Goal: Task Accomplishment & Management: Complete application form

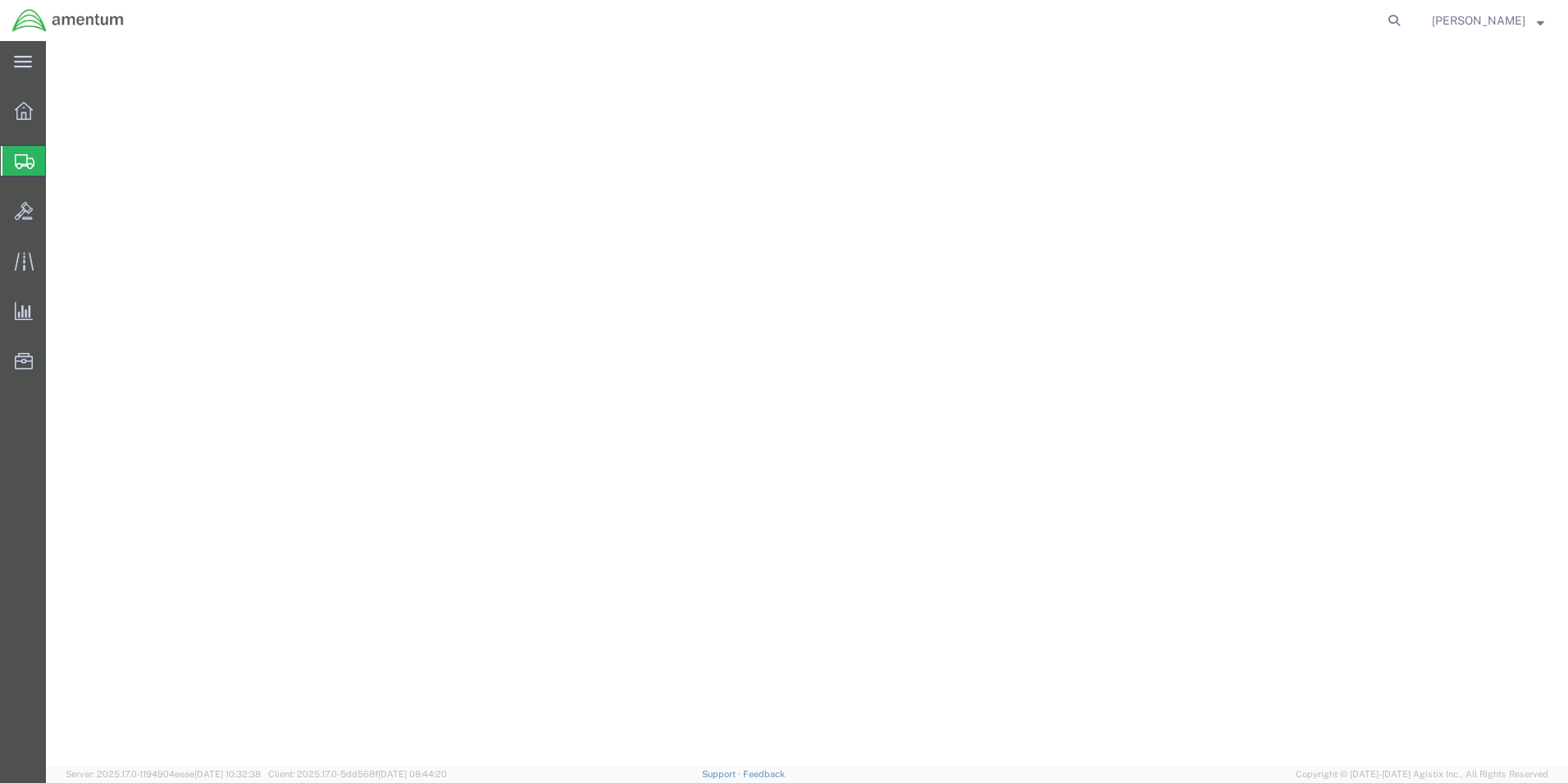
select select "49945"
select select "[GEOGRAPHIC_DATA]"
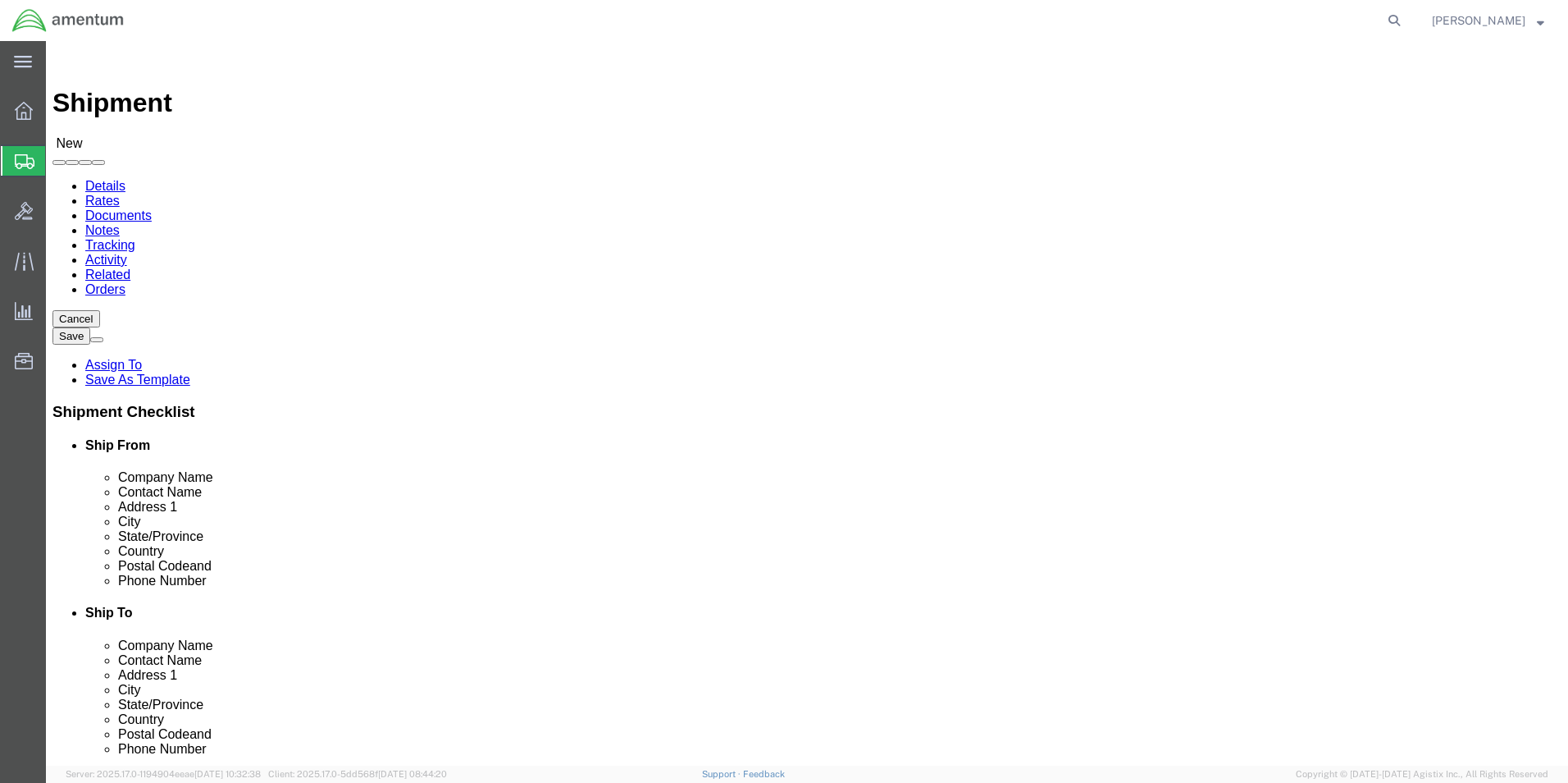
drag, startPoint x: 887, startPoint y: 334, endPoint x: 895, endPoint y: 323, distance: 13.6
click div
click input "SAFRAN HELICOPTER EN"
type input "SAFRAN HELICOPTER"
click p "- SAFRAN HELICOPTER ENGINES INC - ([PERSON_NAME]) [STREET_ADDRESS]"
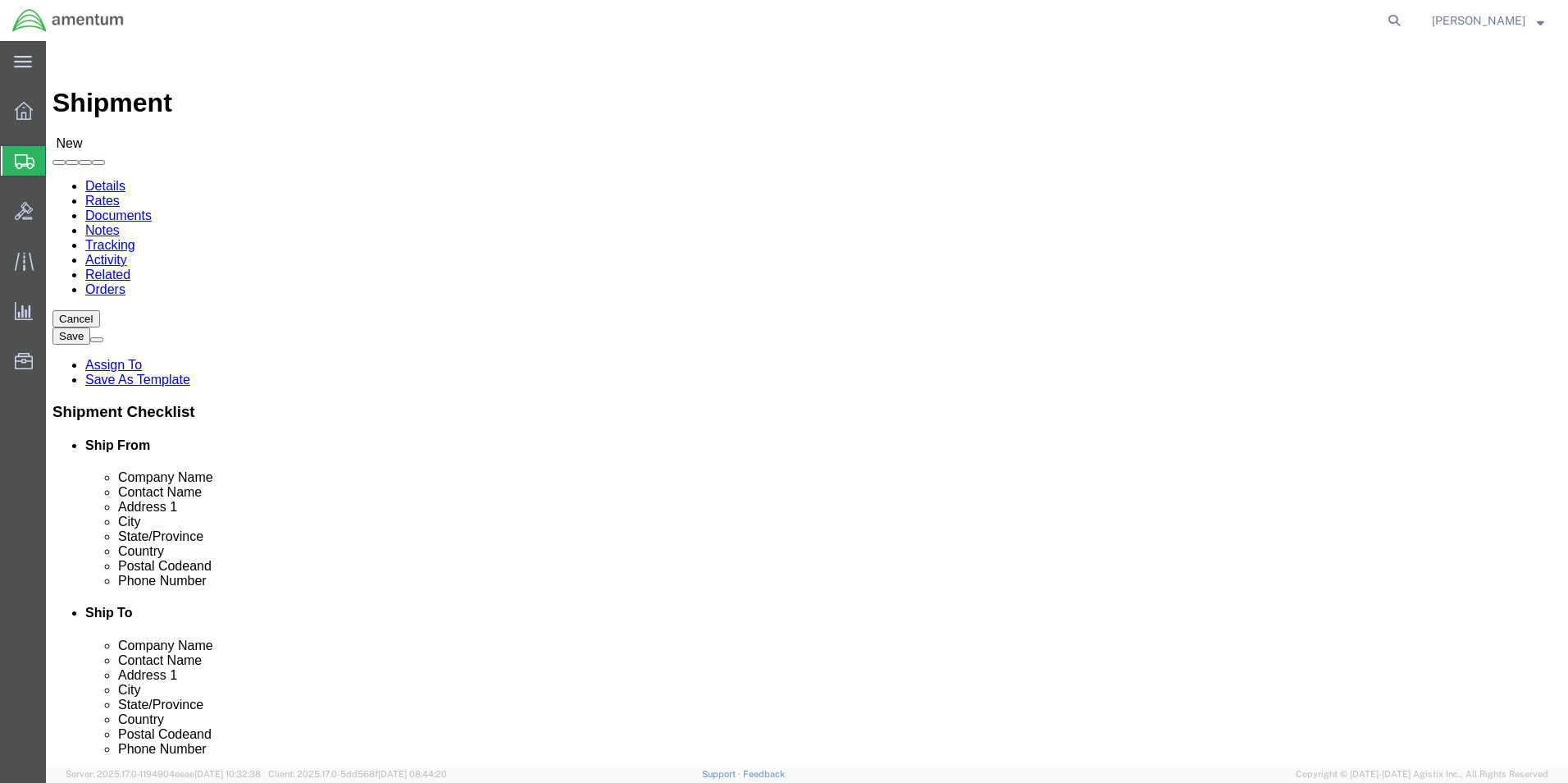
select select "[GEOGRAPHIC_DATA]"
type input "SAFRAN HELICOPTER ENGINES INC"
drag, startPoint x: 928, startPoint y: 343, endPoint x: 621, endPoint y: 330, distance: 307.3
click div "Contact Name"
type input "[PERSON_NAME]"
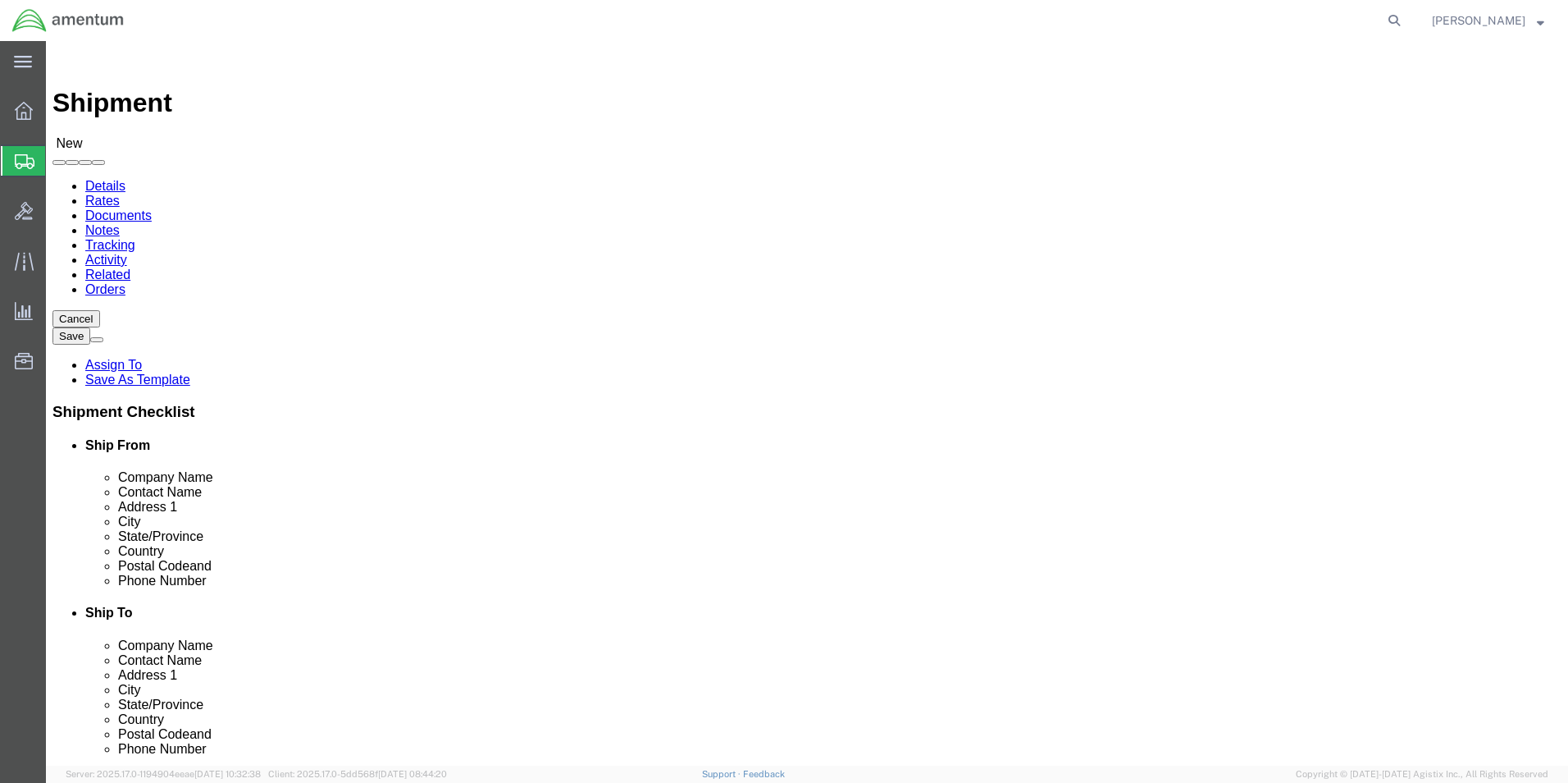
type input "a"
type input "[PERSON_NAME]"
click div "Location Select Select My Profile Location [PHONE_NUMBER] [PHONE_NUMBER] [PHONE…"
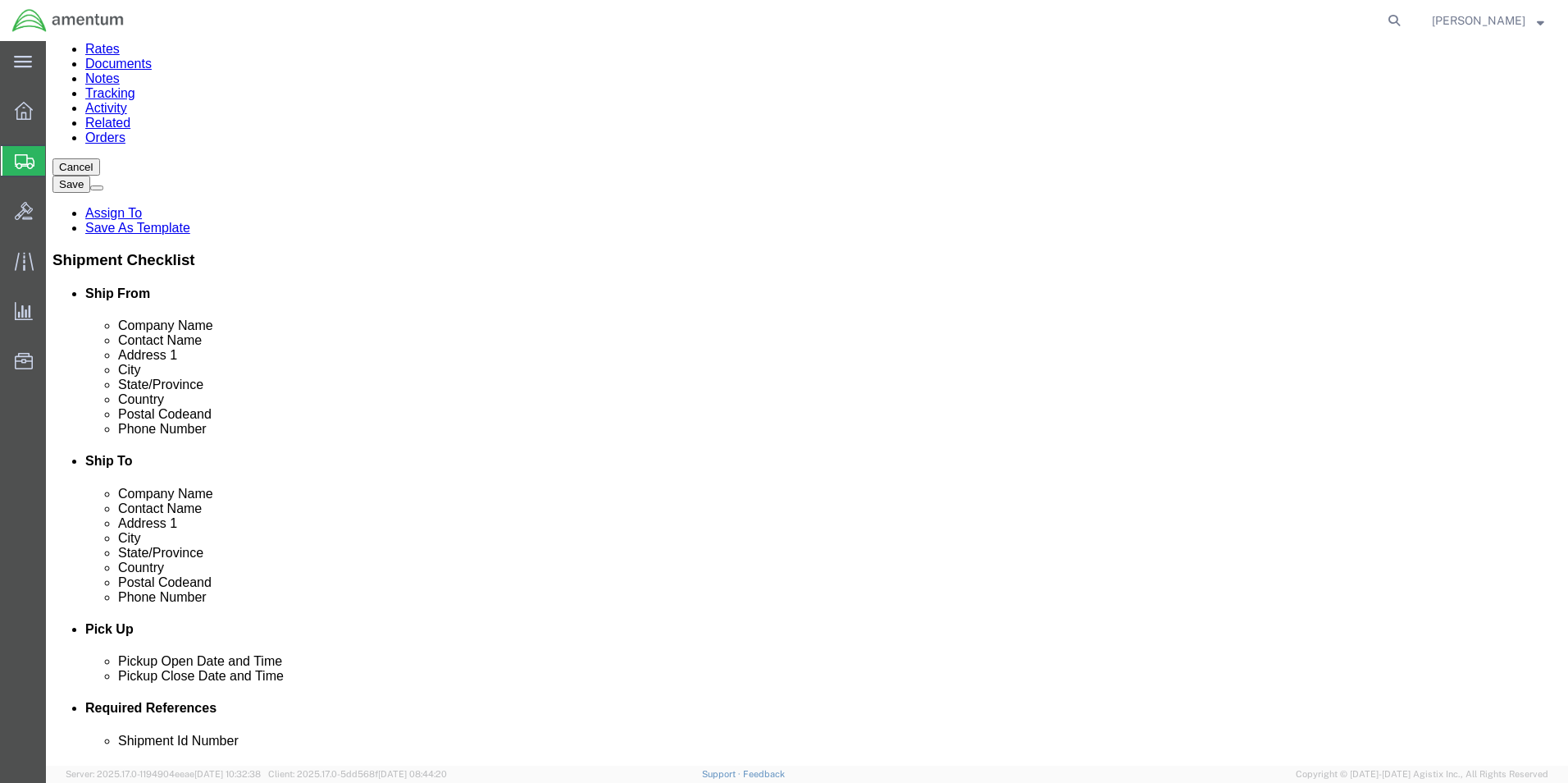
scroll to position [328, 0]
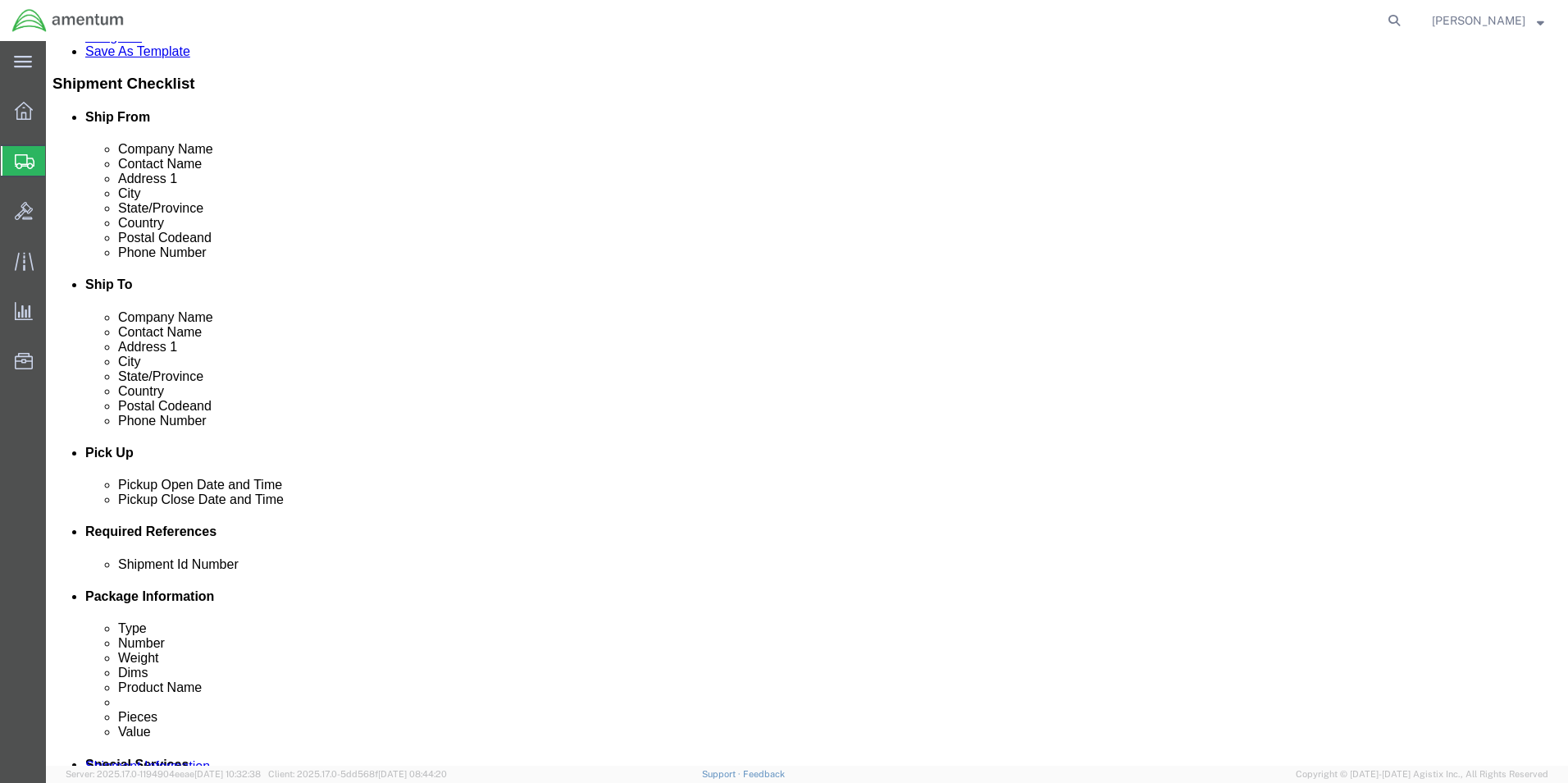
click div "[DATE] 10:00 AM"
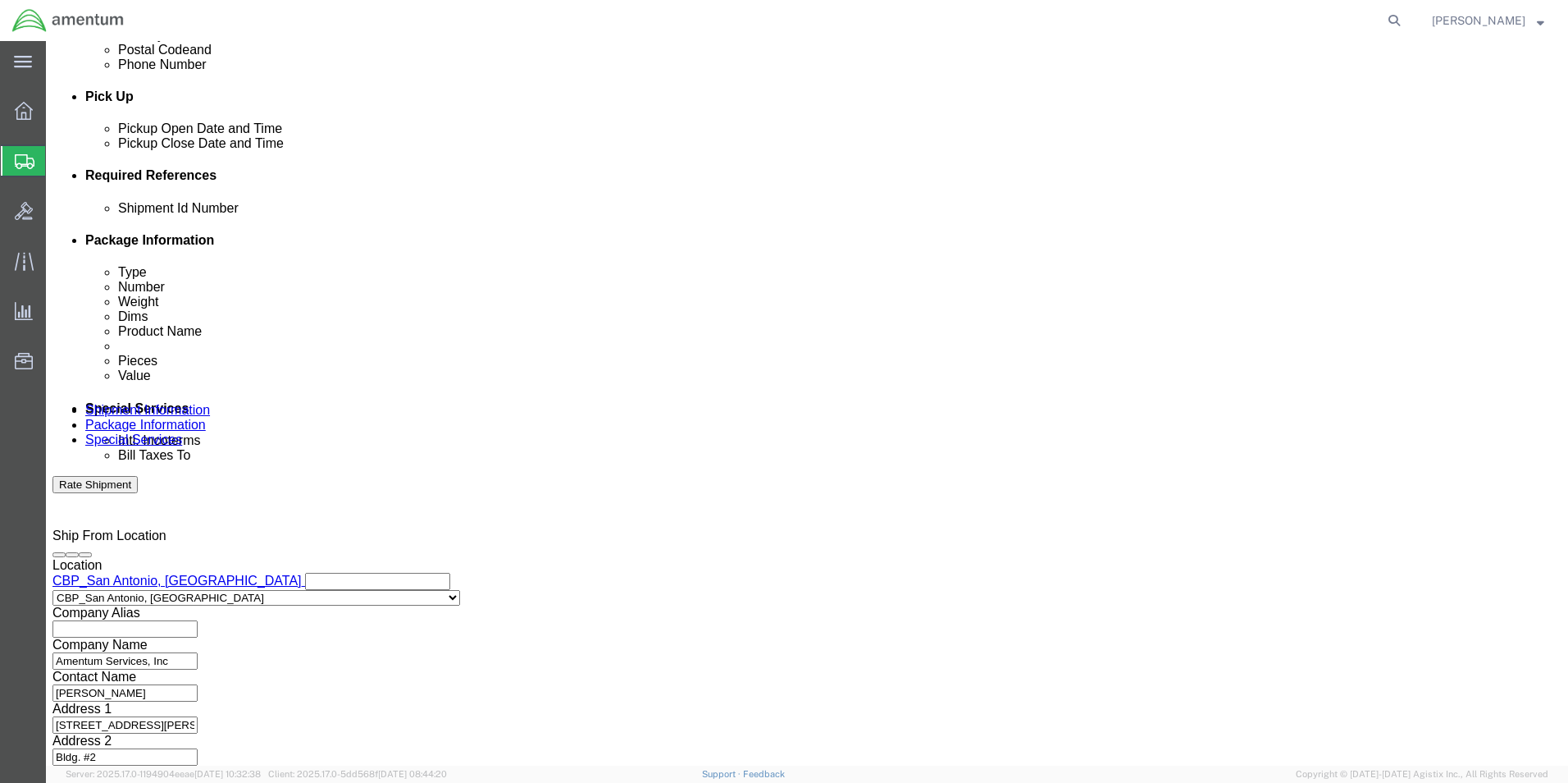
click div "Ship From Location Location [GEOGRAPHIC_DATA], [GEOGRAPHIC_DATA] Select My Prof…"
click div "[DATE] 10:00 AM"
type input "3:00 PM"
click button "Apply"
click button "Add reference"
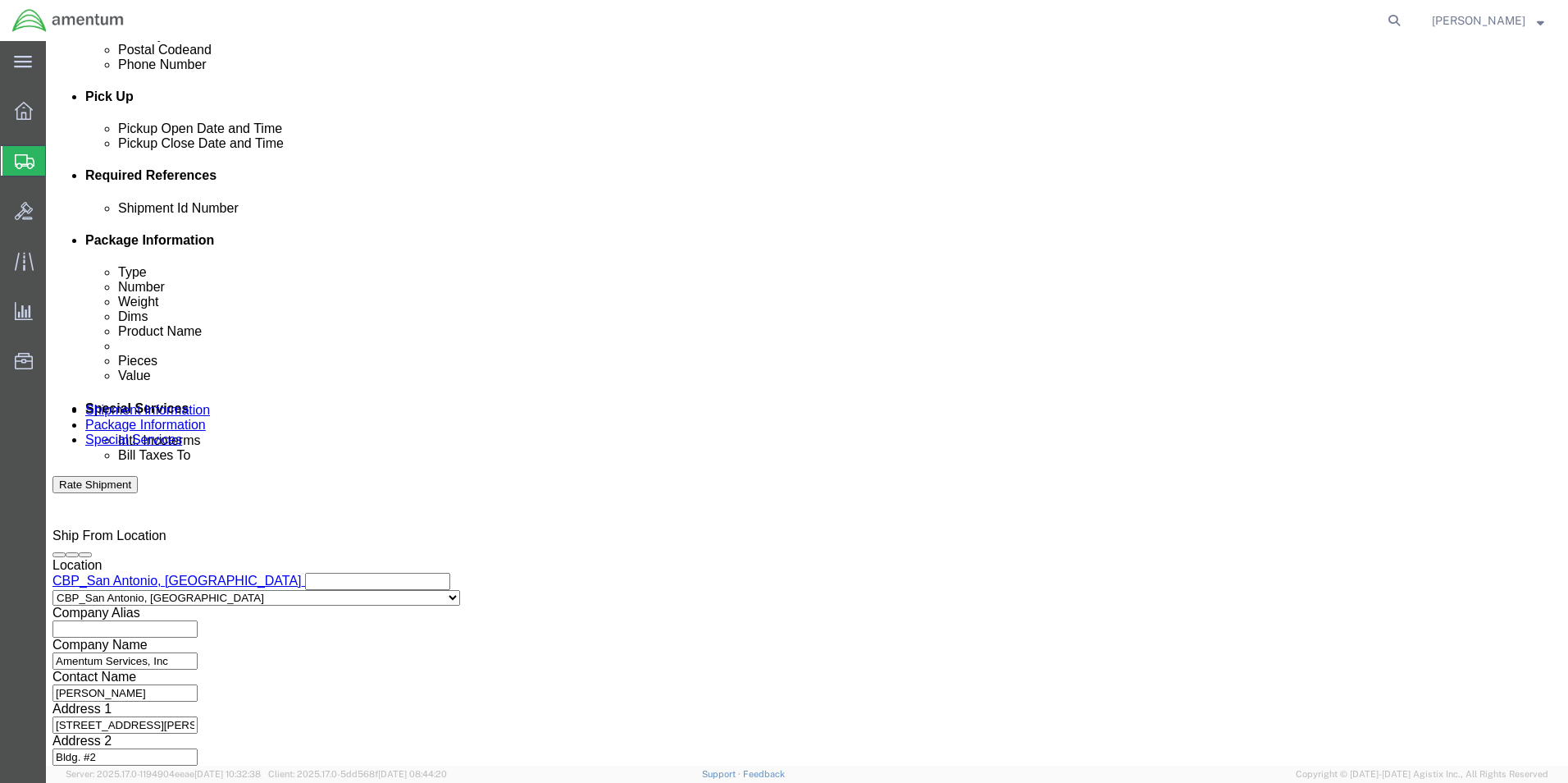
click button "Add reference"
click select "Select Account Type Activity ID Airline Appointment Number ASN Batch Request # …"
select select "CUSTREF"
click select "Select Account Type Activity ID Airline Appointment Number ASN Batch Request # …"
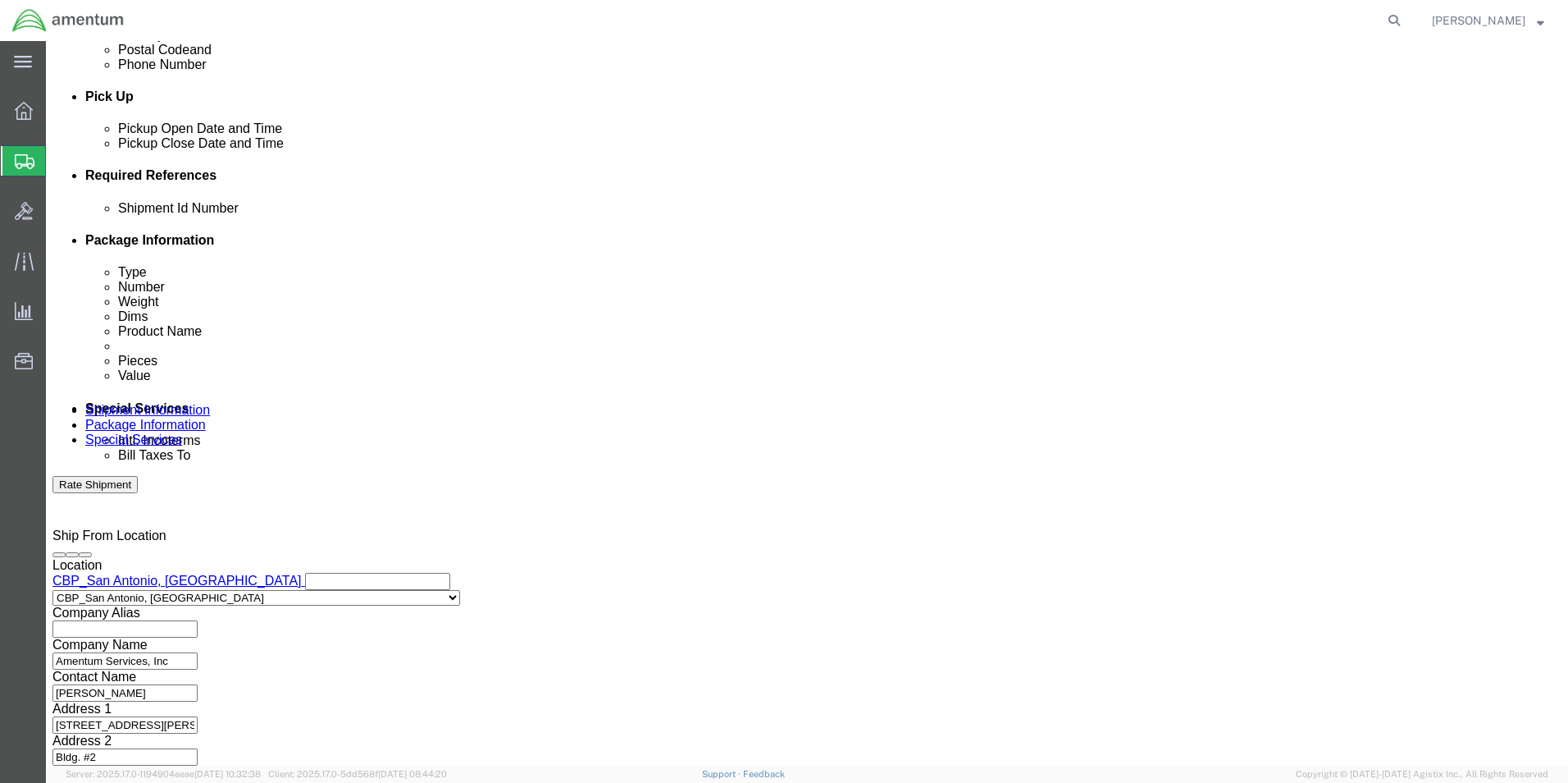
click input "text"
type input "CBP0043216"
click input "text"
type input "CBP0043216"
drag, startPoint x: 434, startPoint y: 325, endPoint x: 427, endPoint y: 335, distance: 12.2
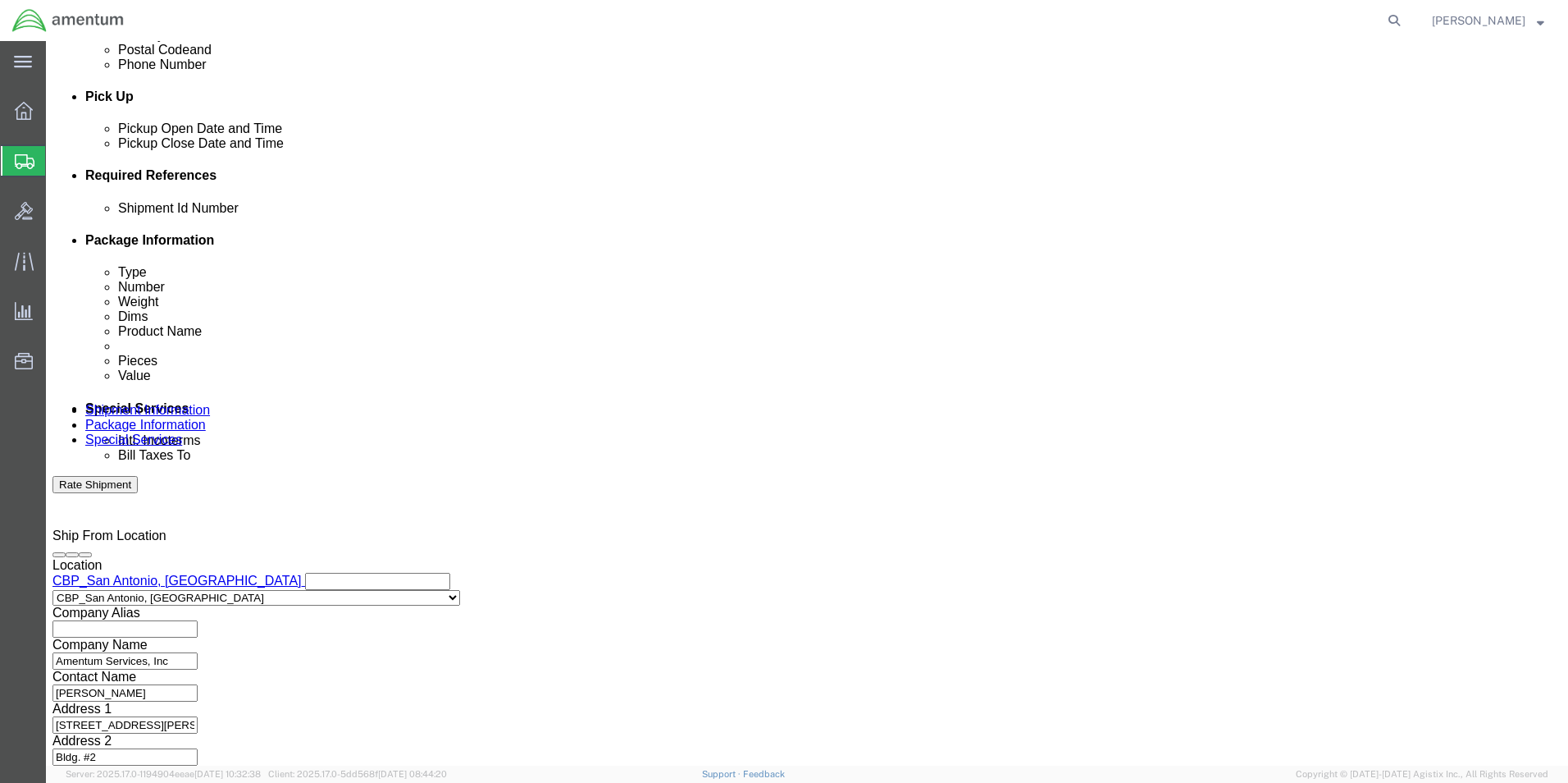
click select "Select Account Type Activity ID Airline Appointment Number ASN Batch Request # …"
select select "DEPT"
click select "Select Account Type Activity ID Airline Appointment Number ASN Batch Request # …"
click input "text"
type input "CBP"
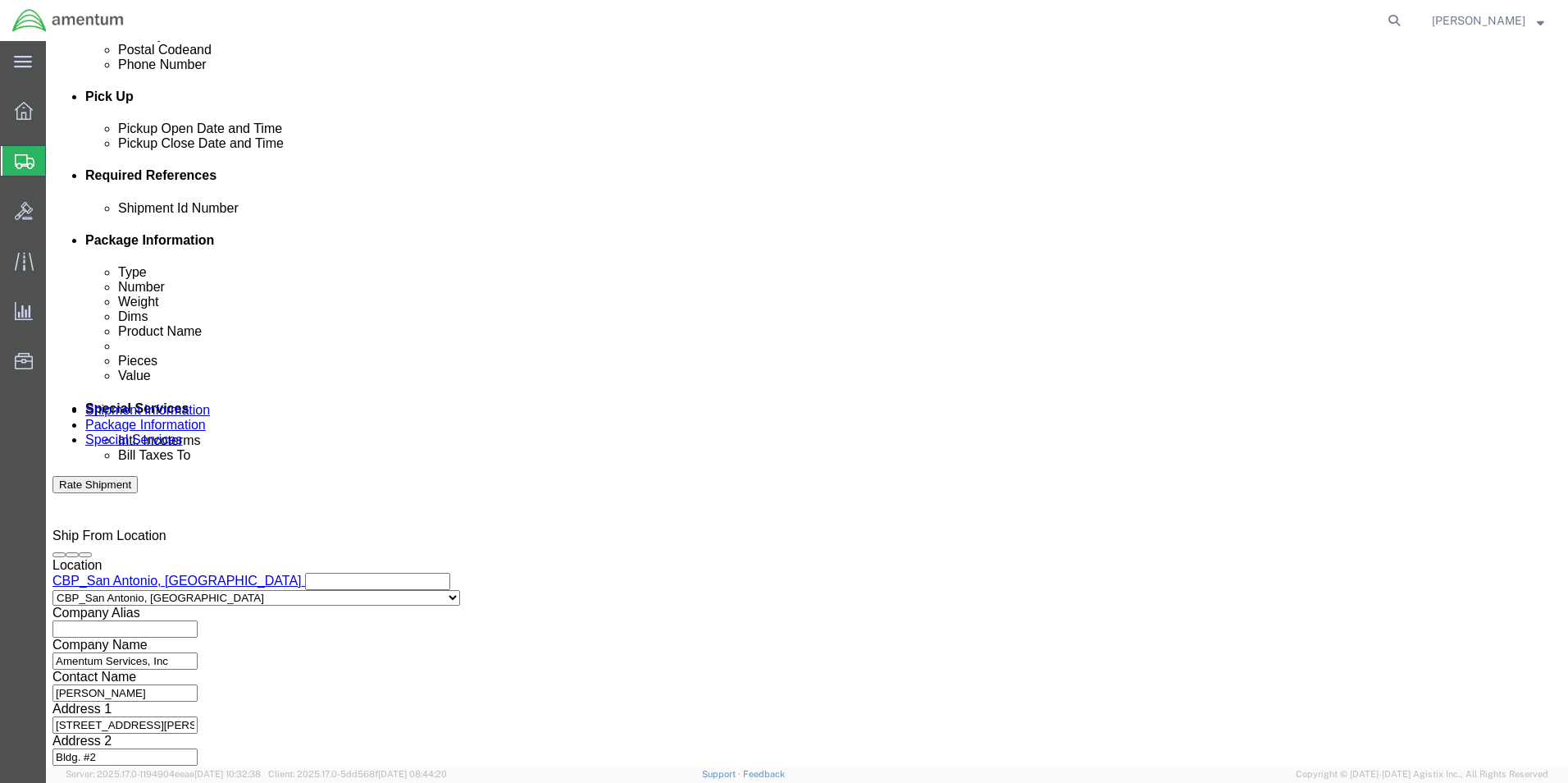
click select "Select Account Type Activity ID Airline Appointment Number ASN Batch Request # …"
select select "PROJNUM"
click select "Select Account Type Activity ID Airline Appointment Number ASN Batch Request # …"
click input "text"
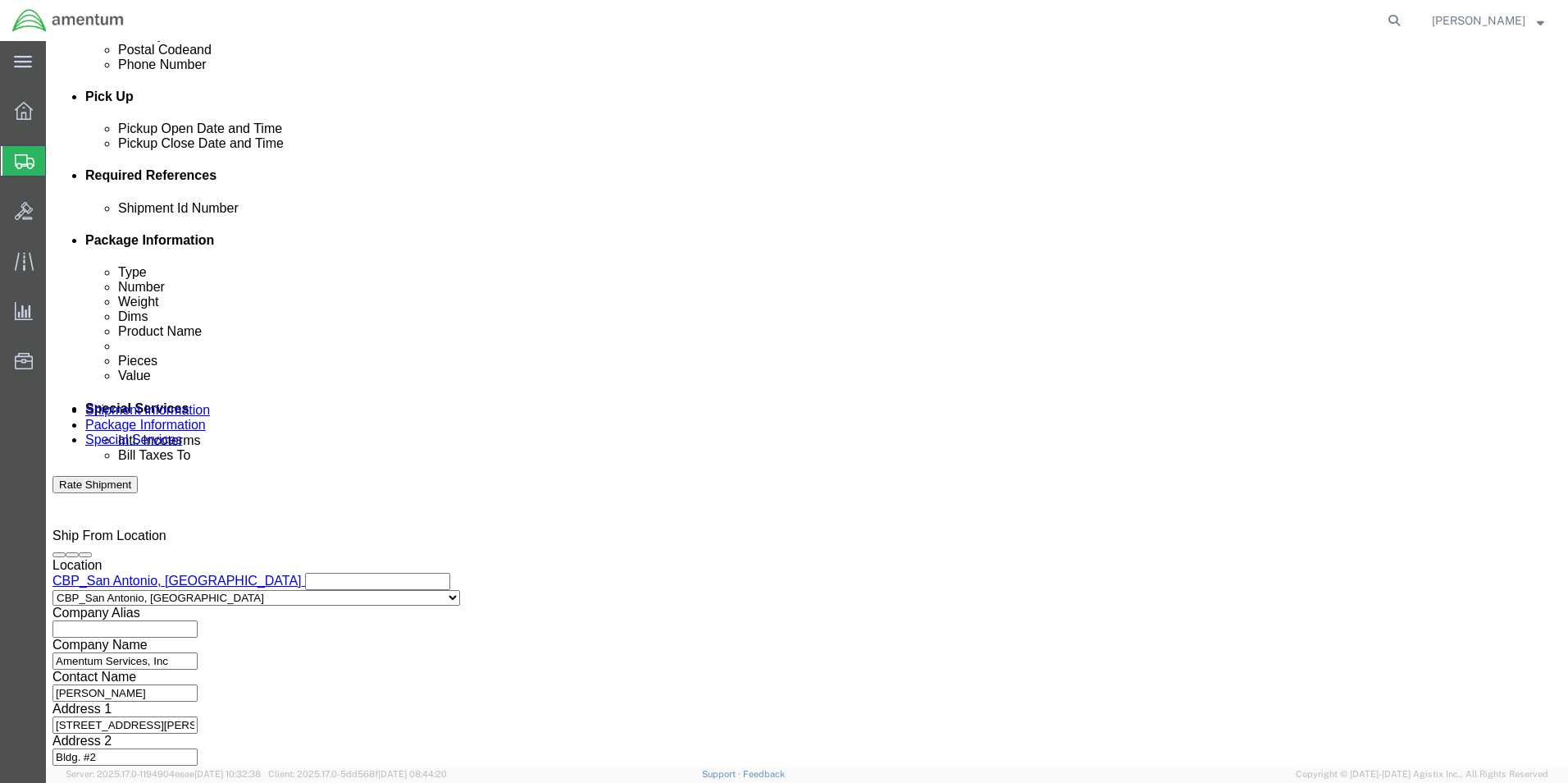
type input "6118.03.03.2219.000.WST.0000"
click div "Mode Select Air Less than Truckload Multi-Leg Ocean Freight Rail Small Parcel T…"
click select "Select Air Less than Truckload Multi-Leg Ocean Freight Rail Small Parcel Truckl…"
select select "SMAL"
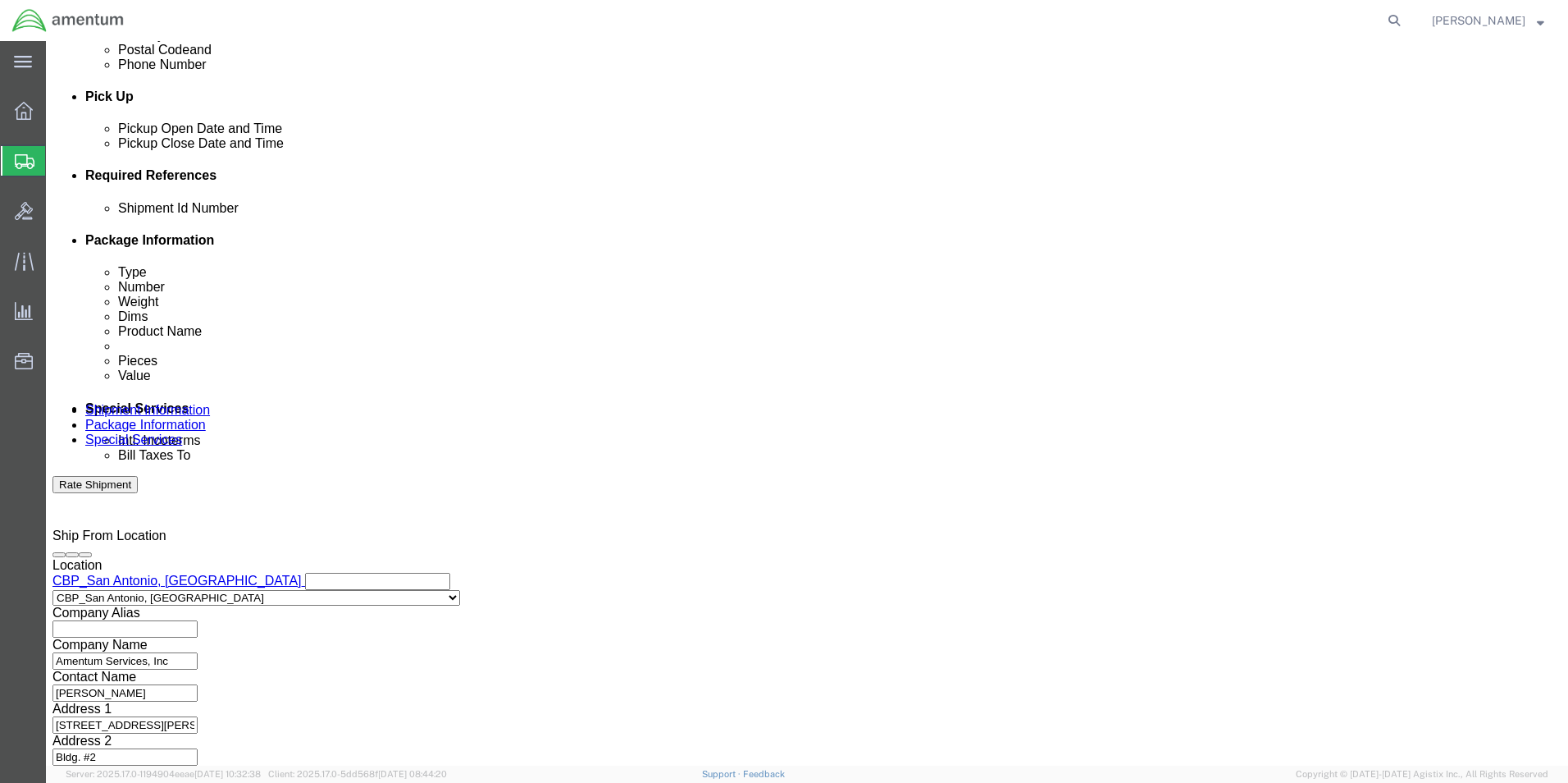
click select "Select Air Less than Truckload Multi-Leg Ocean Freight Rail Small Parcel Truckl…"
click button "Continue"
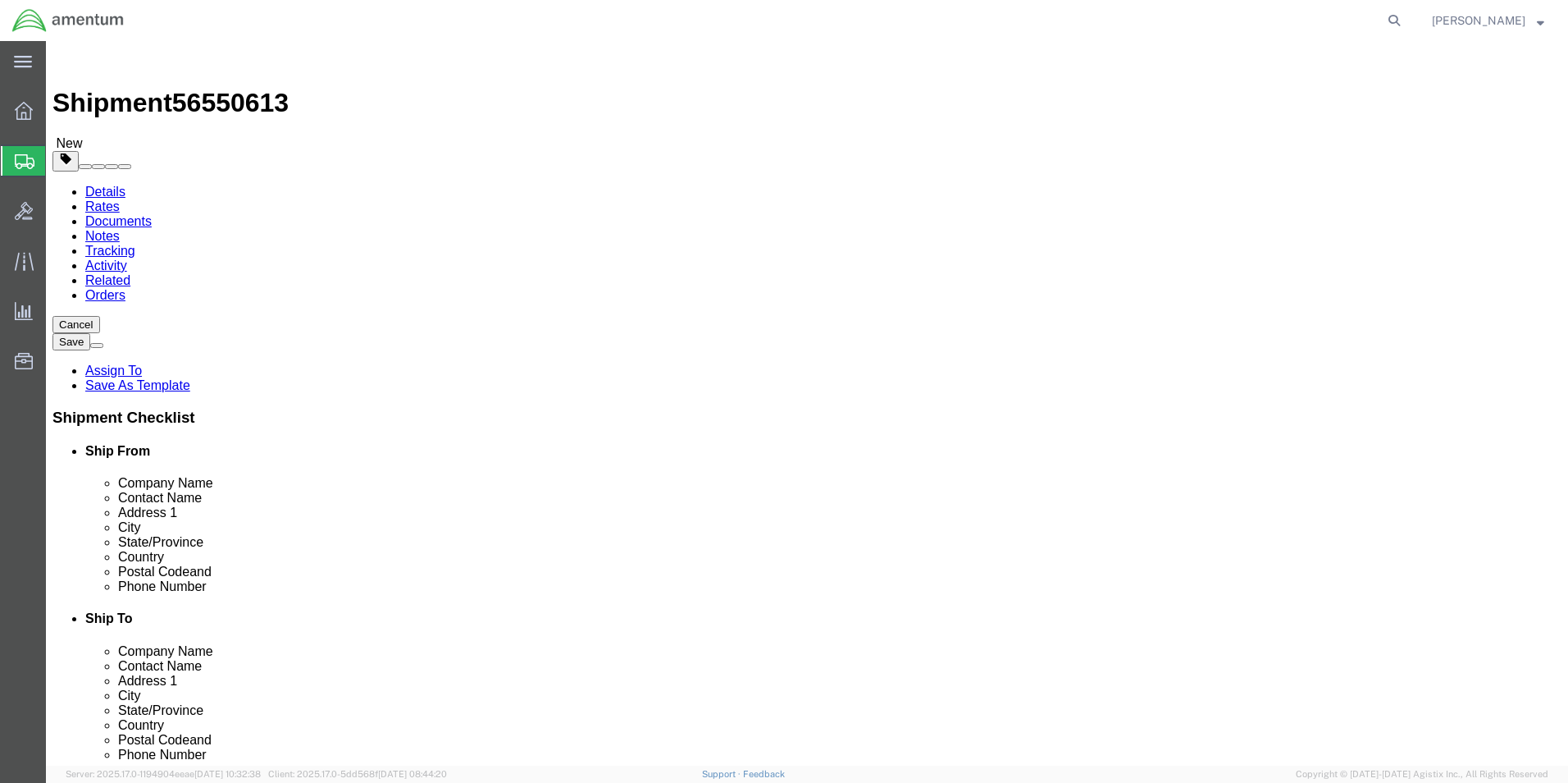
click select "Select Bale(s) Basket(s) Bolt(s) Bottle(s) Buckets Bulk Bundle(s) Can(s) Cardbo…"
select select "ENV"
click select "Select Bale(s) Basket(s) Bolt(s) Bottle(s) Buckets Bulk Bundle(s) Can(s) Cardbo…"
type input "9.50"
type input "12.50"
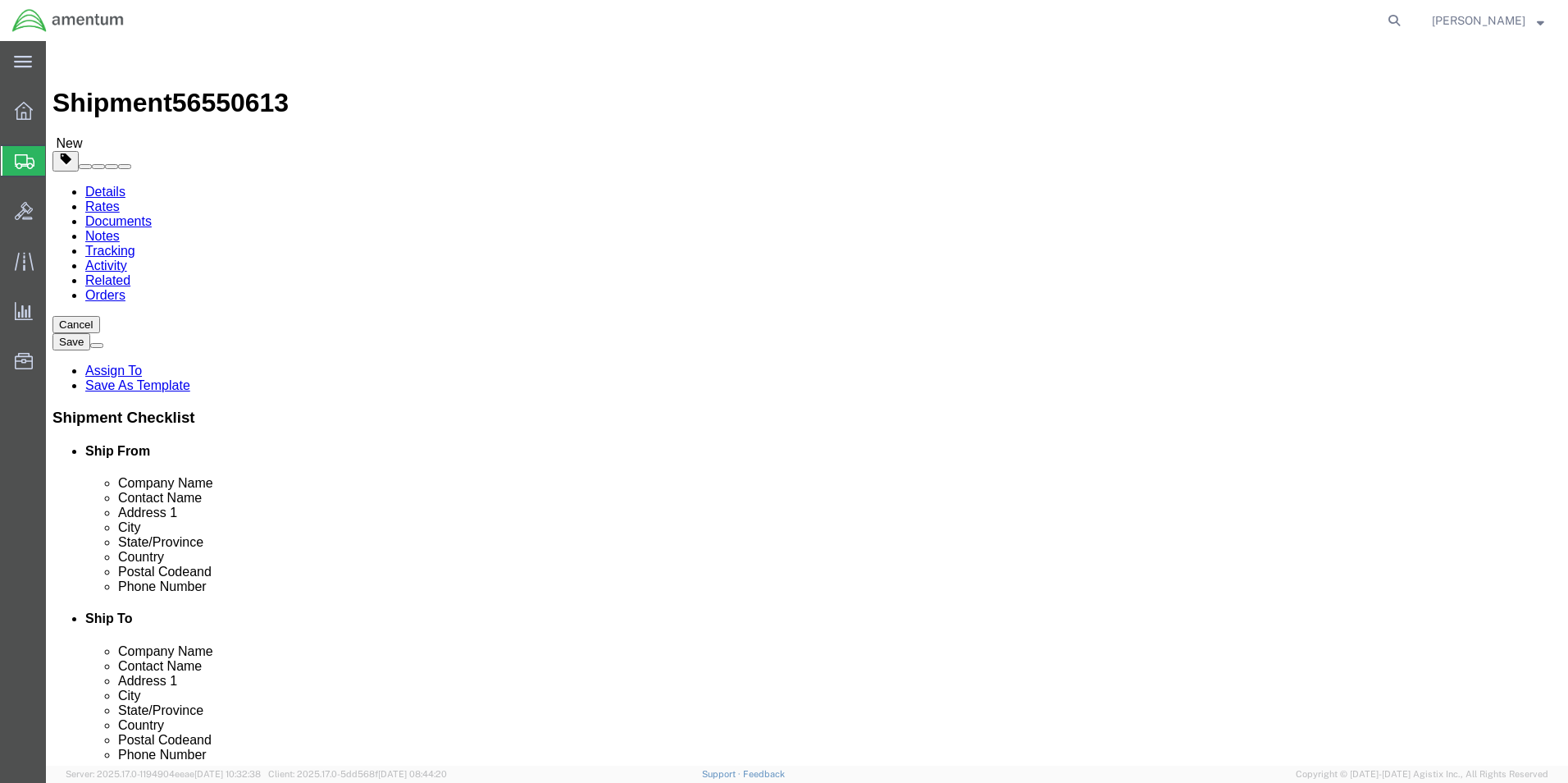
type input "0.25"
type input "1"
click link "Add Content"
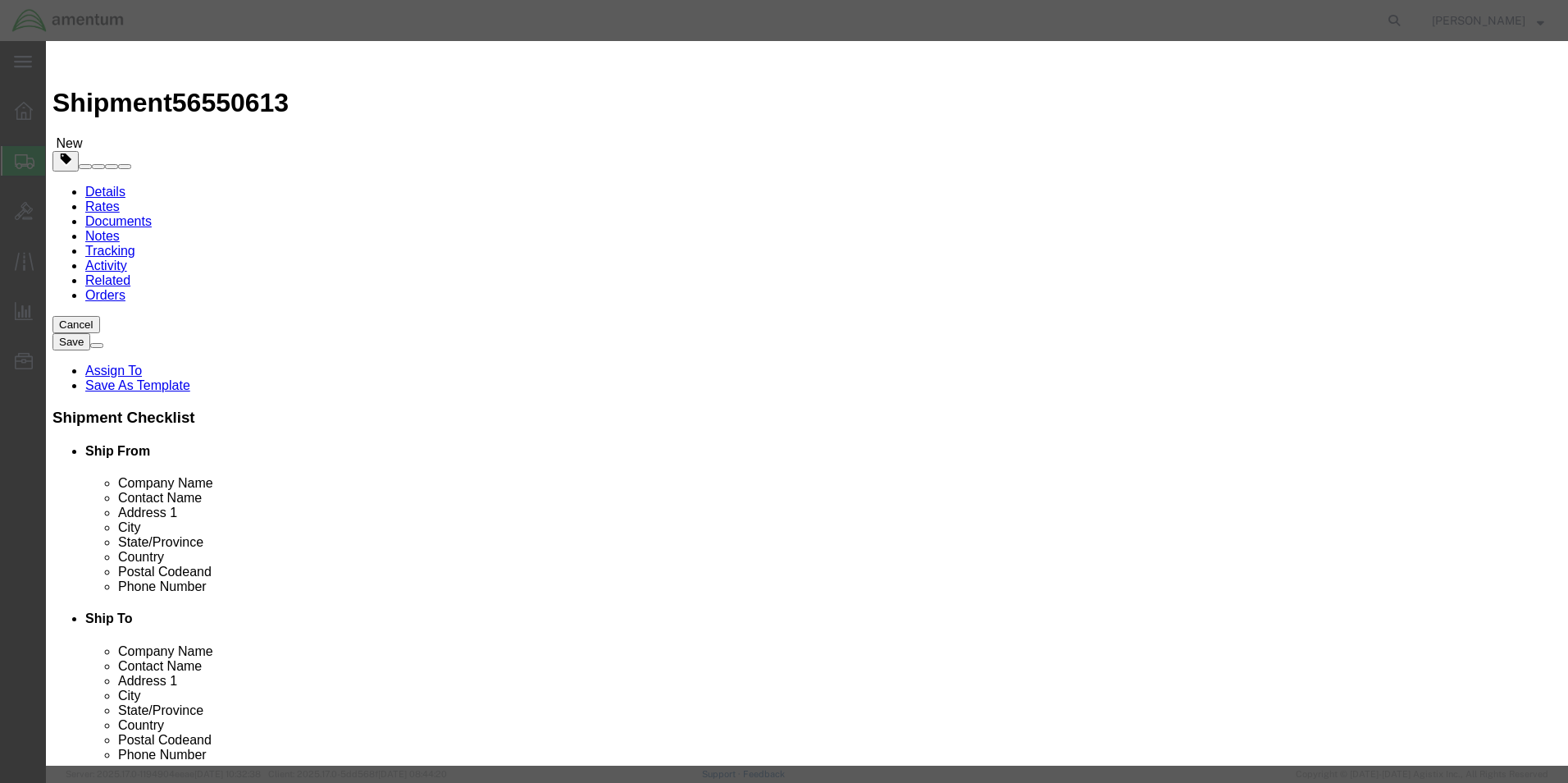
click input "text"
drag, startPoint x: 734, startPoint y: 124, endPoint x: 741, endPoint y: 129, distance: 8.6
click input "ADJUSTED VALVE ASSY PN: 0292950780 SN: 2959"
type input "ADJUSTED VALVE ASSY PN: 0292950780 SN: 297M LOG CARDS"
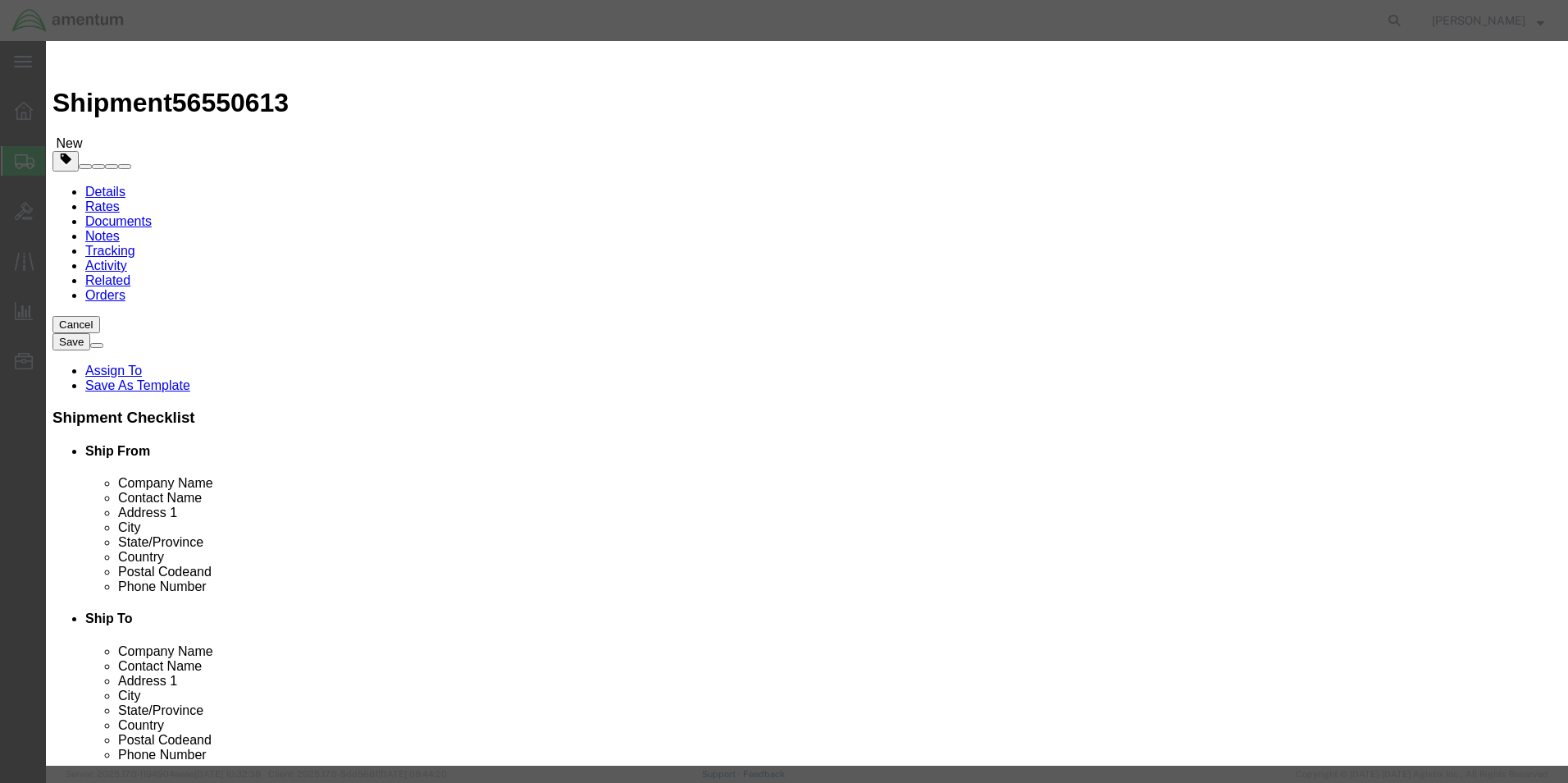
drag, startPoint x: 482, startPoint y: 150, endPoint x: 435, endPoint y: 150, distance: 47.0
click div "Pieces 0 Select Bag Barrels 100Board Feet Bottle Box Blister Pack Carats Can Ca…"
type input "2"
click input "text"
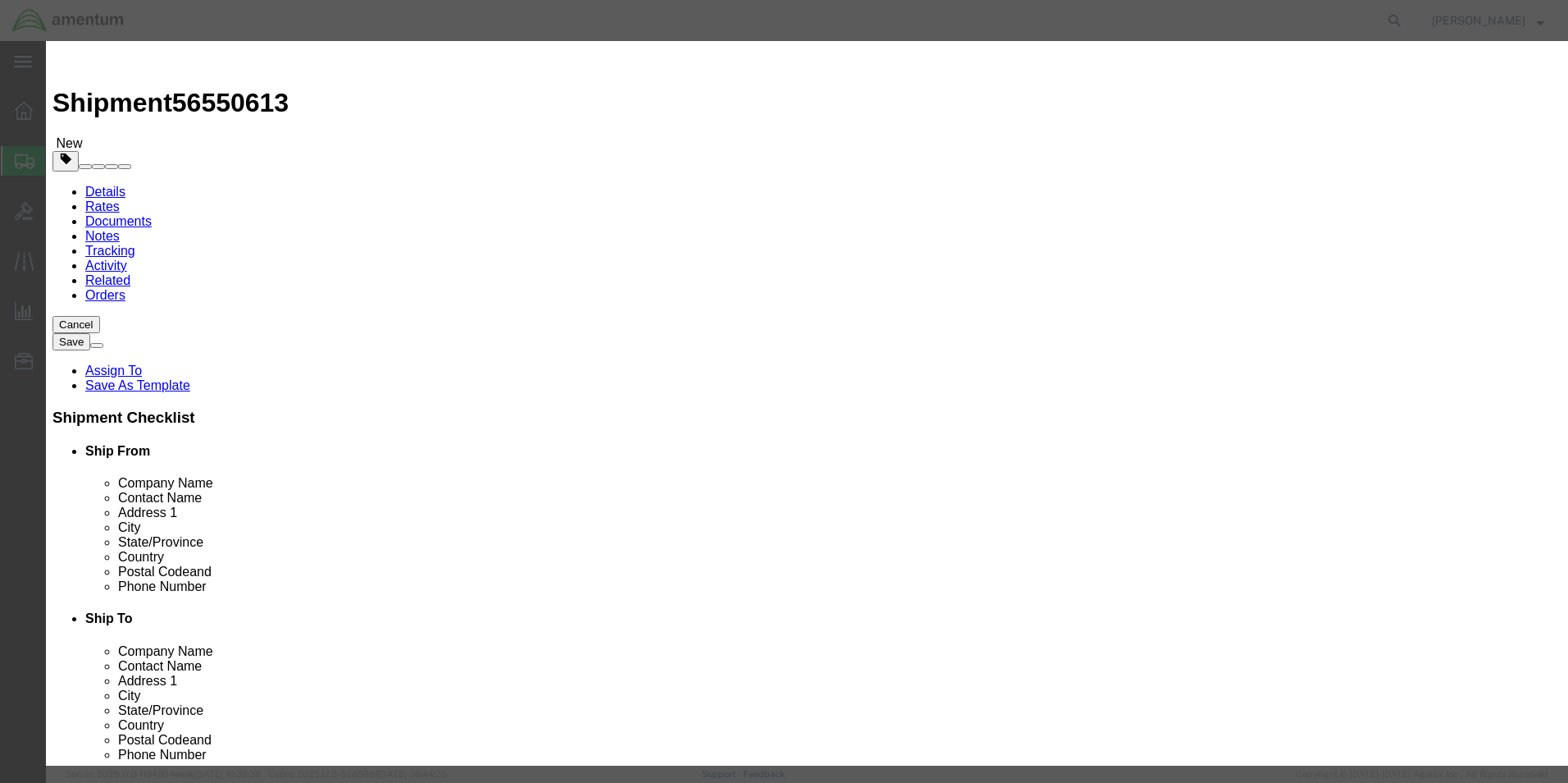
type input "2.00"
click button "Save & Close"
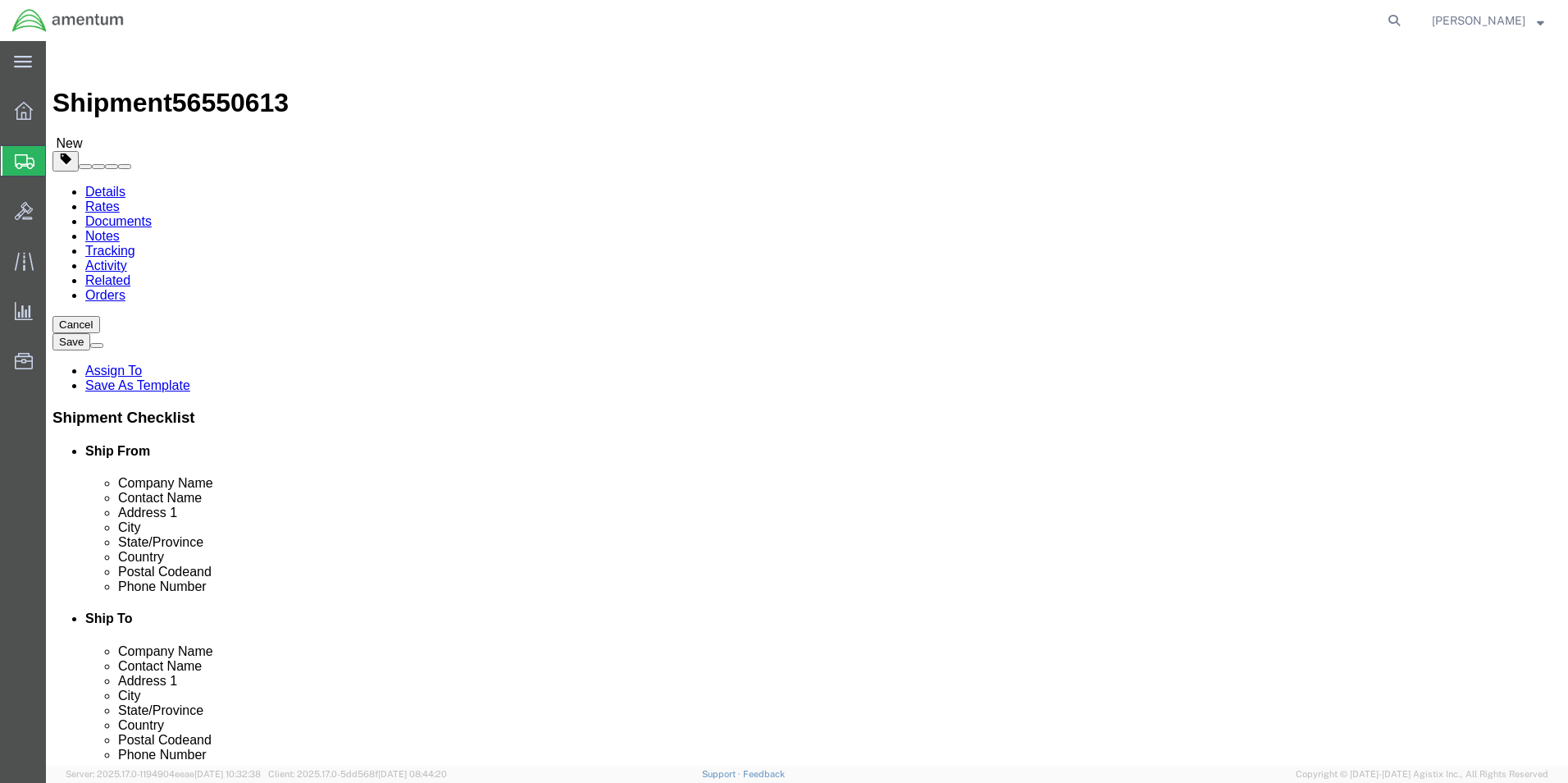
click button "Continue"
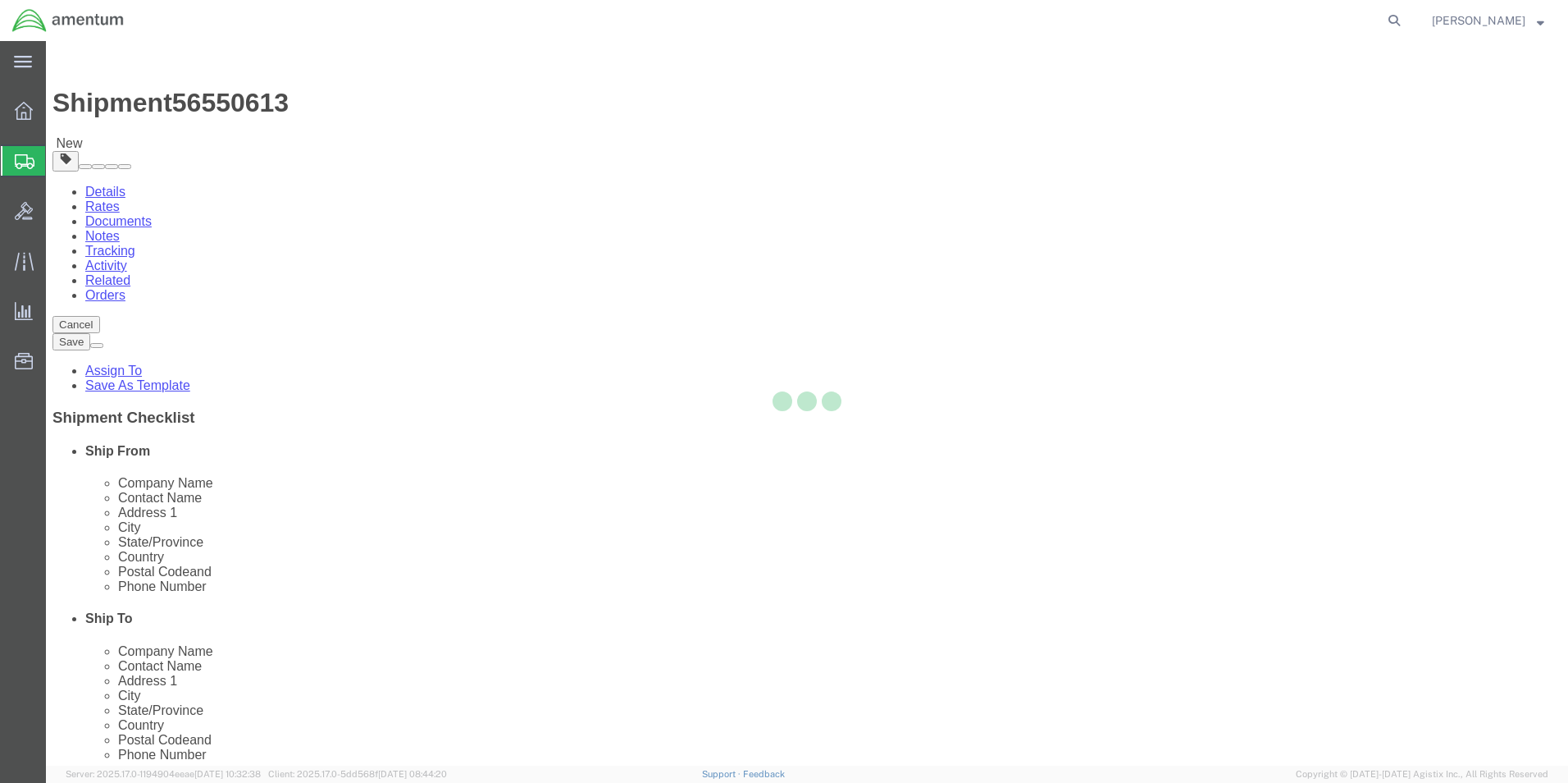
select select
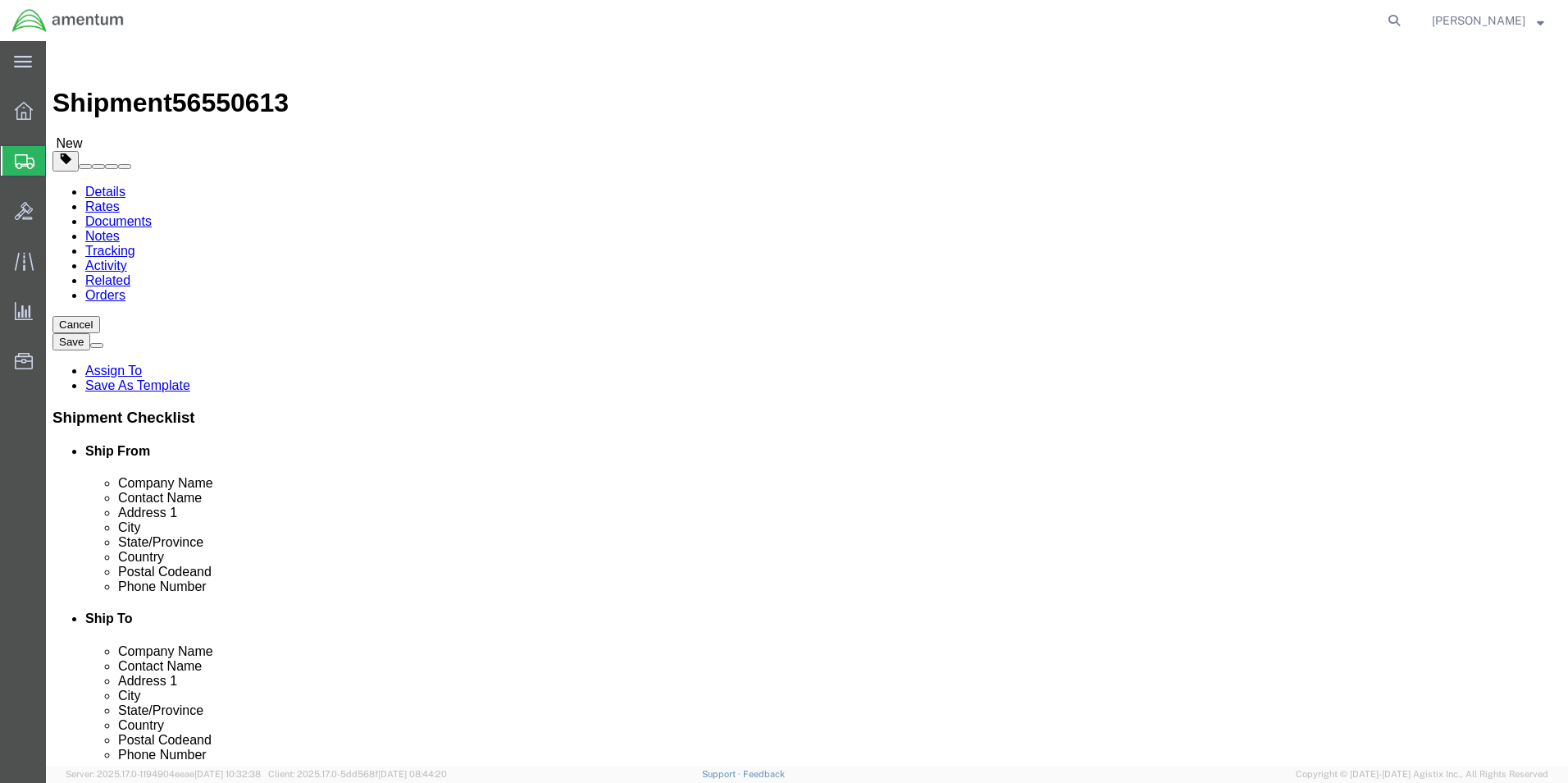
click button "Rate Shipment"
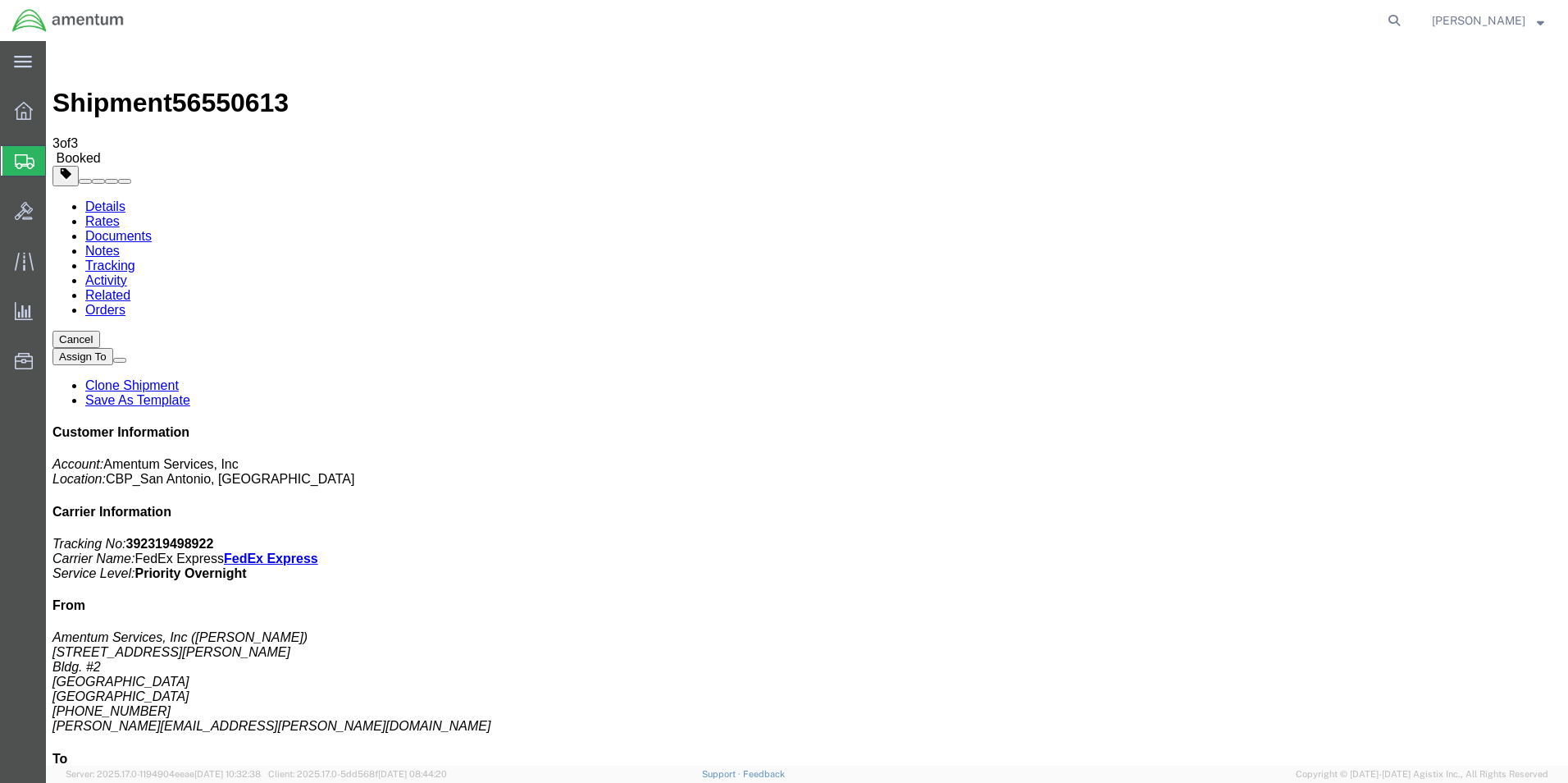
click at [113, 199] on link "Details" at bounding box center [105, 206] width 40 height 14
click link "Schedule pickup request"
click at [0, 0] on span "Create Shipment" at bounding box center [0, 0] width 0 height 0
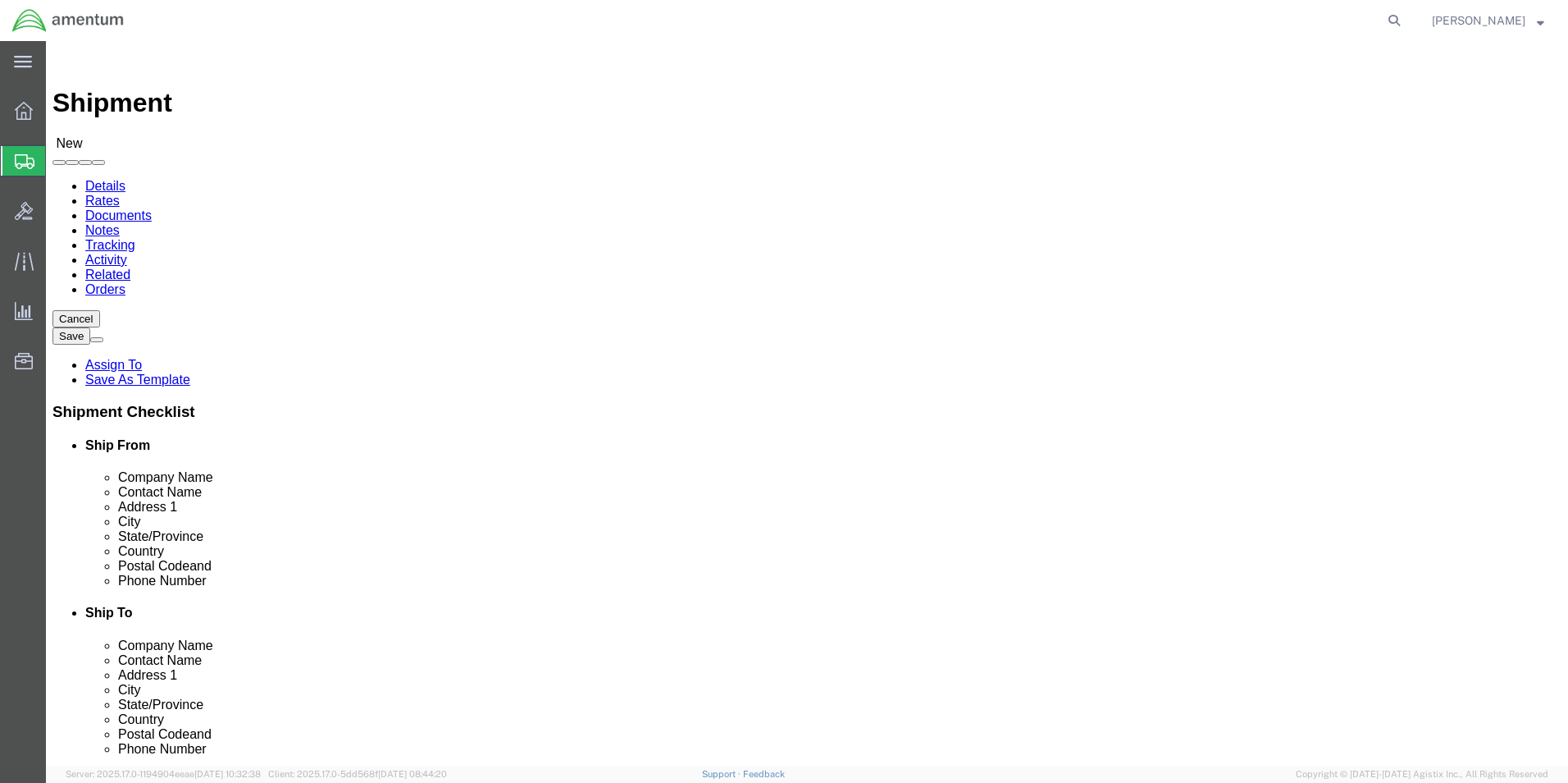
drag, startPoint x: 363, startPoint y: 241, endPoint x: 372, endPoint y: 263, distance: 23.8
type input "cbp"
select select "49945"
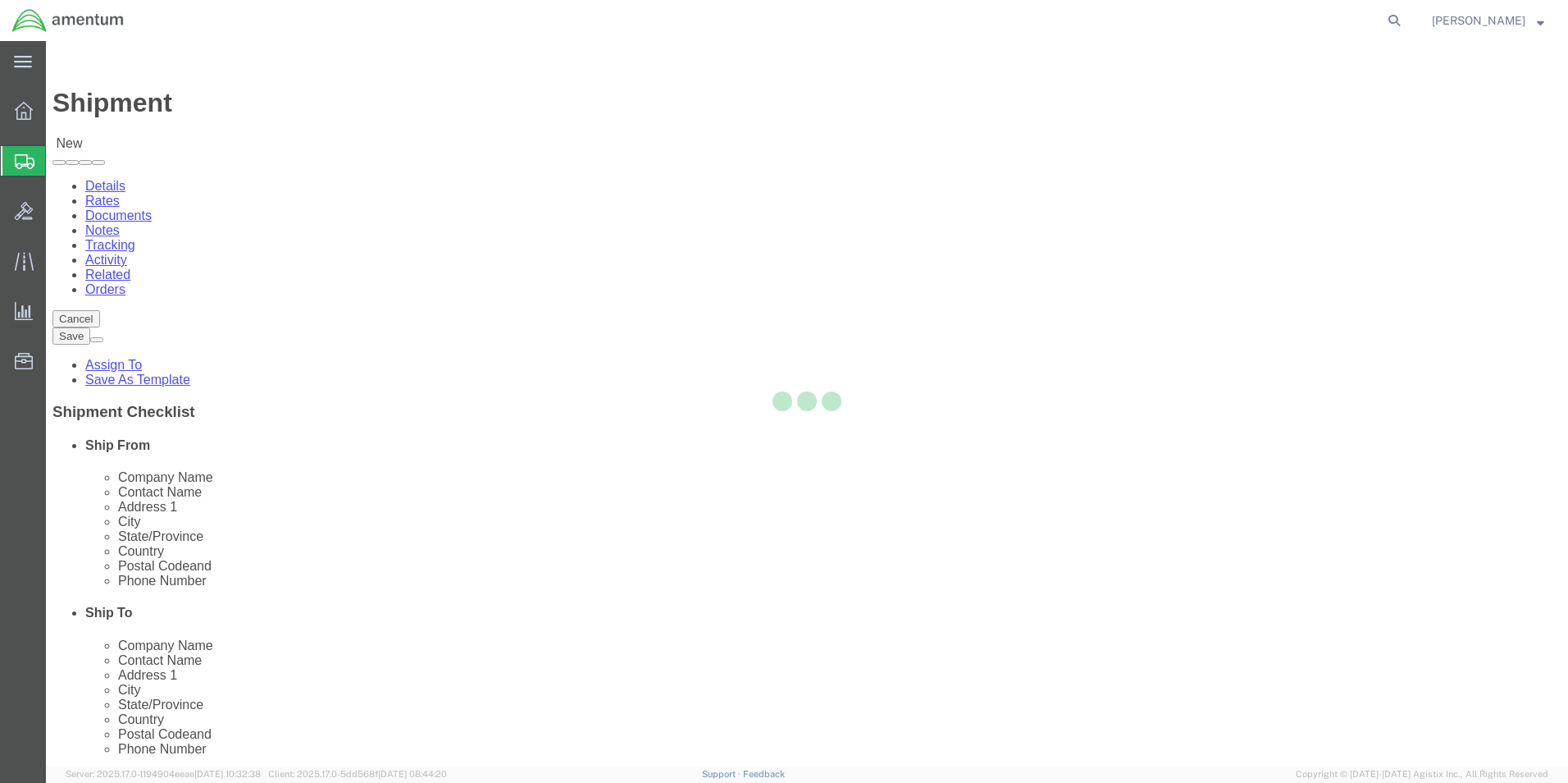
select select "[GEOGRAPHIC_DATA]"
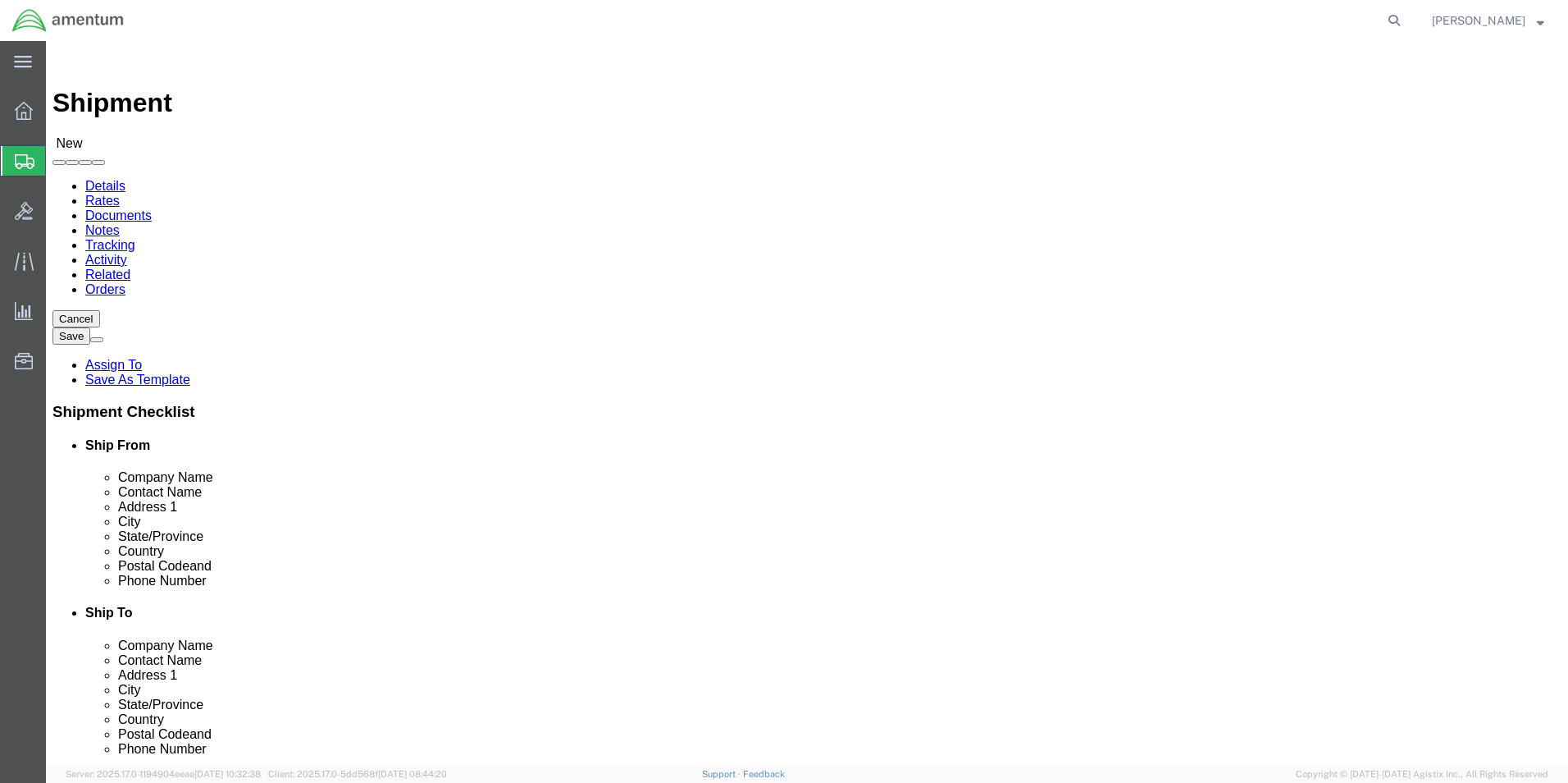
type input "cbp"
drag, startPoint x: 1005, startPoint y: 649, endPoint x: 1009, endPoint y: 633, distance: 16.5
select select "49930"
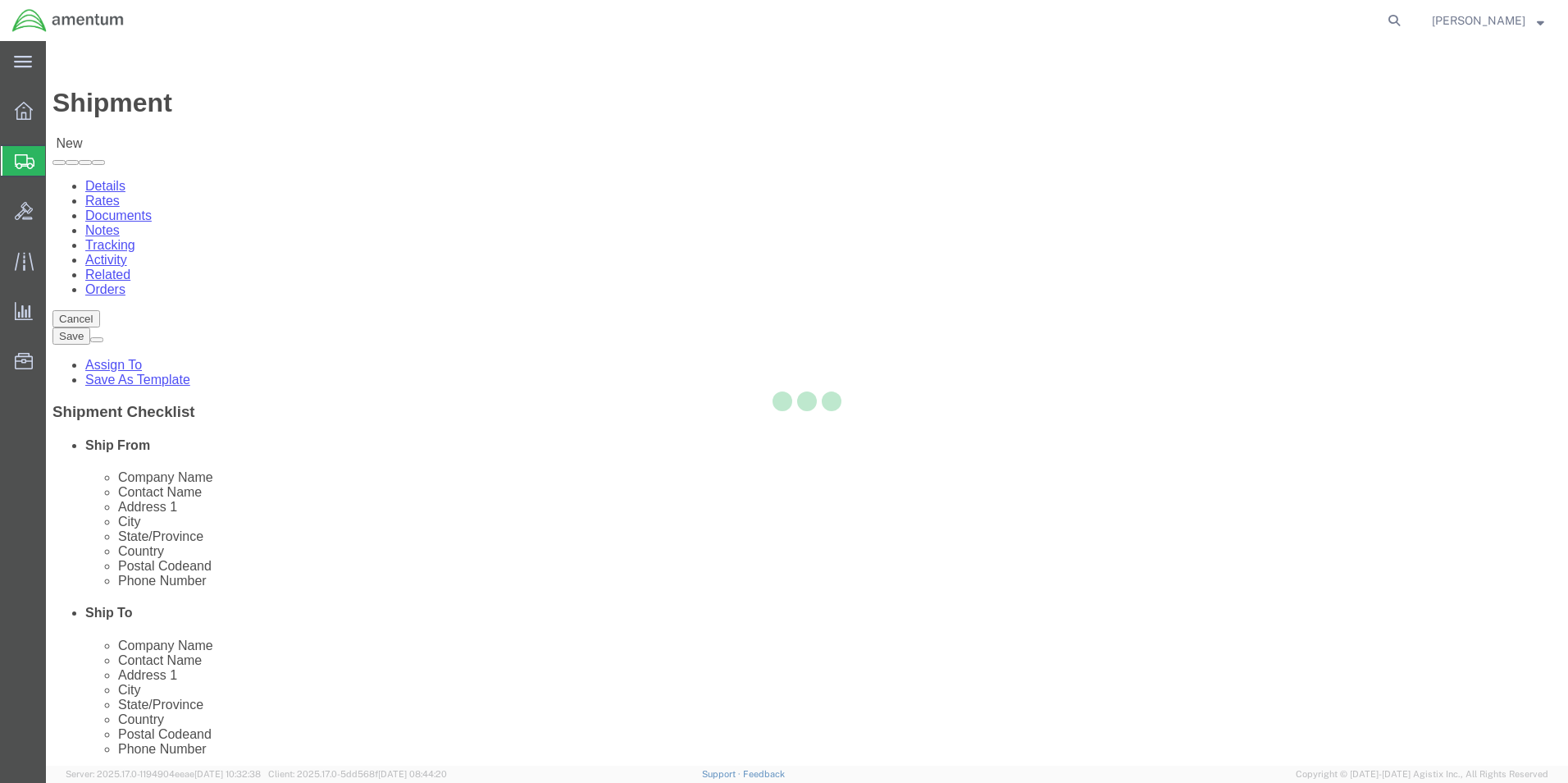
select select "FL"
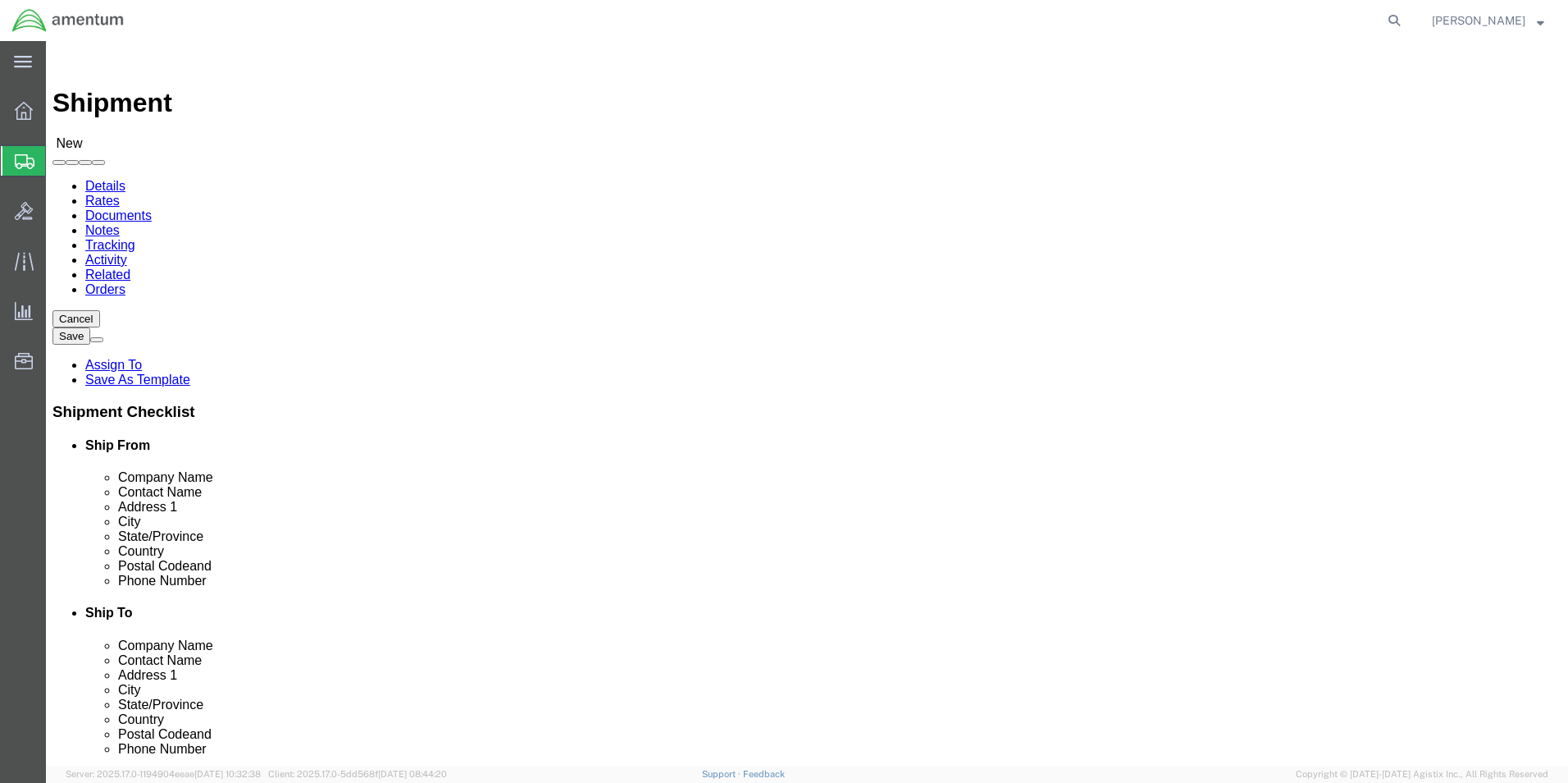
click div "Location [GEOGRAPHIC_DATA], [GEOGRAPHIC_DATA] Select My Profile Location [PHONE…"
click input "text"
type input "N"
click input "[PERSON_NAME]"
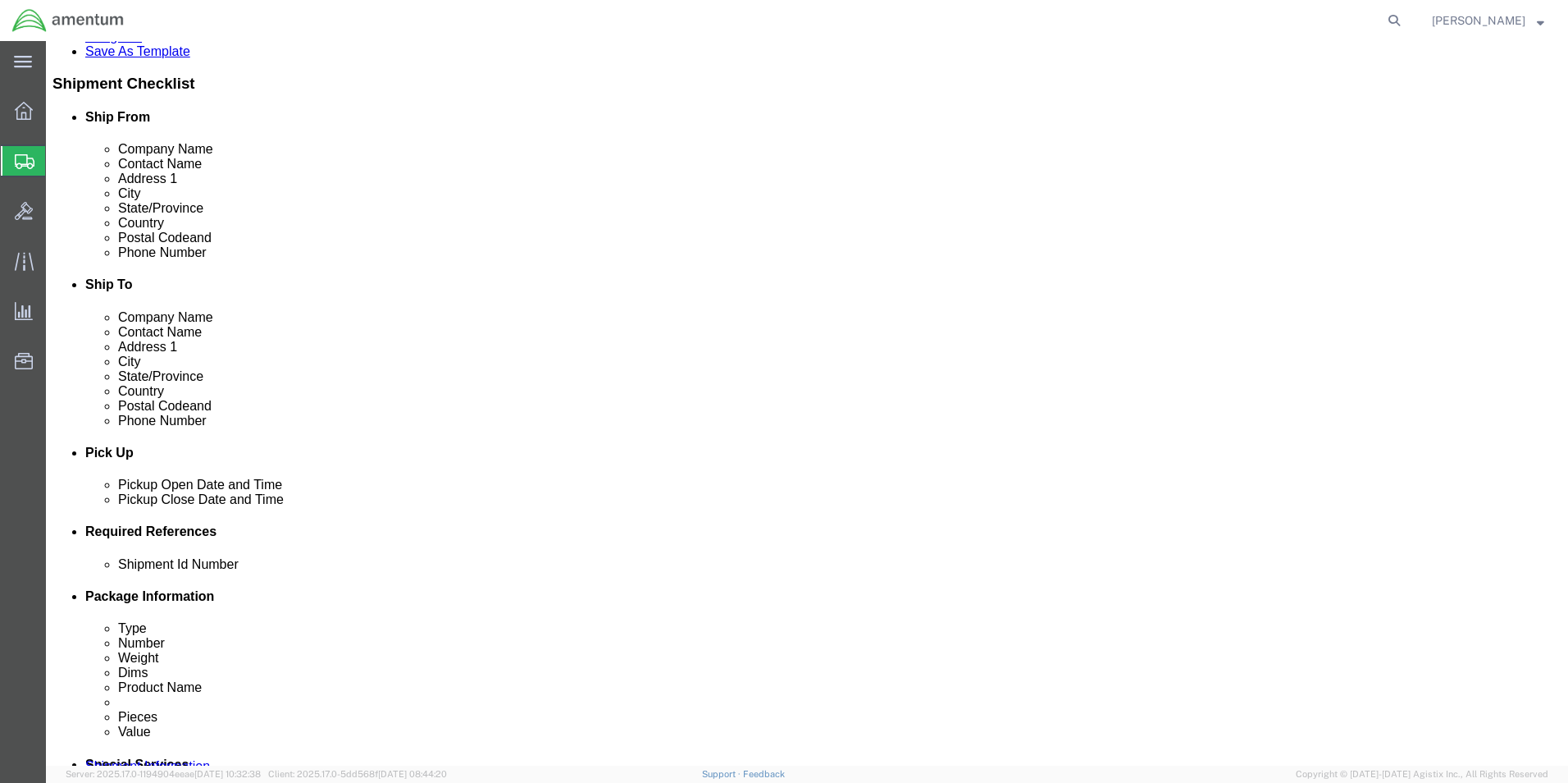
type input "[PERSON_NAME]"
click div "[DATE] 11:00 AM"
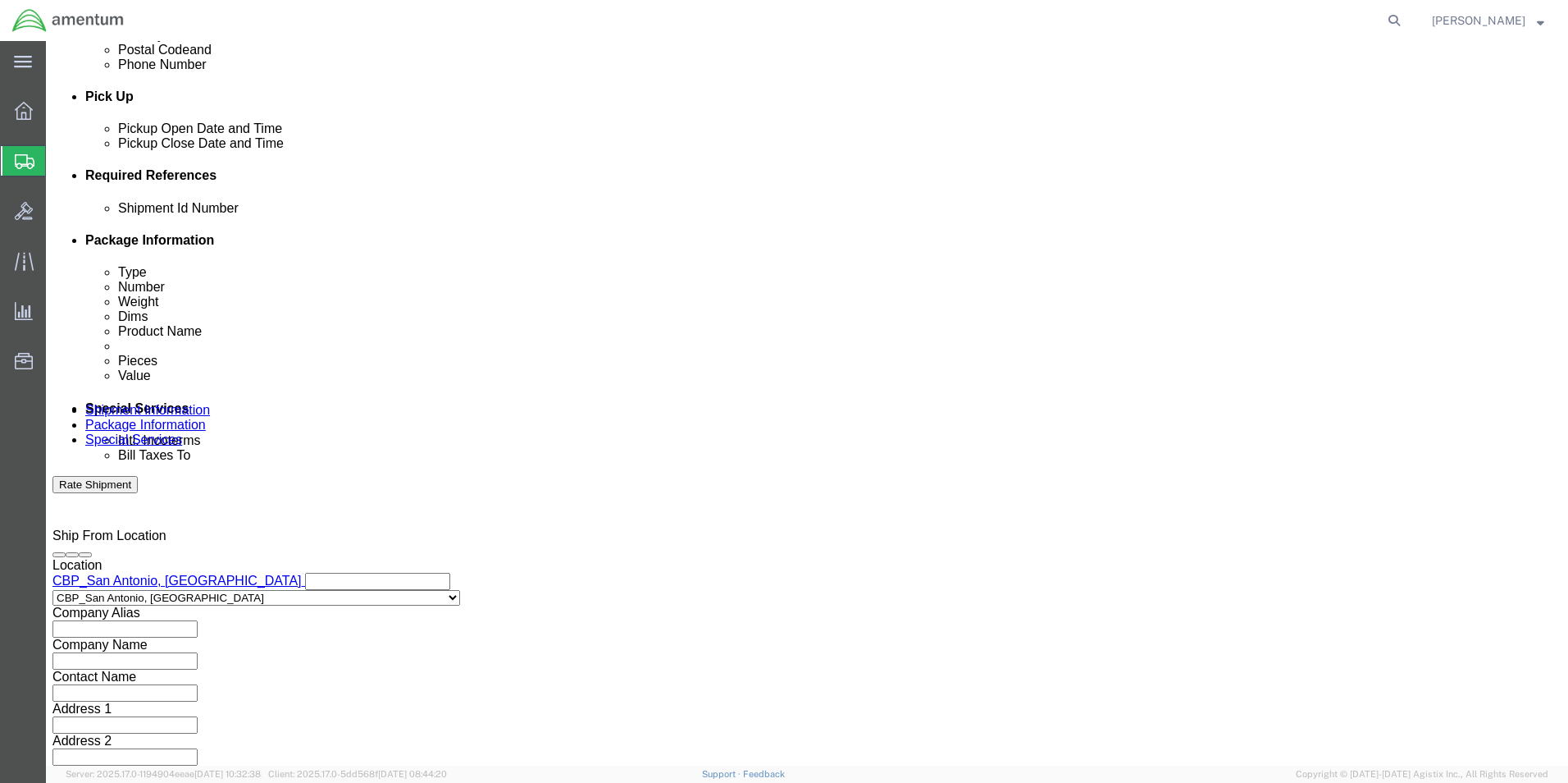
click div "Close Time 3:00 AM [DATE] 11:00 AM - [DATE] 11:00 AM Cancel Apply"
click input "3:00 AM"
type input "3:00 pm"
click button "Apply"
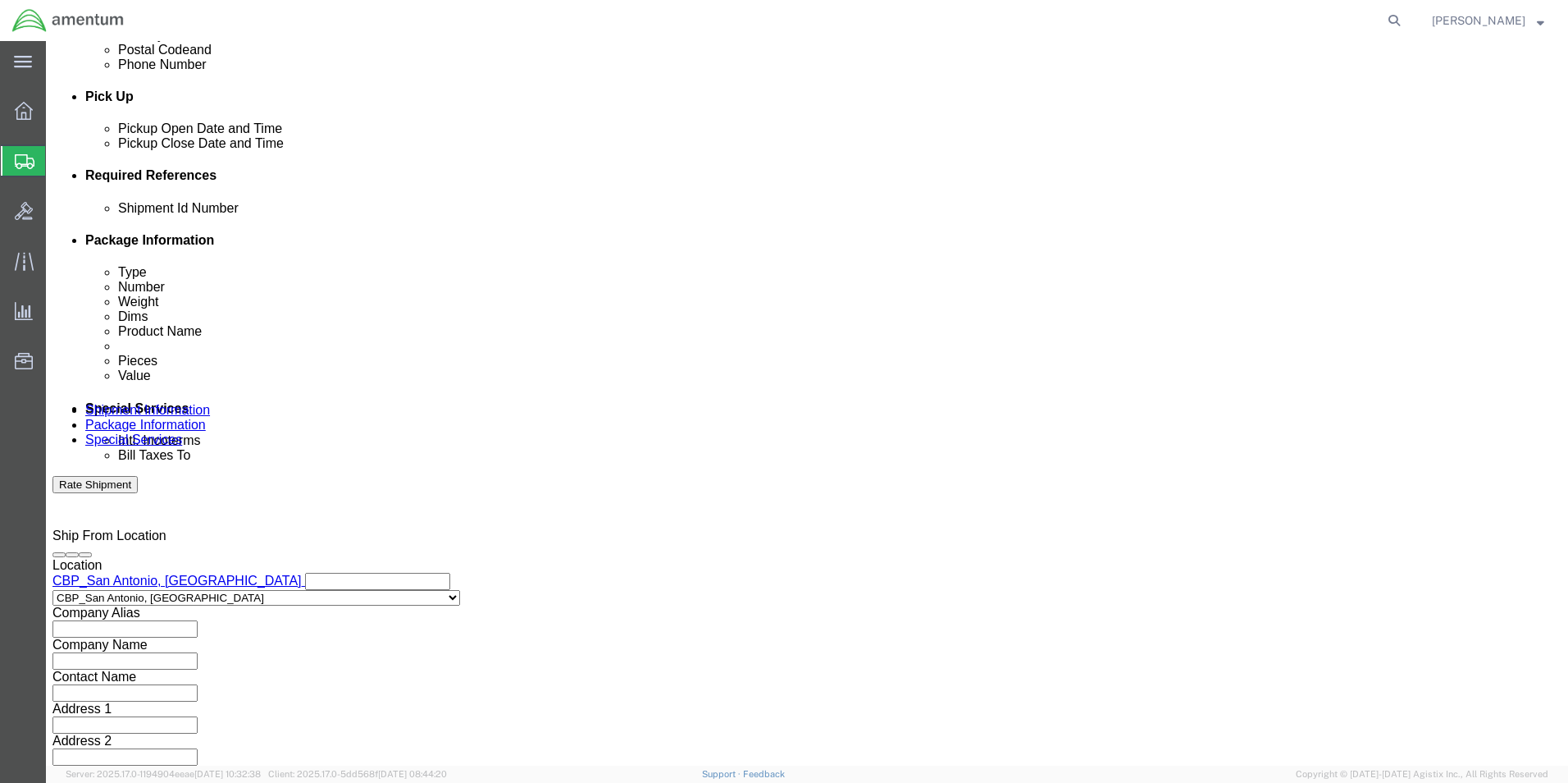
click div "Mode Select Air Less than Truckload Multi-Leg Ocean Freight Rail Small Parcel T…"
click select "Select Air Less than Truckload Multi-Leg Ocean Freight Rail Small Parcel Truckl…"
select select "SMAL"
click select "Select Air Less than Truckload Multi-Leg Ocean Freight Rail Small Parcel Truckl…"
click button "Continue"
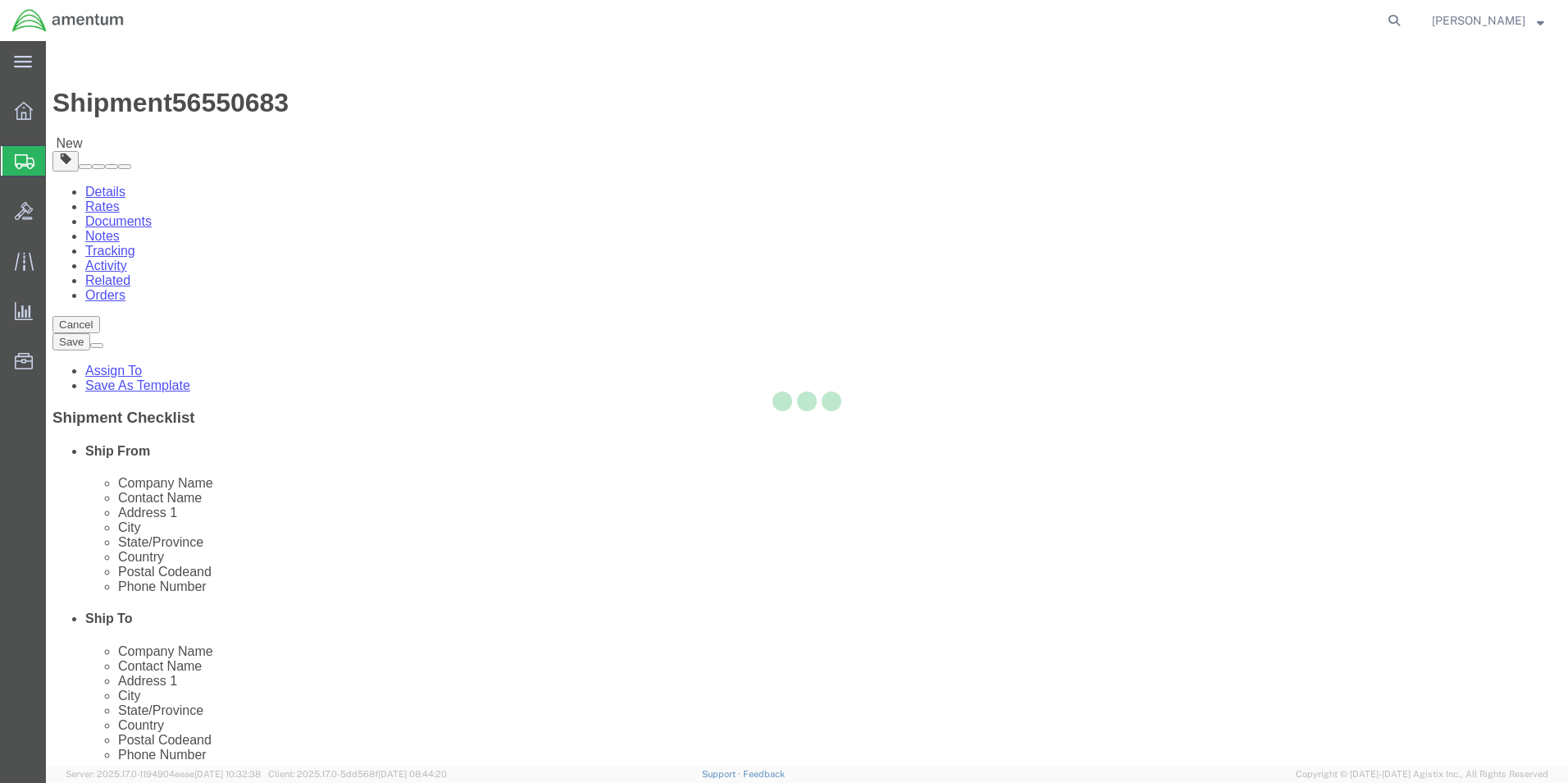
select select "YRPK"
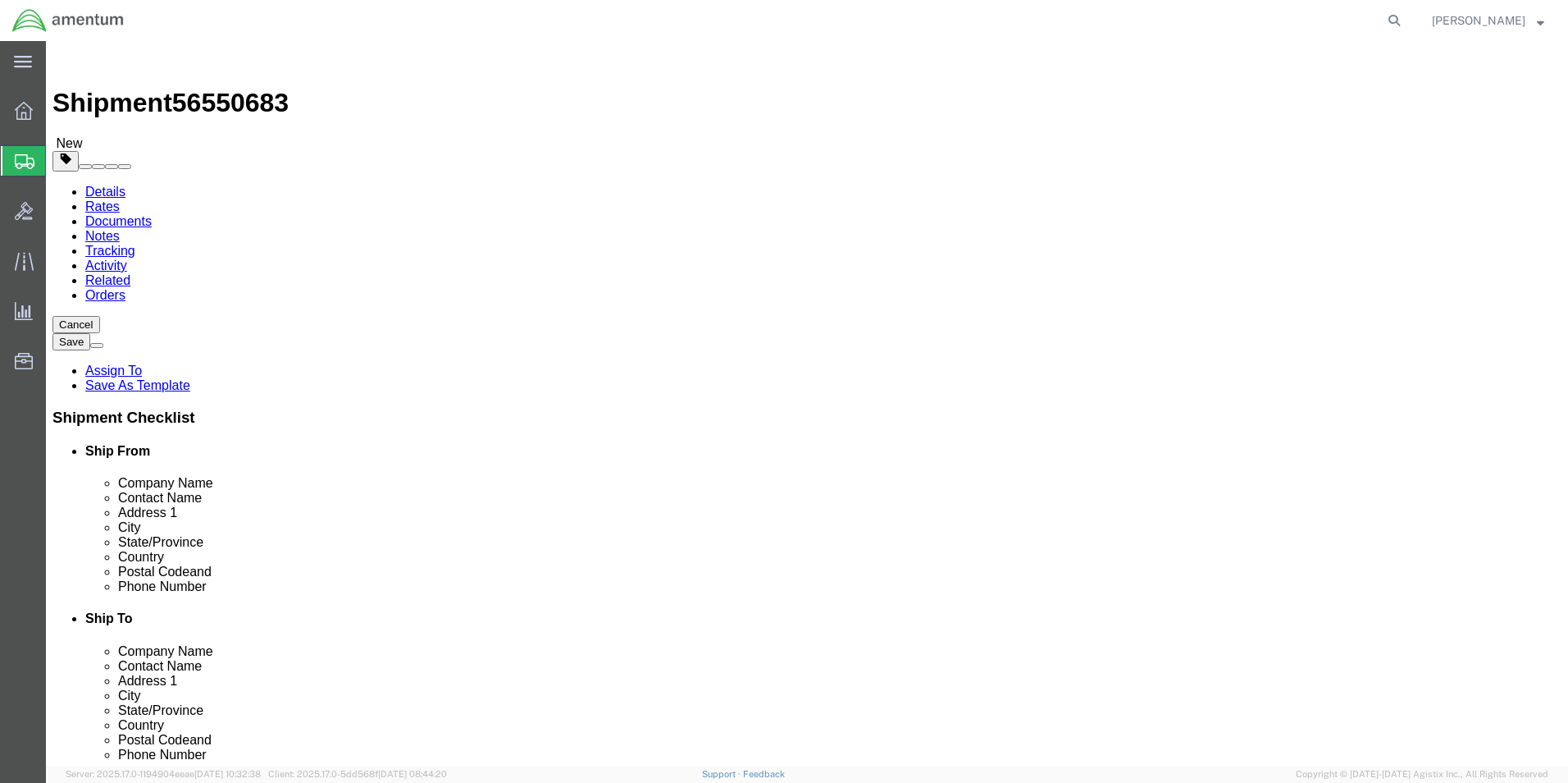
click link "Add Content"
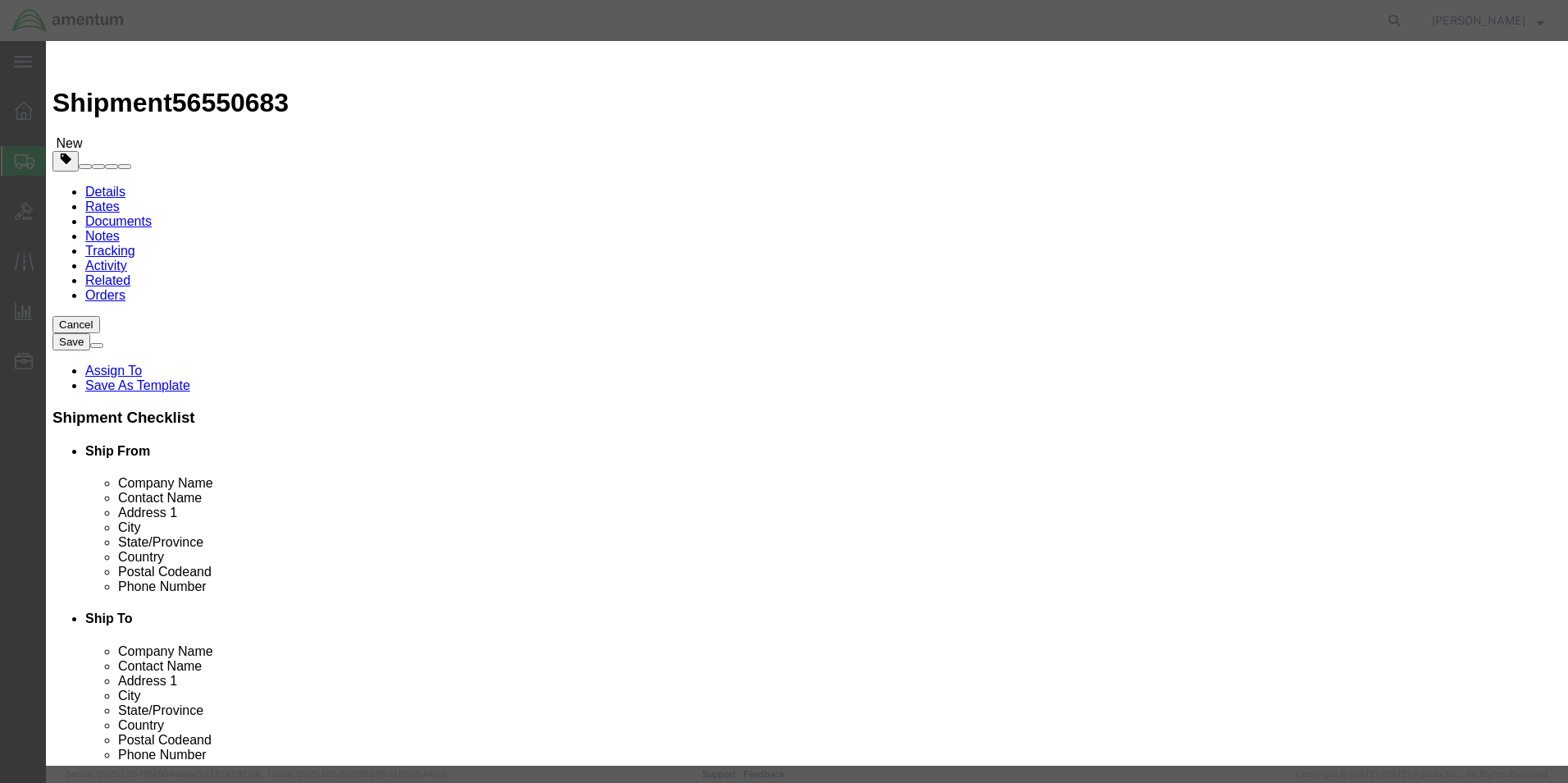
click input "text"
type input "p"
type input "PAINT"
type input "1"
click input "text"
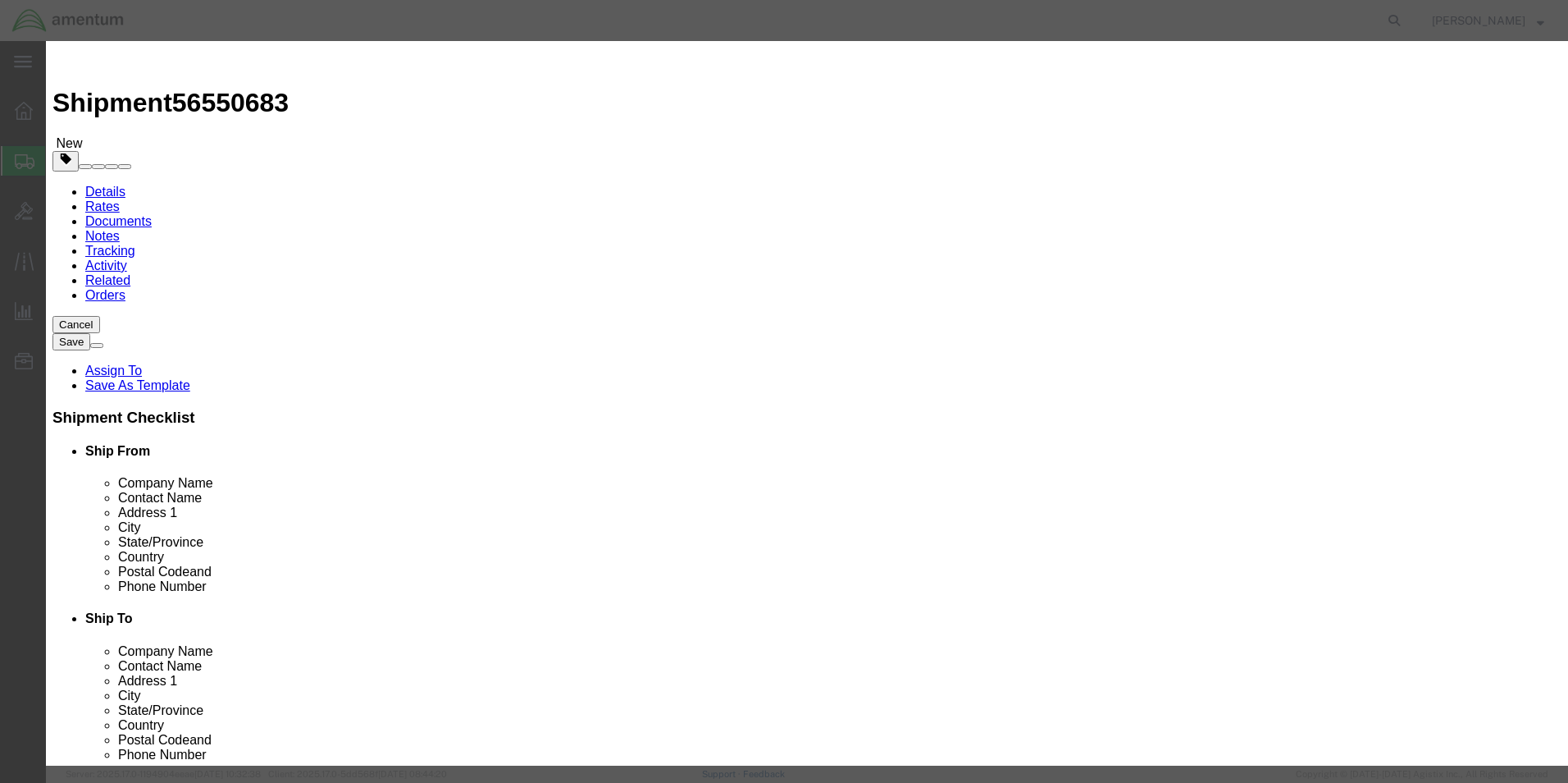
type input "10.00"
click input "checkbox"
checkbox input "true"
click input "text"
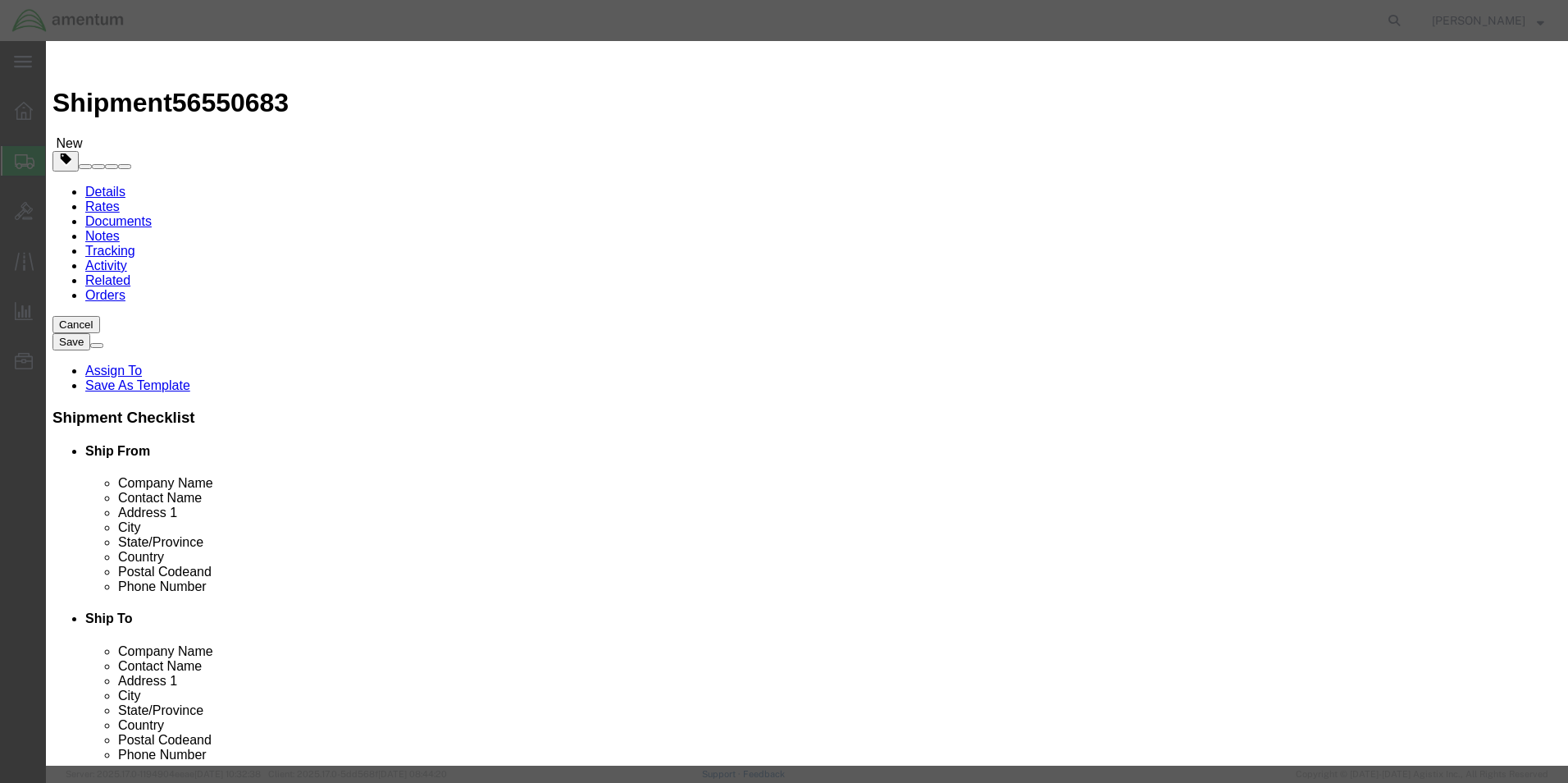
type input "PAINT"
click input "text"
type input "1263"
click select "Select 1 Explosive 1.1 Explosive 1.2 Explosive 1.3 Explosive 1.4 Explosive 1.5 …"
select select "3 Flammable Liquid"
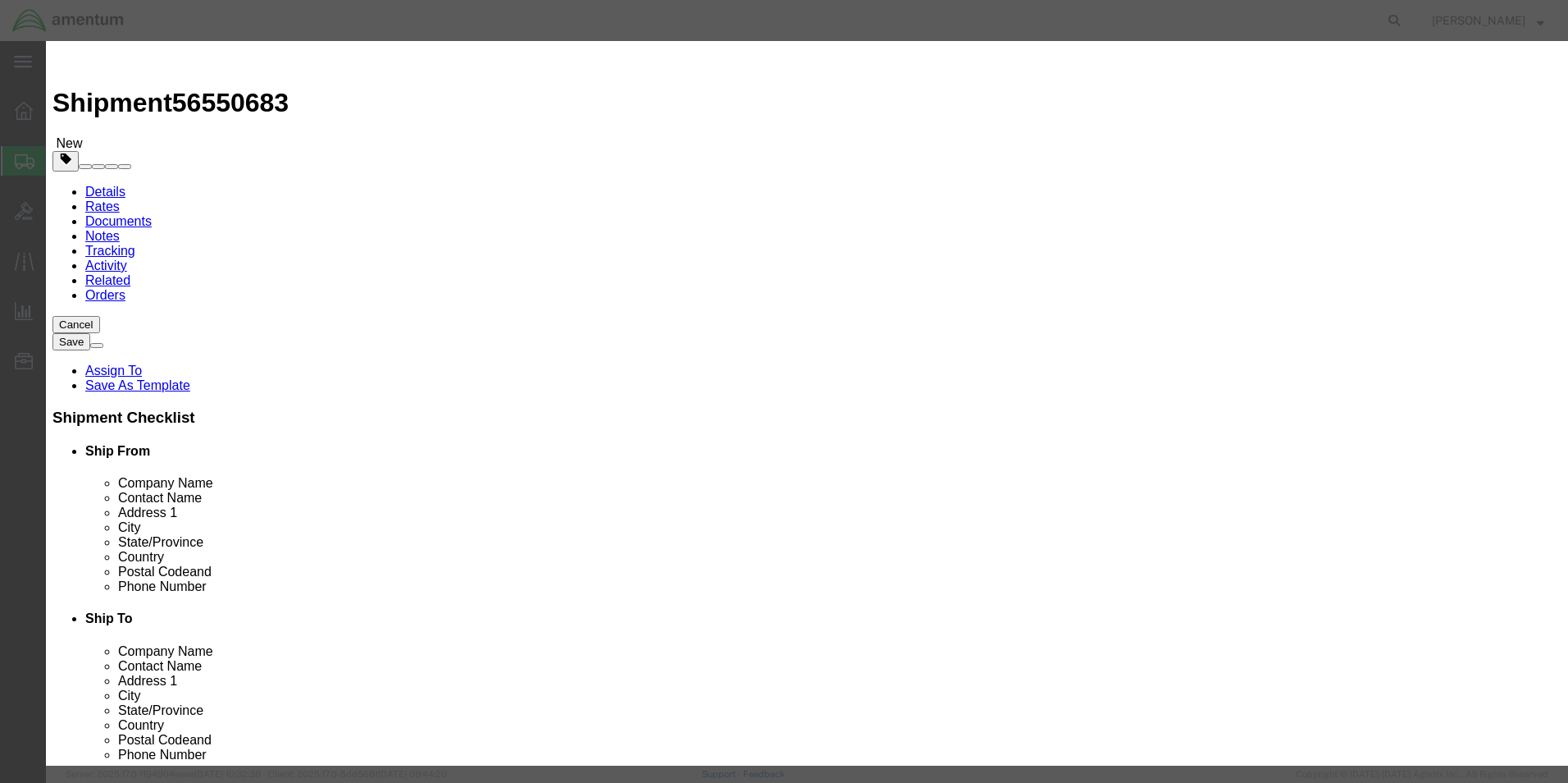
click select "Select 1 Explosive 1.1 Explosive 1.2 Explosive 1.3 Explosive 1.4 Explosive 1.5 …"
click select "Packaging Group I II III"
select select "II"
click select "Packaging Group I II III"
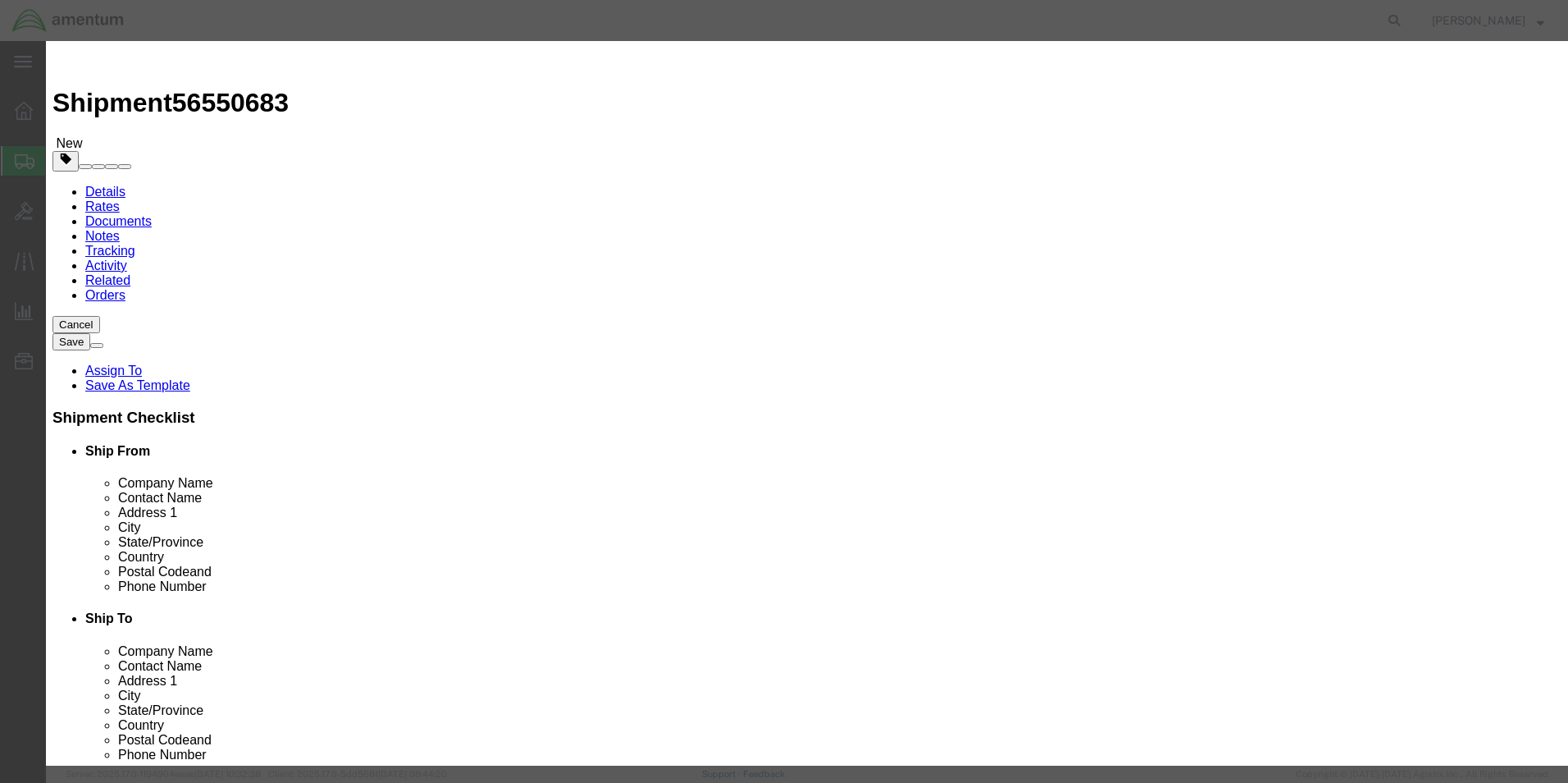
click input "text"
type input "AMENTUM SERVICES, LLC"
type input "CHEMTREC - CCN 216832"
type input "7035273887"
click button "Save & Close"
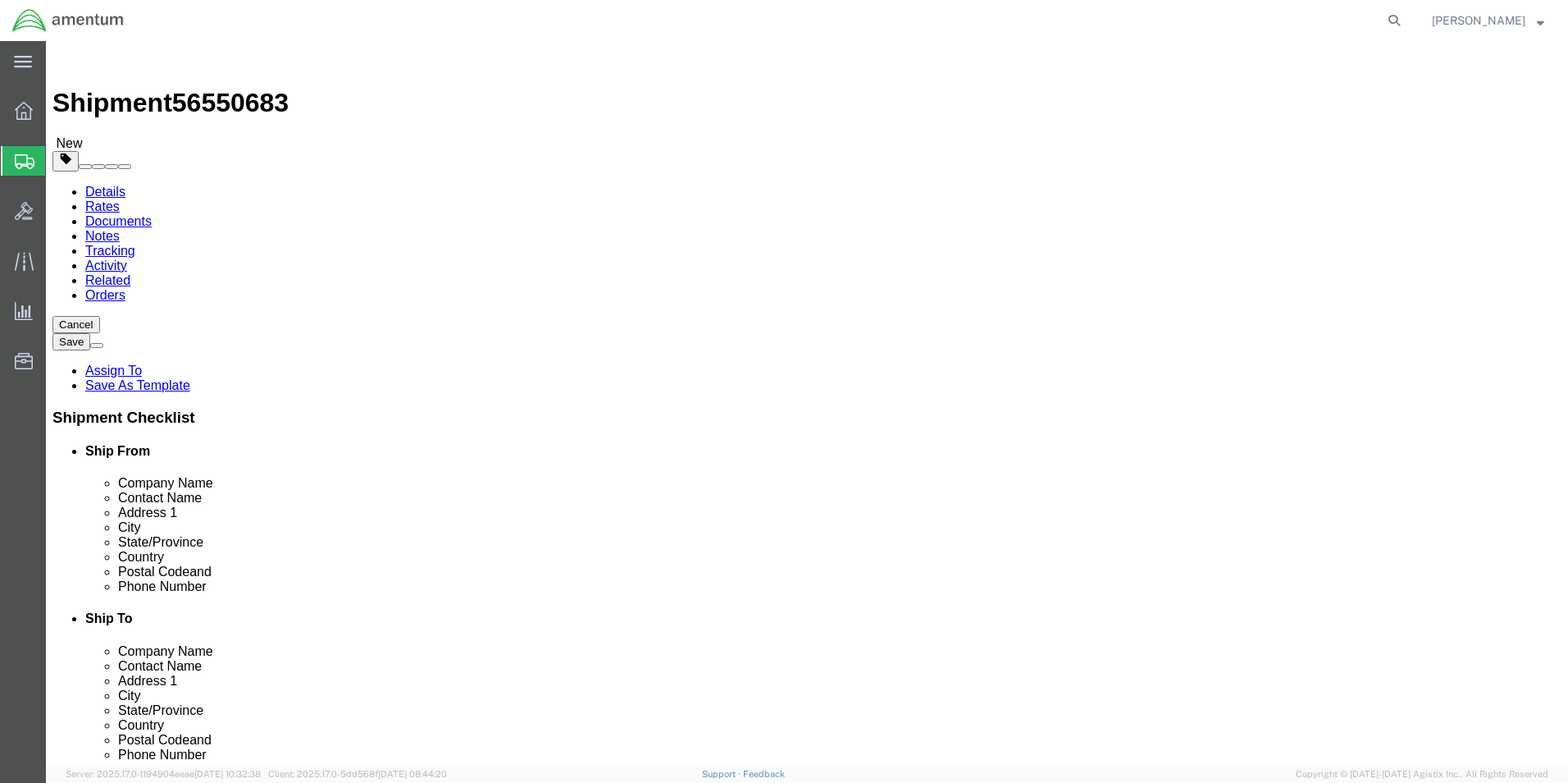
click link "Add Content"
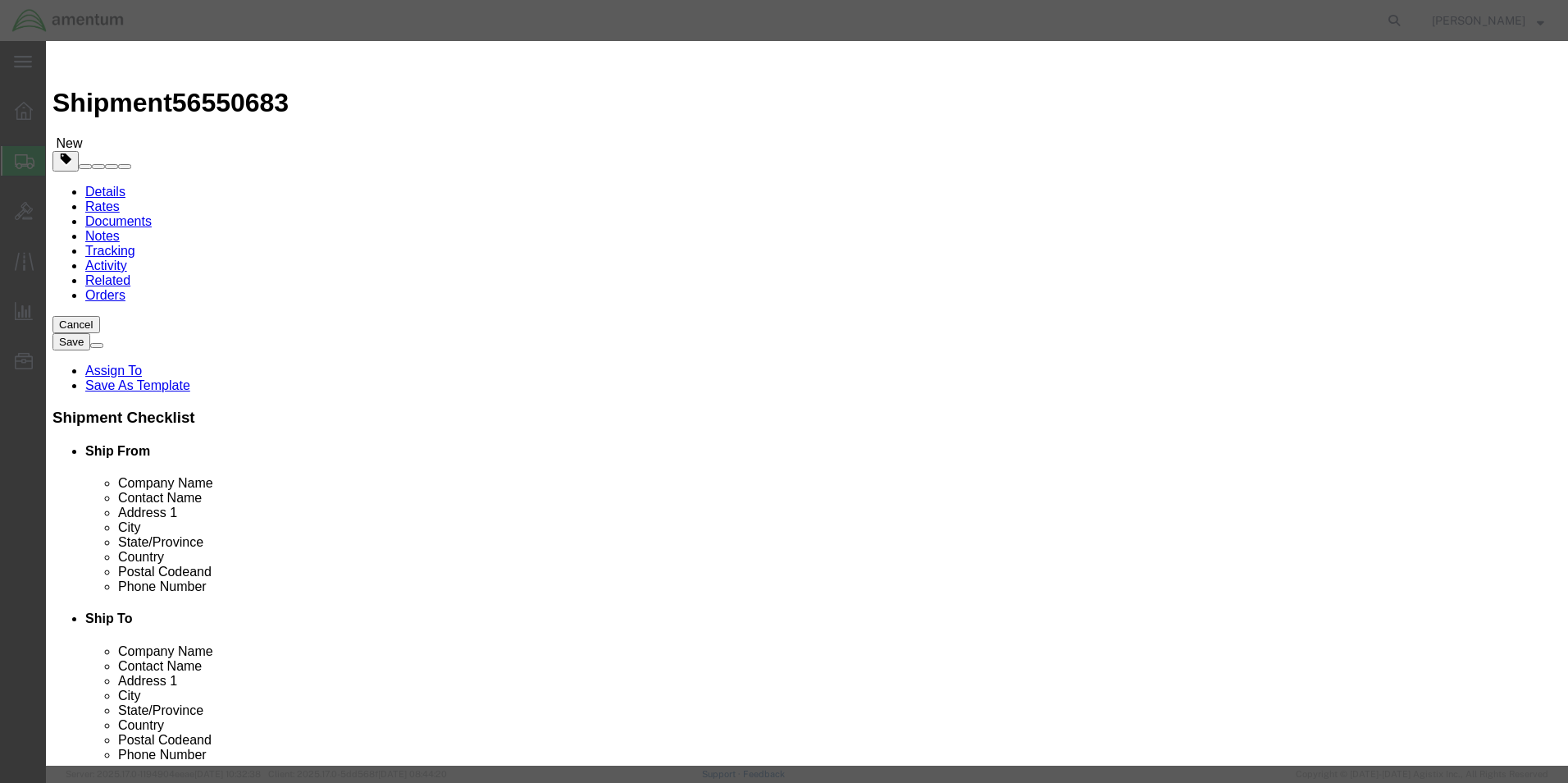
click input "text"
type input "PAINT RELATED MATERIAL"
drag, startPoint x: 518, startPoint y: 151, endPoint x: 474, endPoint y: 156, distance: 44.3
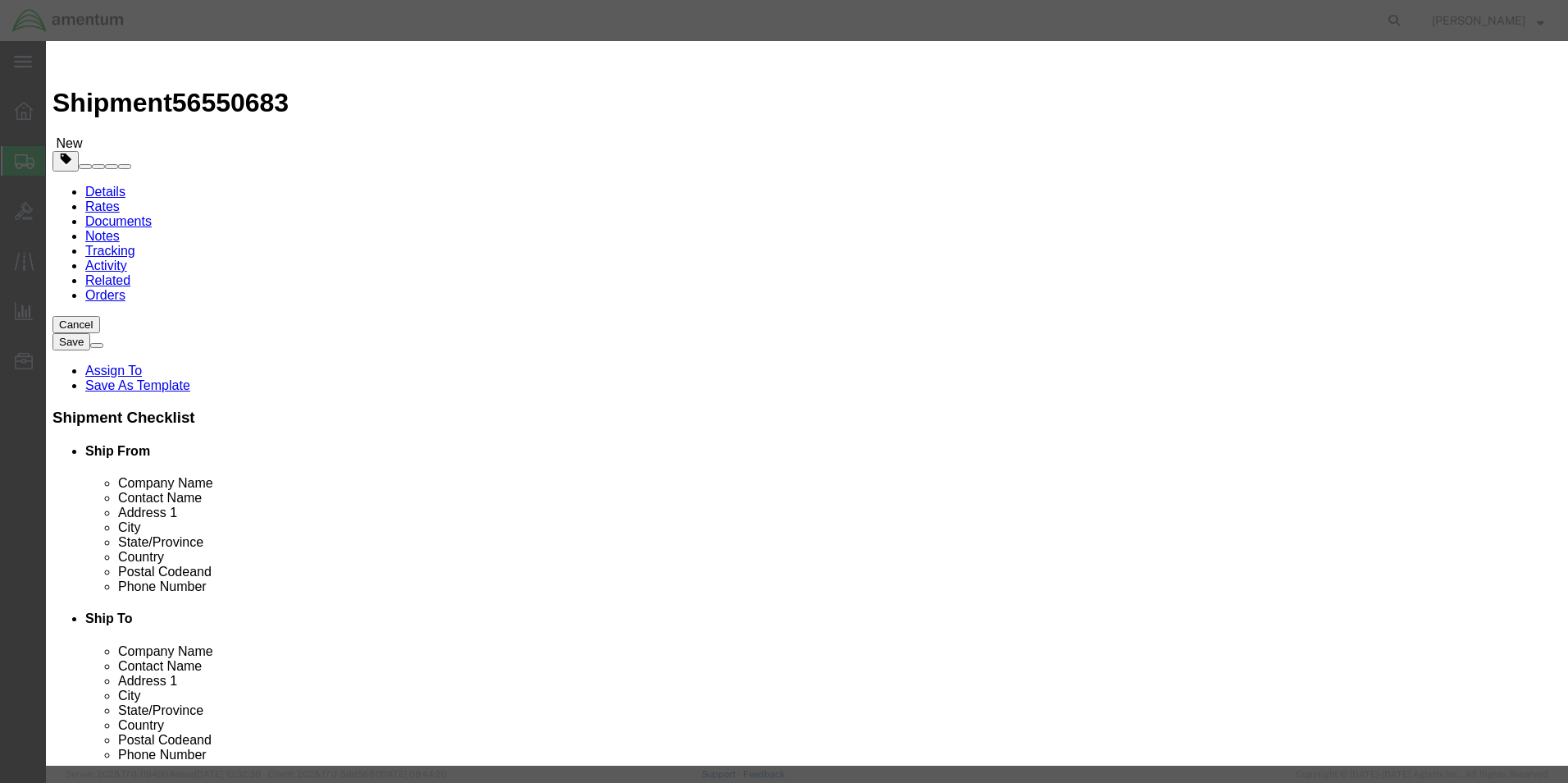
click div "0"
type input "1"
click input "text"
type input "10.00"
click input "checkbox"
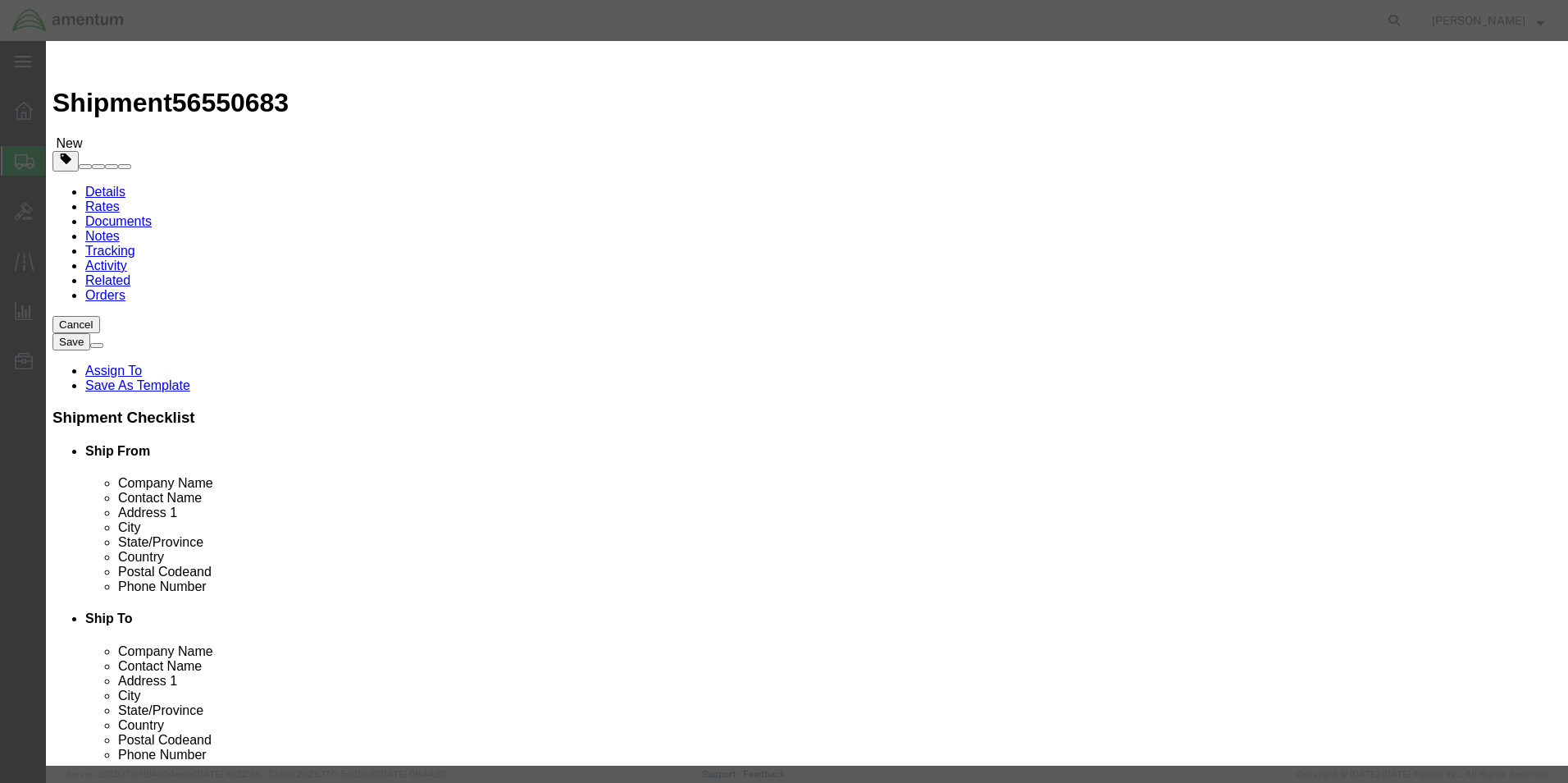
checkbox input "true"
click input "text"
type input "PAINT RELATED MATERIAL"
click input "text"
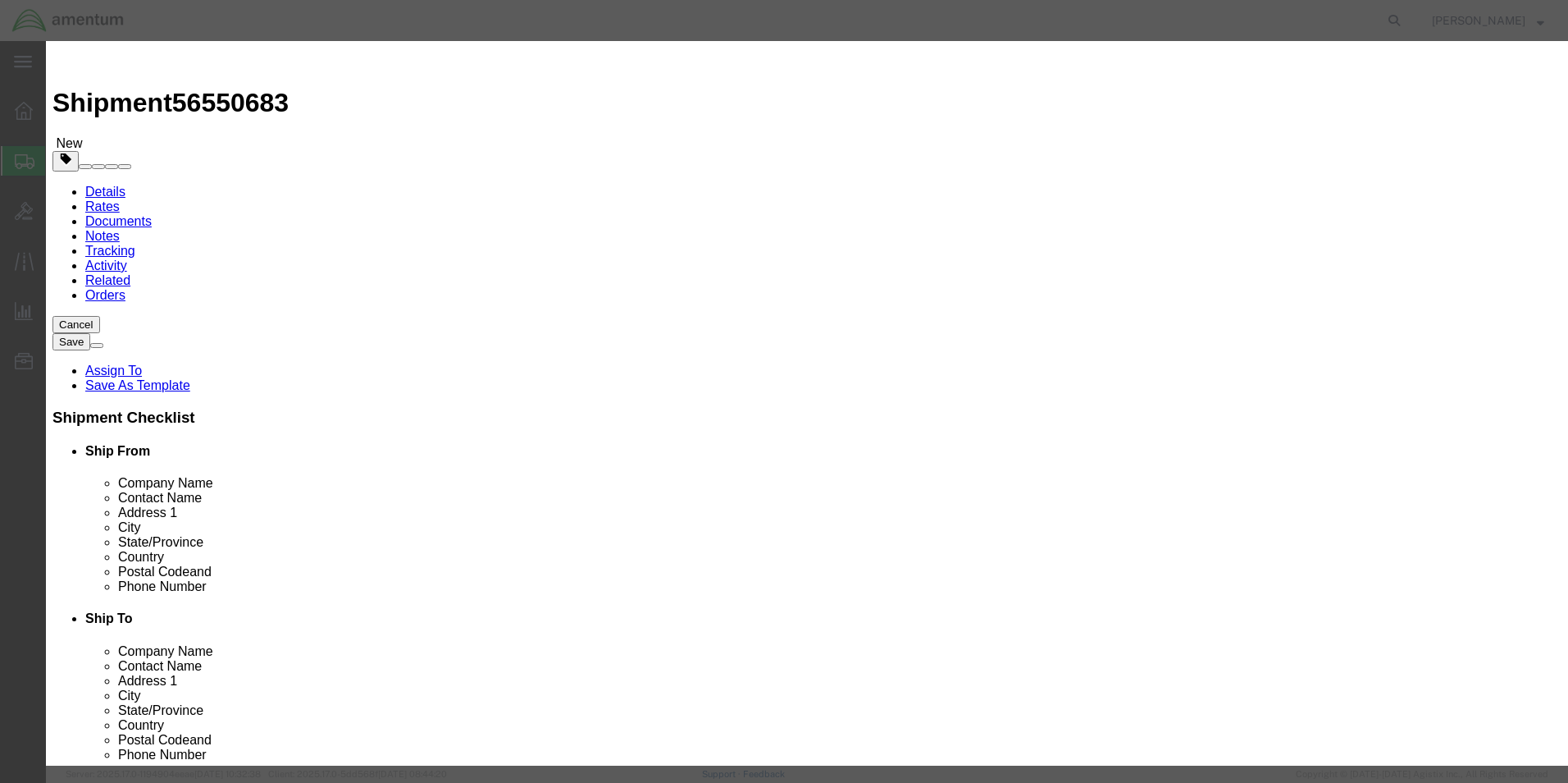
type input "1263"
click select "Select 1 Explosive 1.1 Explosive 1.2 Explosive 1.3 Explosive 1.4 Explosive 1.5 …"
select select "3 Flammable Liquid"
click select "Select 1 Explosive 1.1 Explosive 1.2 Explosive 1.3 Explosive 1.4 Explosive 1.5 …"
click select "Packaging Group I II III"
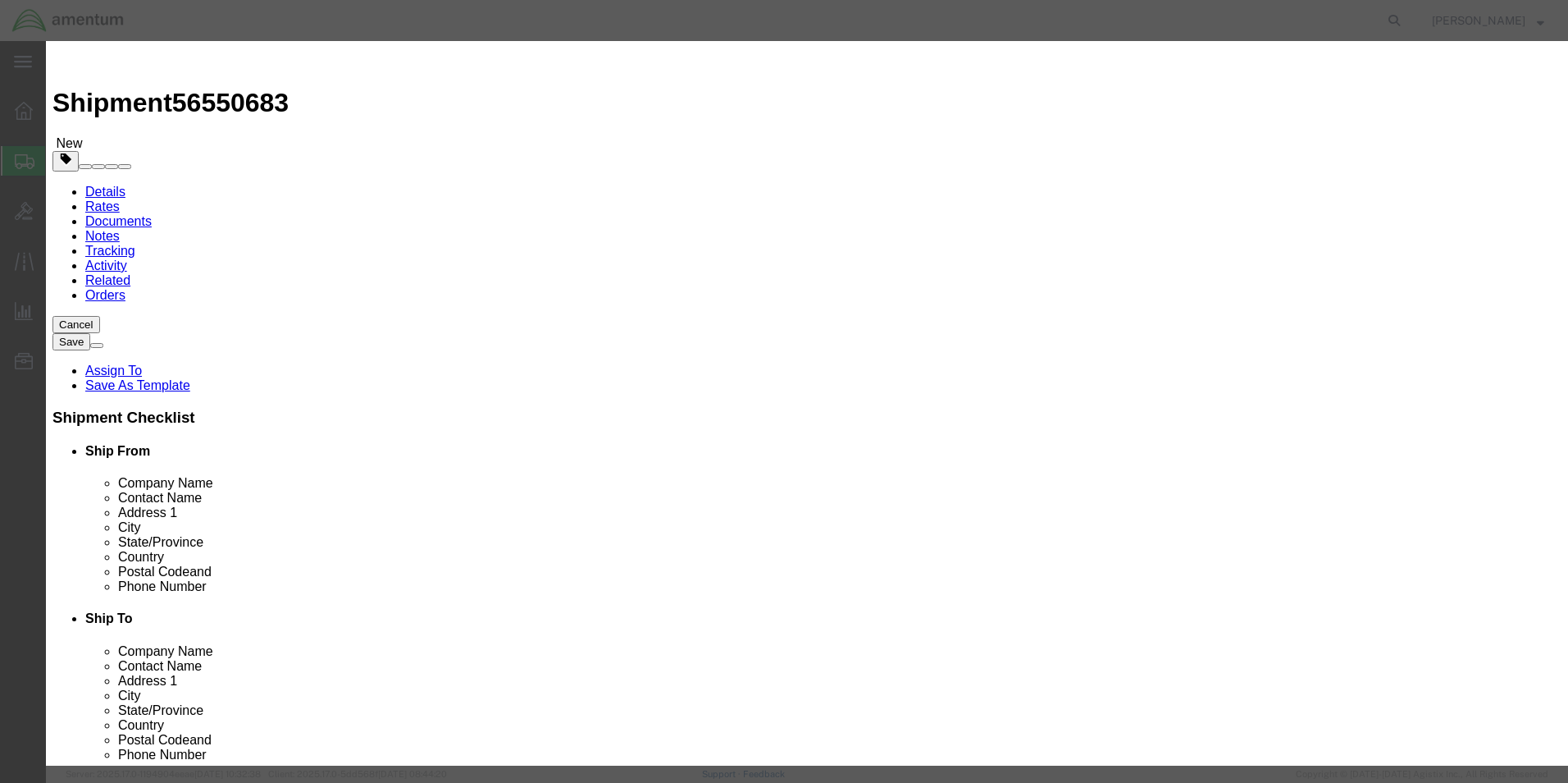
select select "III"
click select "Packaging Group I II III"
click input "text"
type input "AMENTUM SERVICES, LLC"
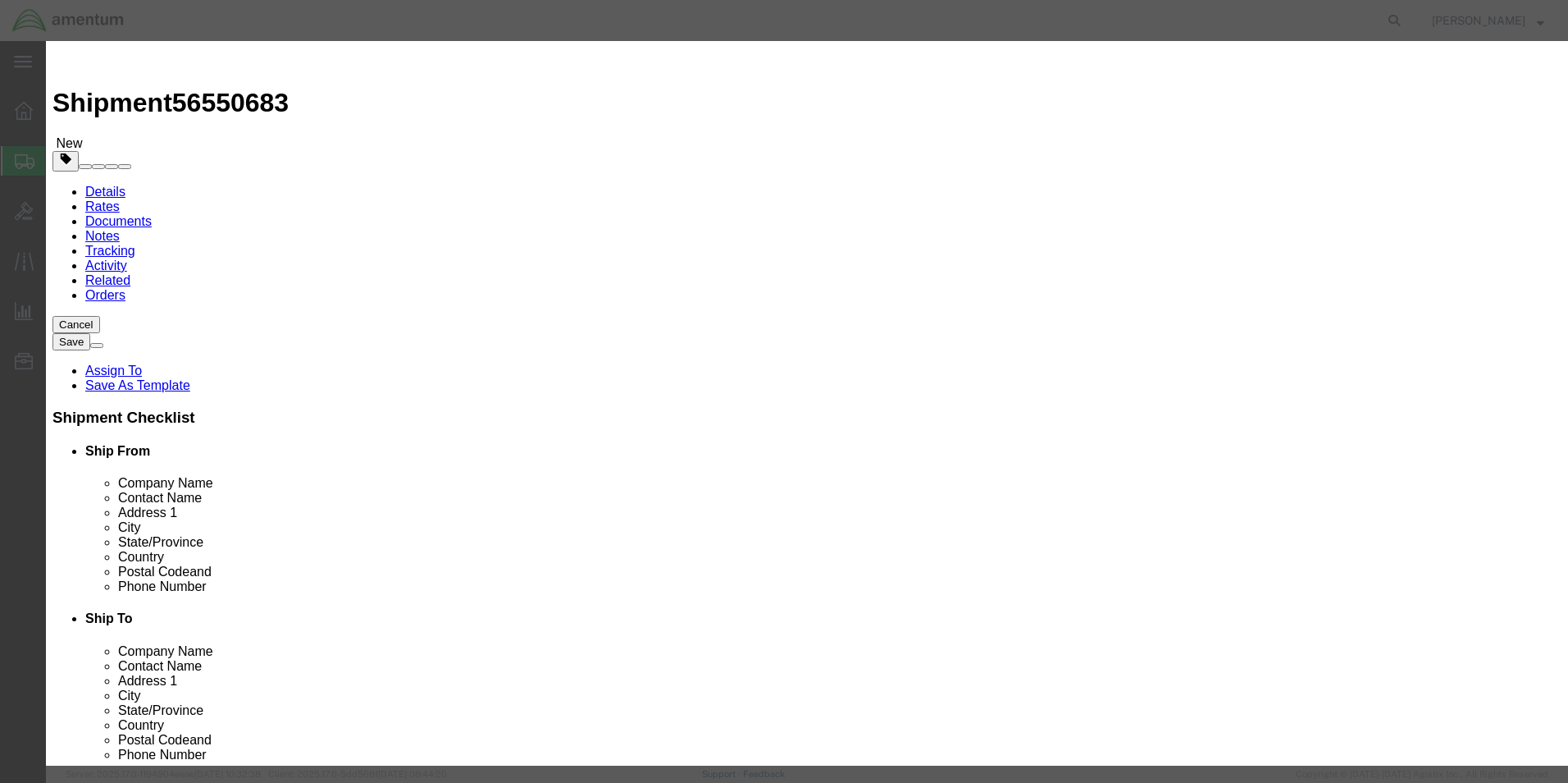
type input "CHEMTREC - CCN 216832"
type input "7035273887"
click label
click input "checkbox"
click label
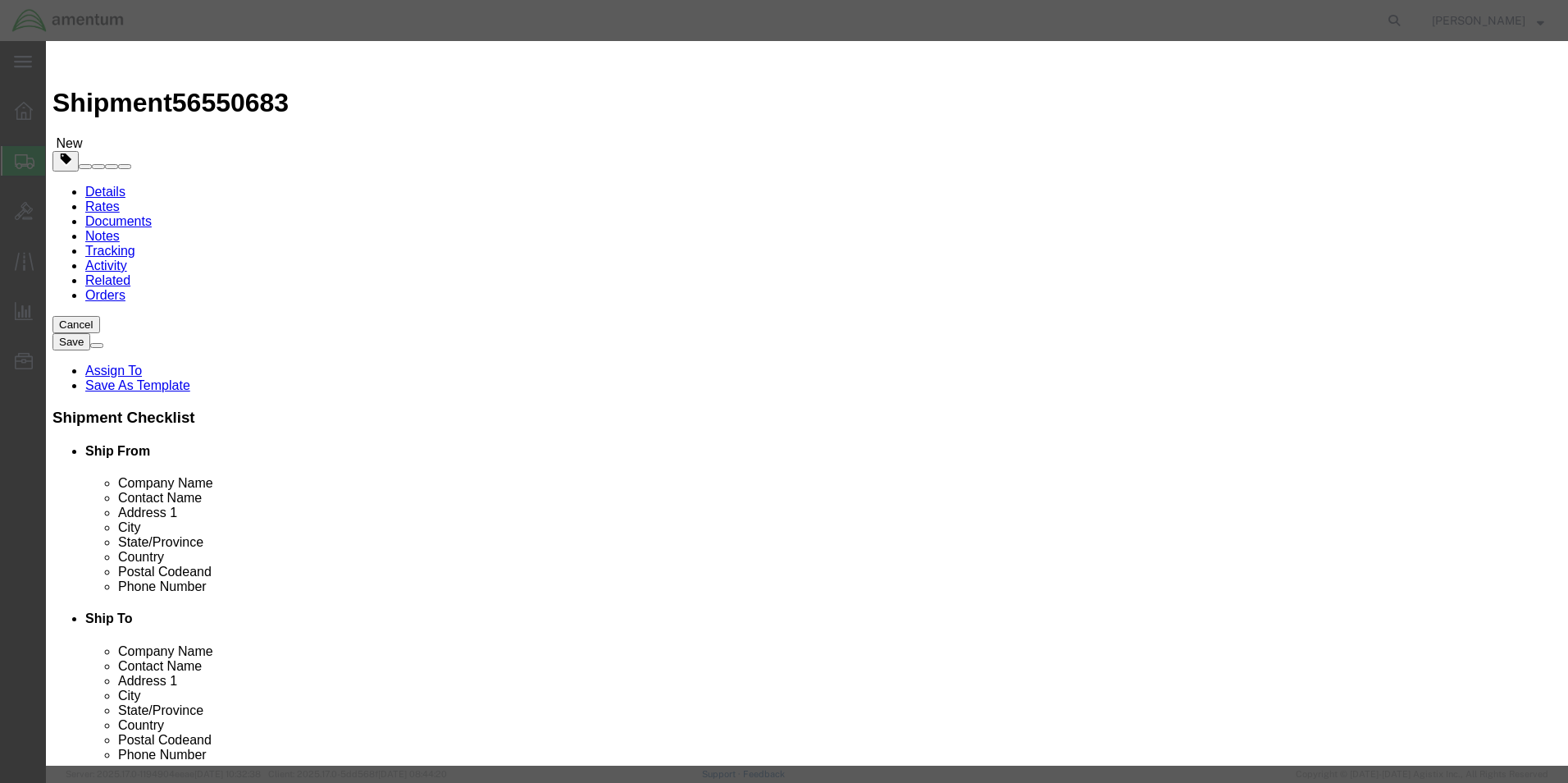
click input "checkbox"
checkbox input "false"
click button "Save & Close"
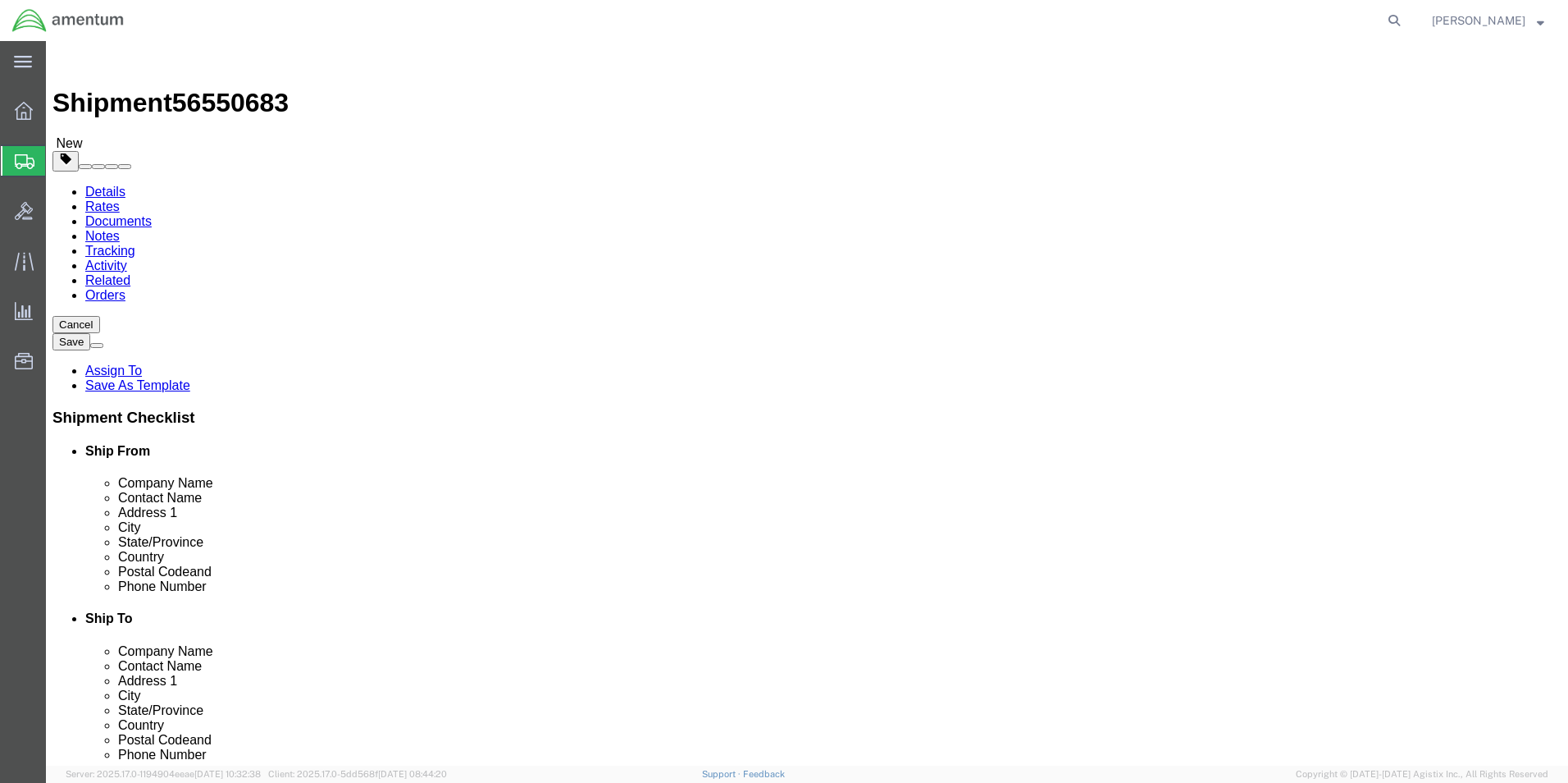
click div "Pieces: 1.00 Each Total value: 10.00 USD HAZMAT"
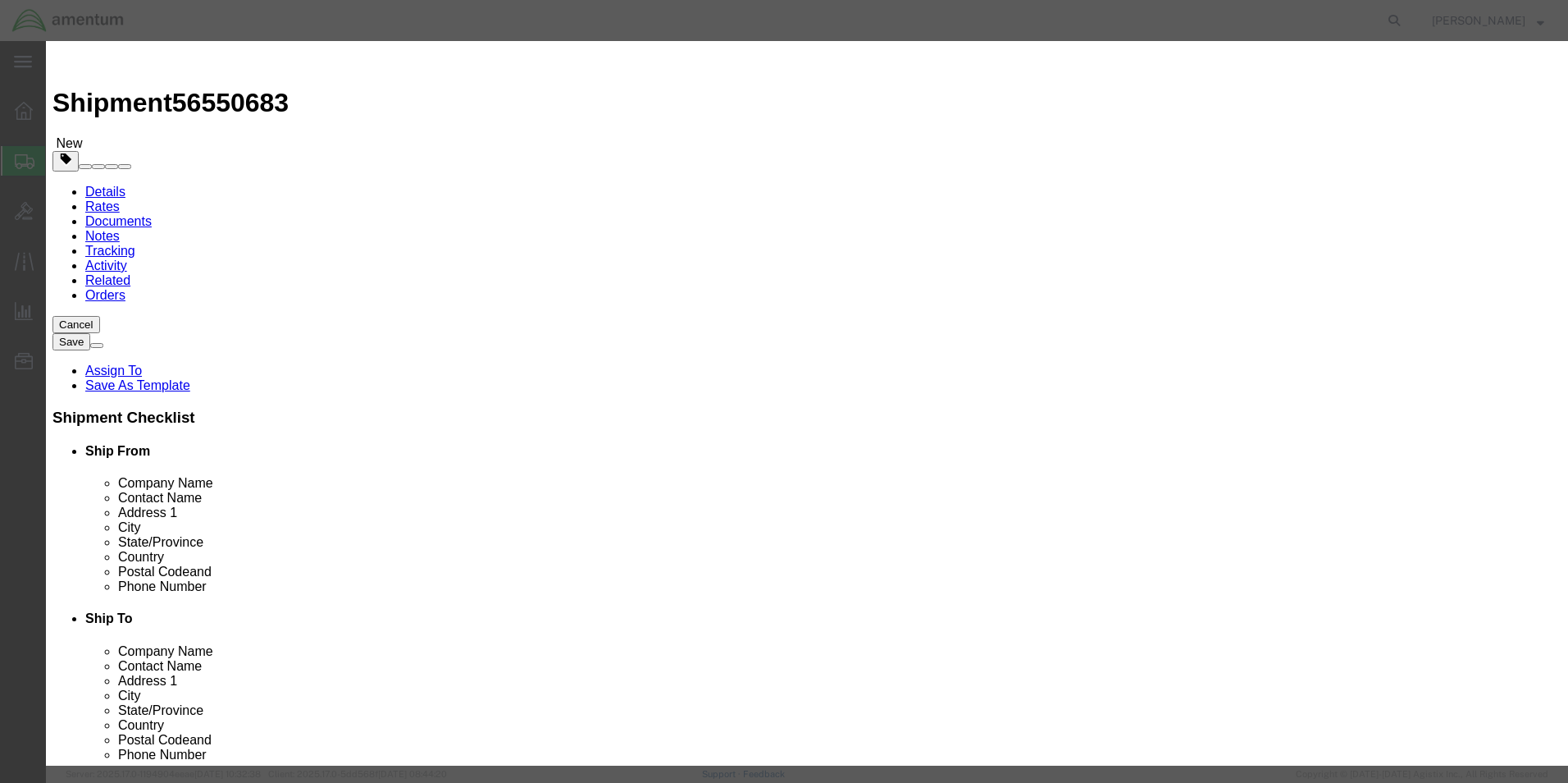
scroll to position [328, 0]
click select "Select 1 - Drums 2 - Reserved 3 - Jerricans 4 - Boxes 5 - Bags 6 - Composite Pa…"
select select "BOXES"
click select "Select 1 - Drums 2 - Reserved 3 - Jerricans 4 - Boxes 5 - Bags 6 - Composite Pa…"
click select "Container Material A - Steel (all types and surface treatments) B - Aluminum C …"
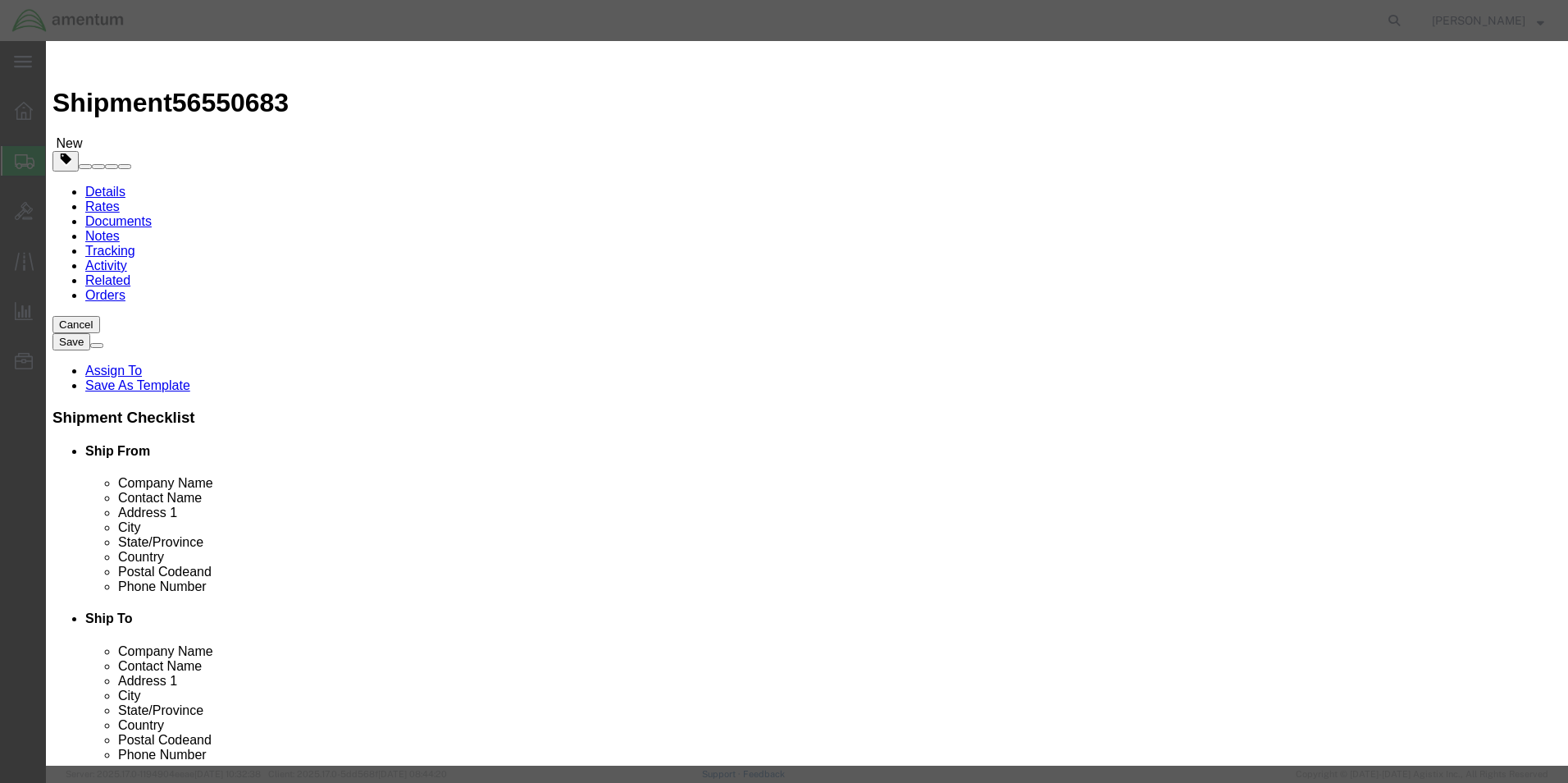
select select "FIBERBOARD"
click select "Container Material A - Steel (all types and surface treatments) B - Aluminum C …"
click button "Save & Close"
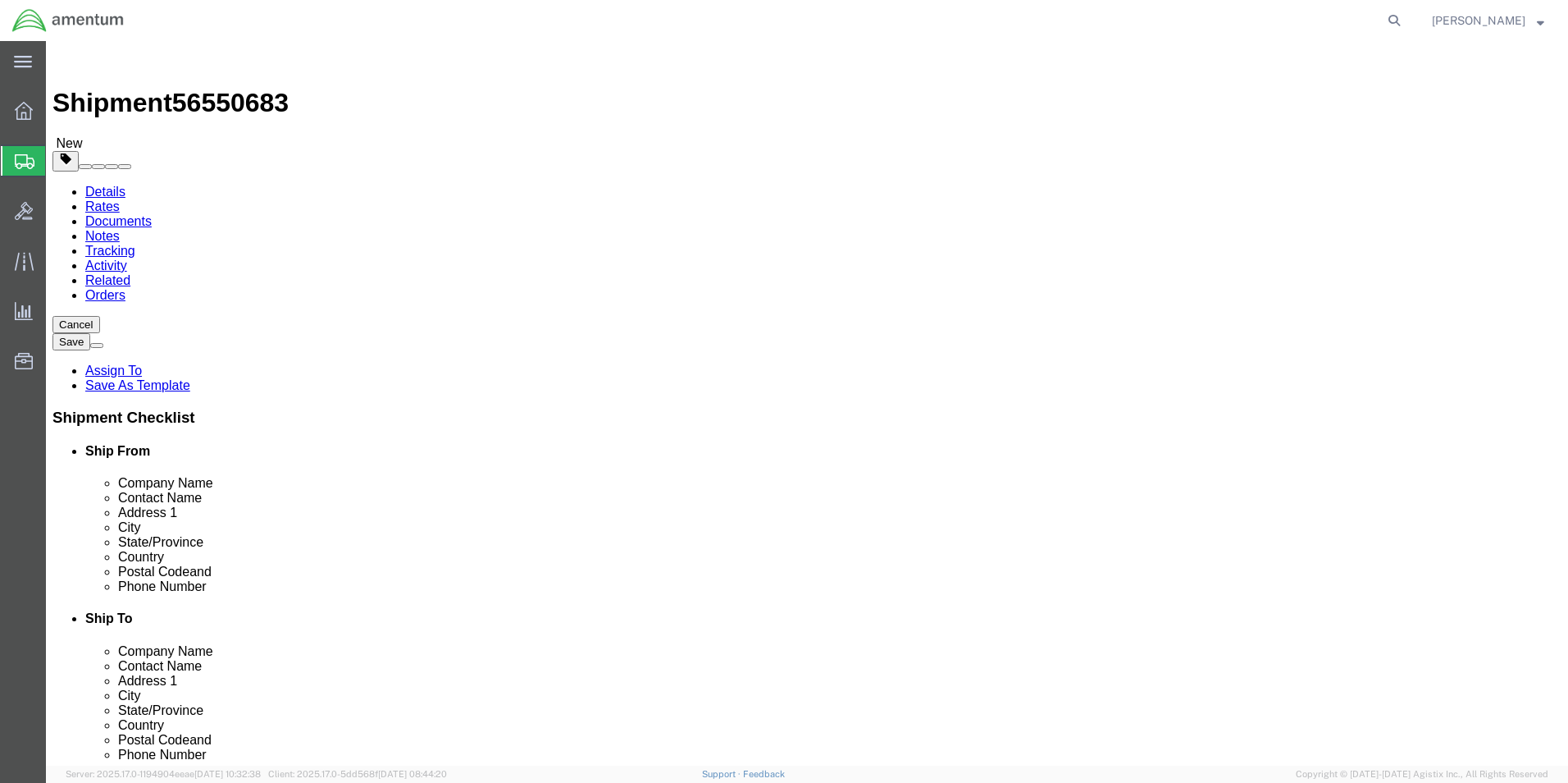
click dd "1.00 Each"
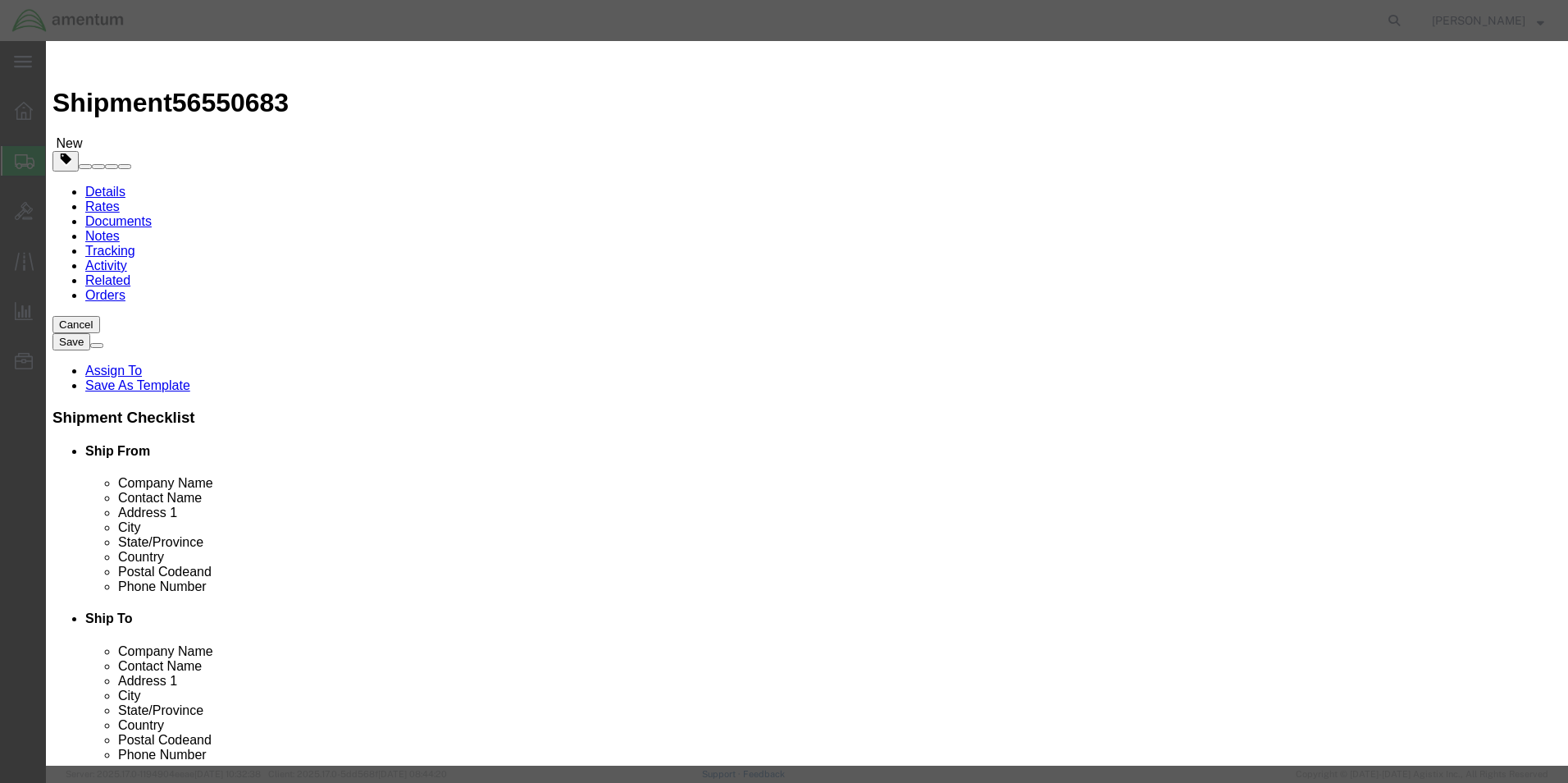
scroll to position [363, 0]
click select "Select 1 - Drums 2 - Reserved 3 - Jerricans 4 - Boxes 5 - Bags 6 - Composite Pa…"
select select "BOXES"
click select "Select 1 - Drums 2 - Reserved 3 - Jerricans 4 - Boxes 5 - Bags 6 - Composite Pa…"
click select "Container Material A - Steel (all types and surface treatments) B - Aluminum C …"
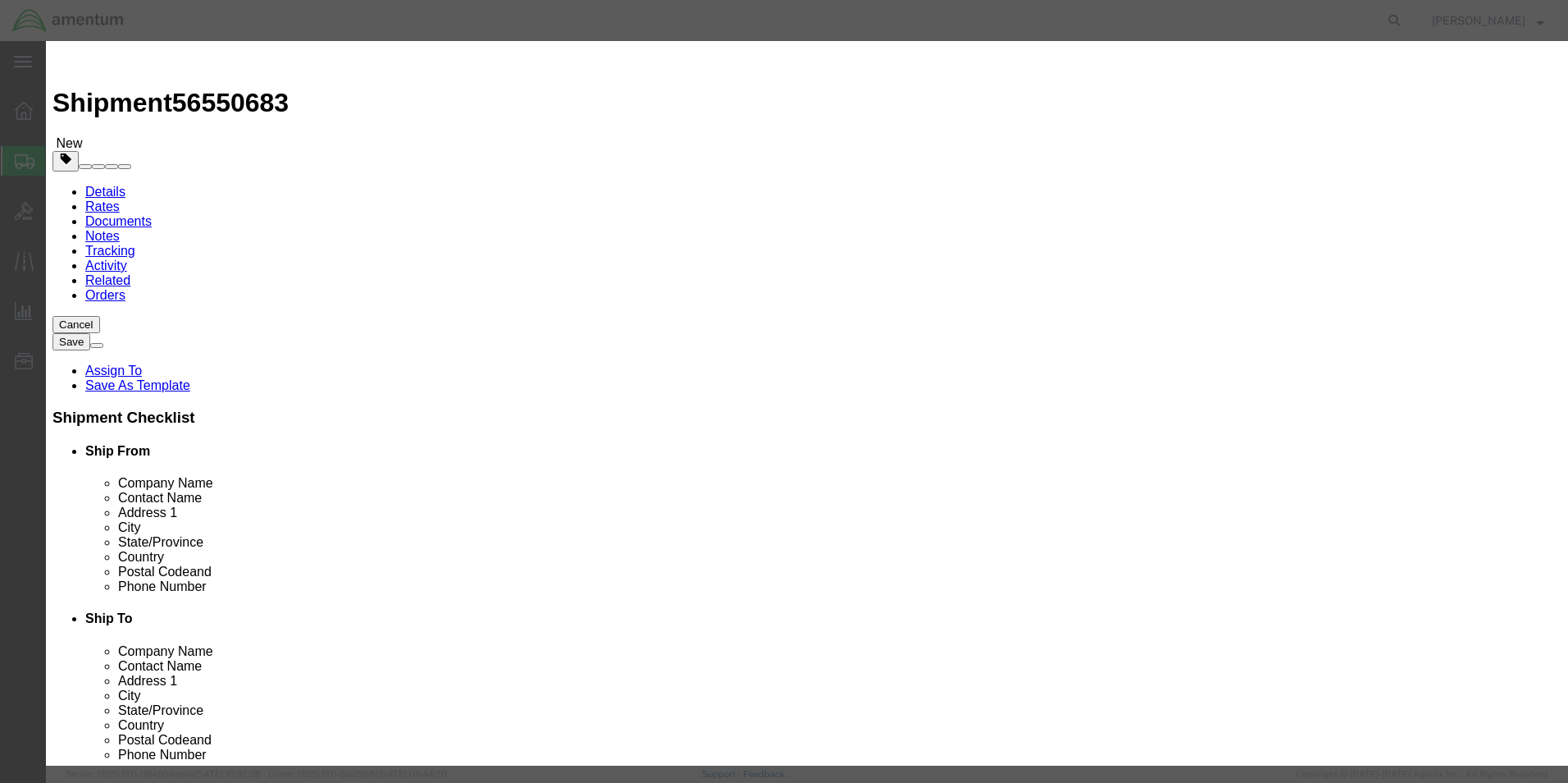
select select "FIBERBOARD"
click select "Container Material A - Steel (all types and surface treatments) B - Aluminum C …"
click button "Save & Close"
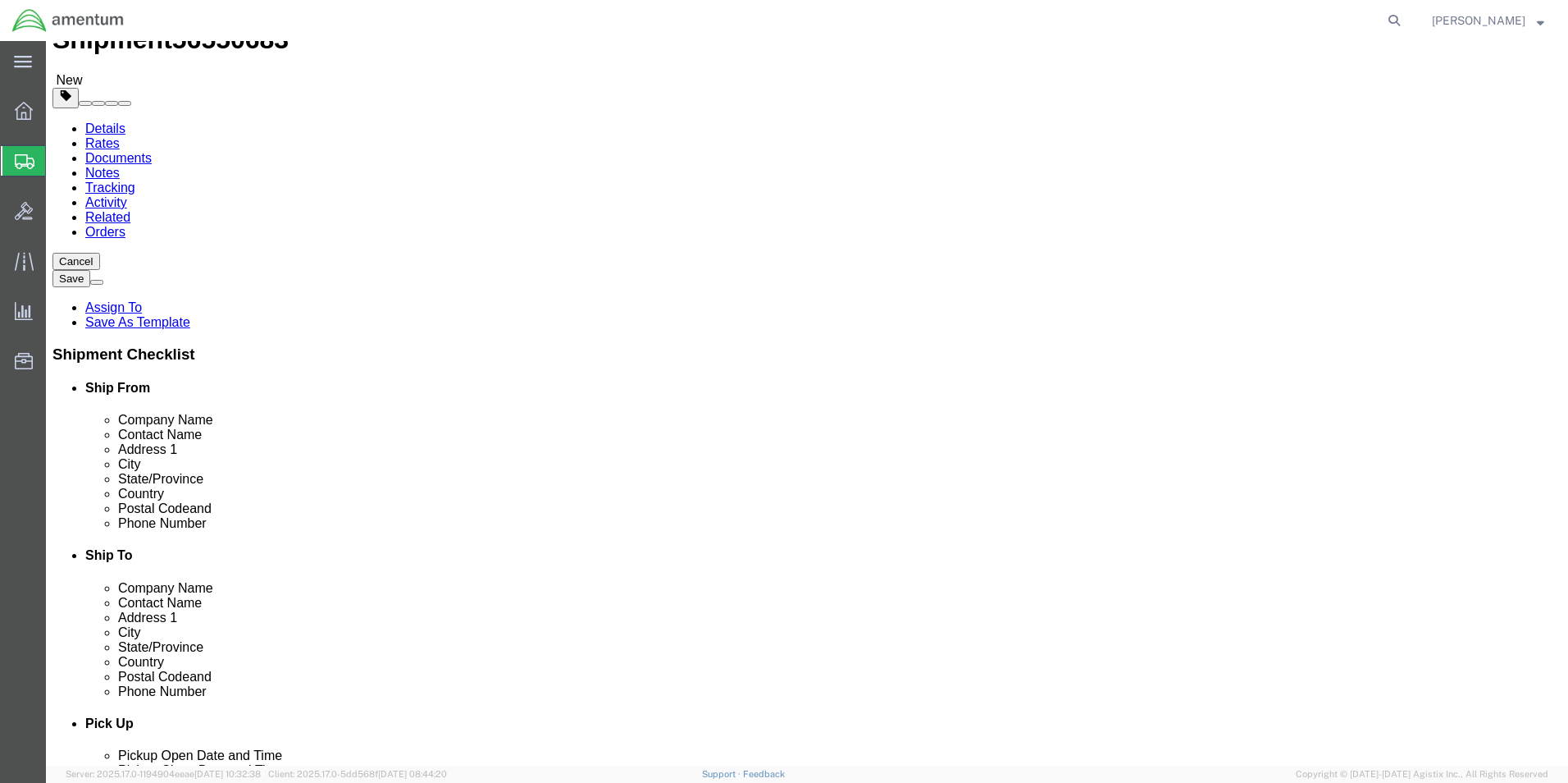
scroll to position [82, 0]
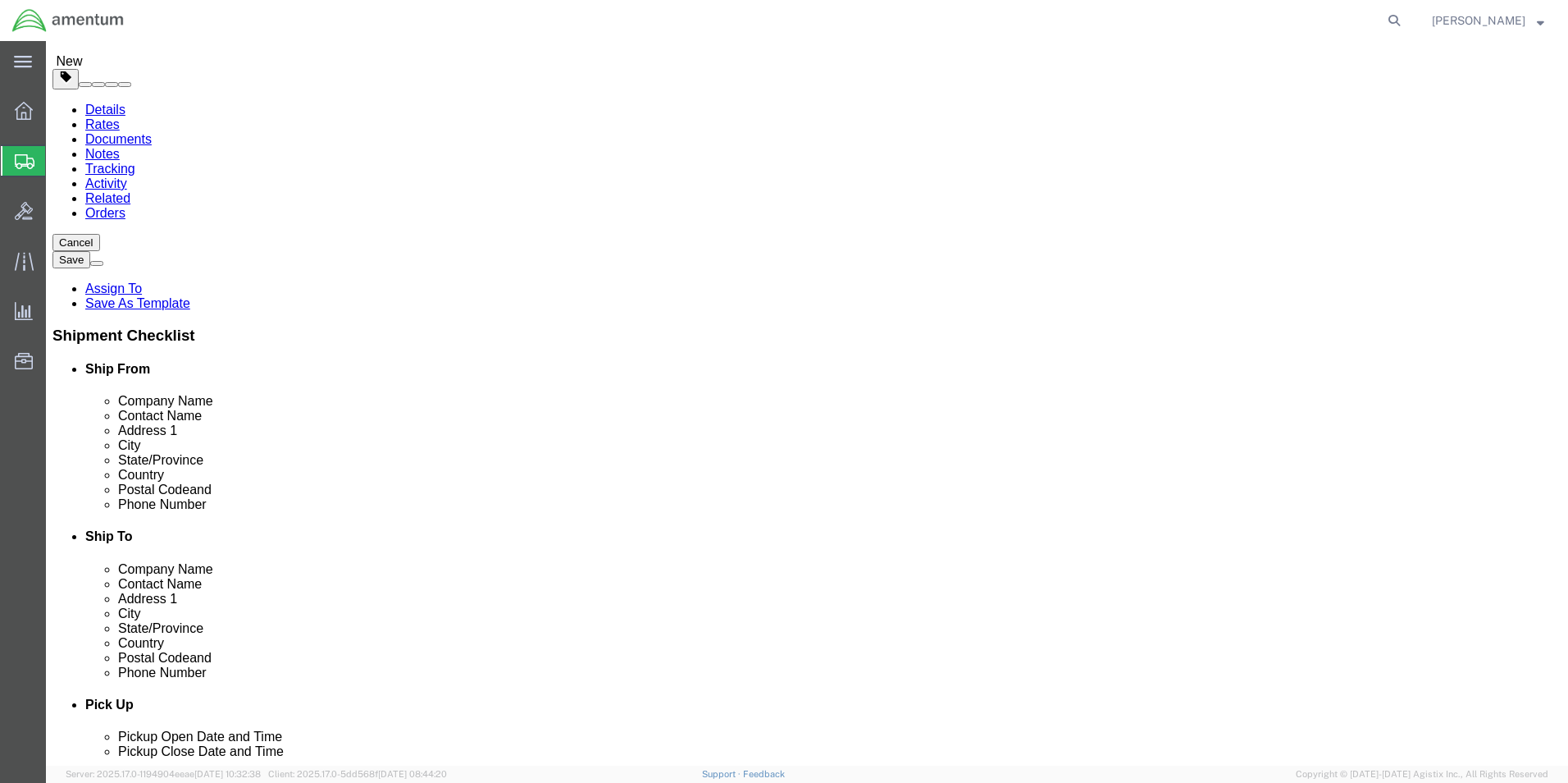
click link "Add Content"
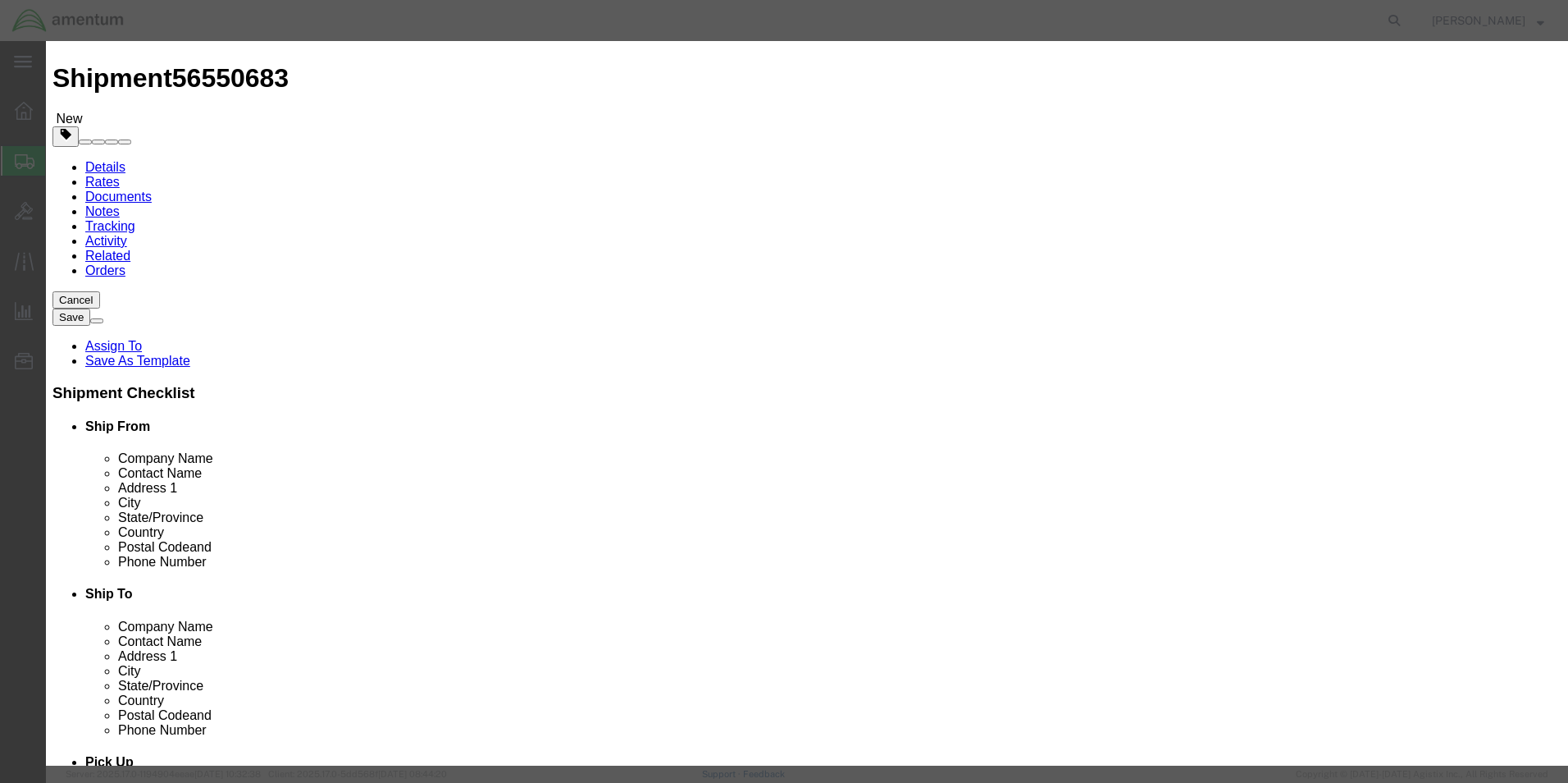
scroll to position [0, 0]
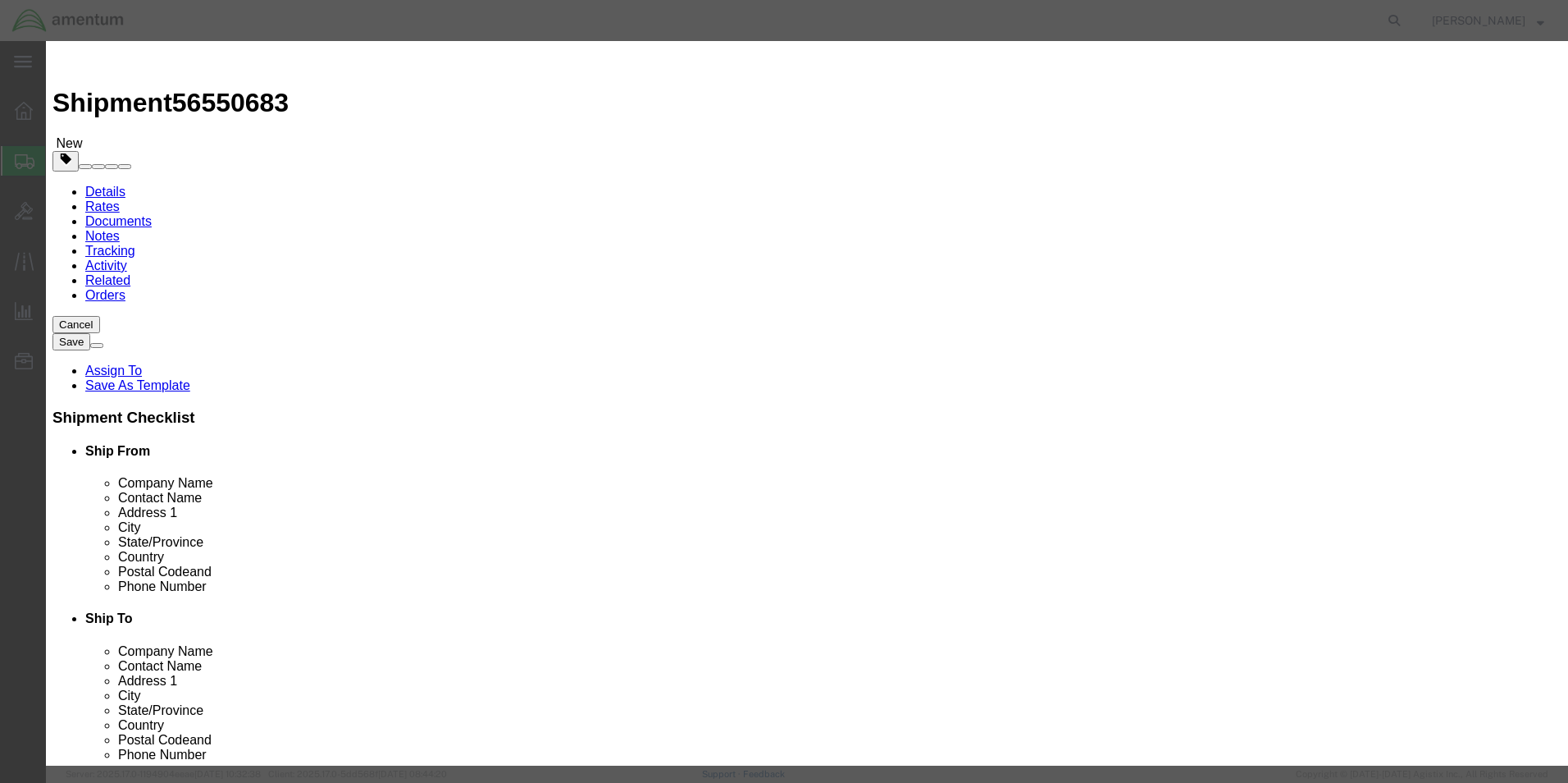
click input "text"
type input "PAINT RELATED MATERIAL"
type input "10.00"
drag, startPoint x: 532, startPoint y: 154, endPoint x: 440, endPoint y: 155, distance: 92.0
click div "Pieces 0 Select Bag Barrels 100Board Feet Bottle Box Blister Pack Carats Can Ca…"
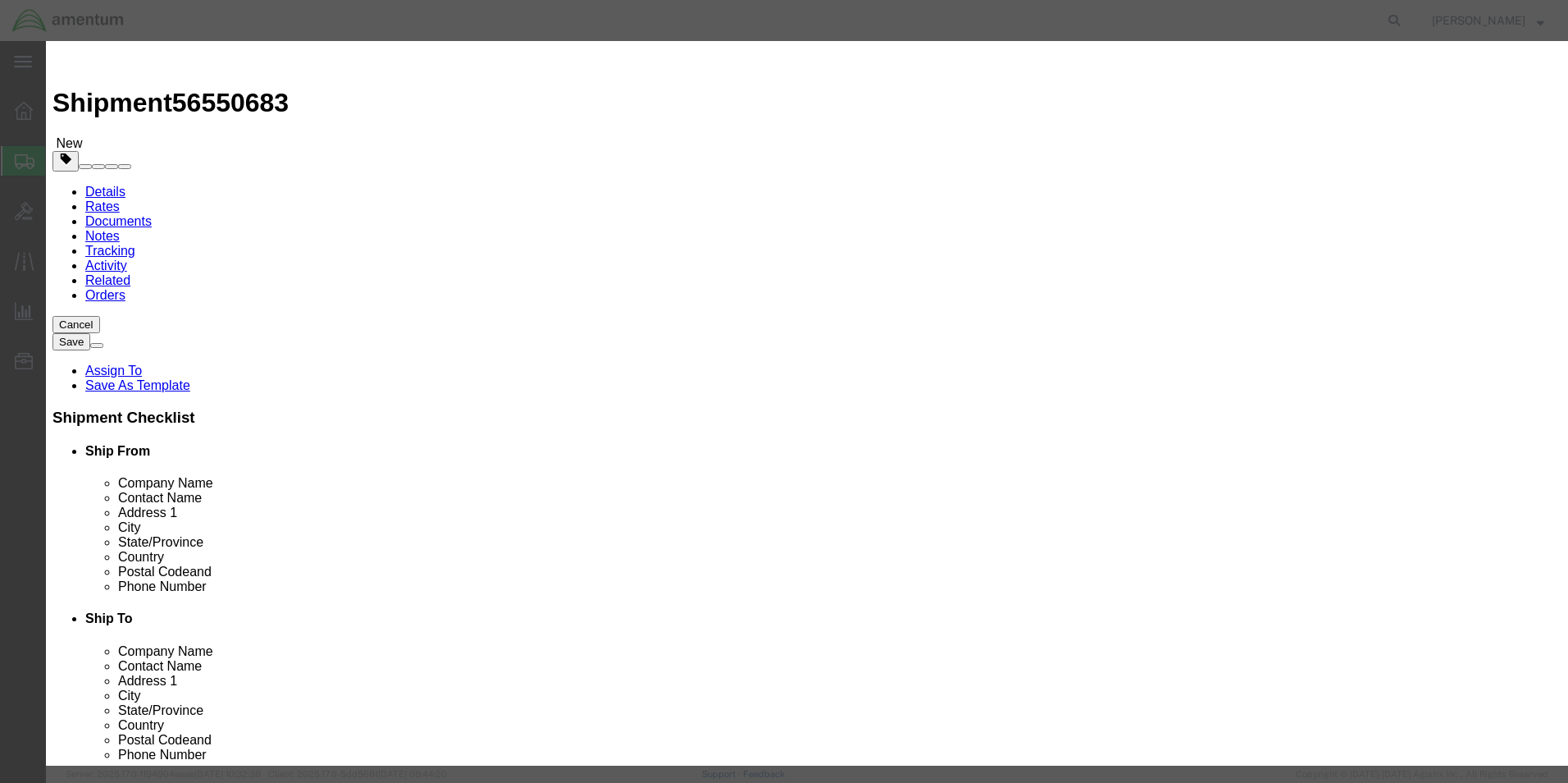
type input "1263"
type input "12630"
click div "Product Name PAINT RELATED MATERIAL Pieces 1263 Select Bag Barrels 100Board Fee…"
click input "checkbox"
checkbox input "true"
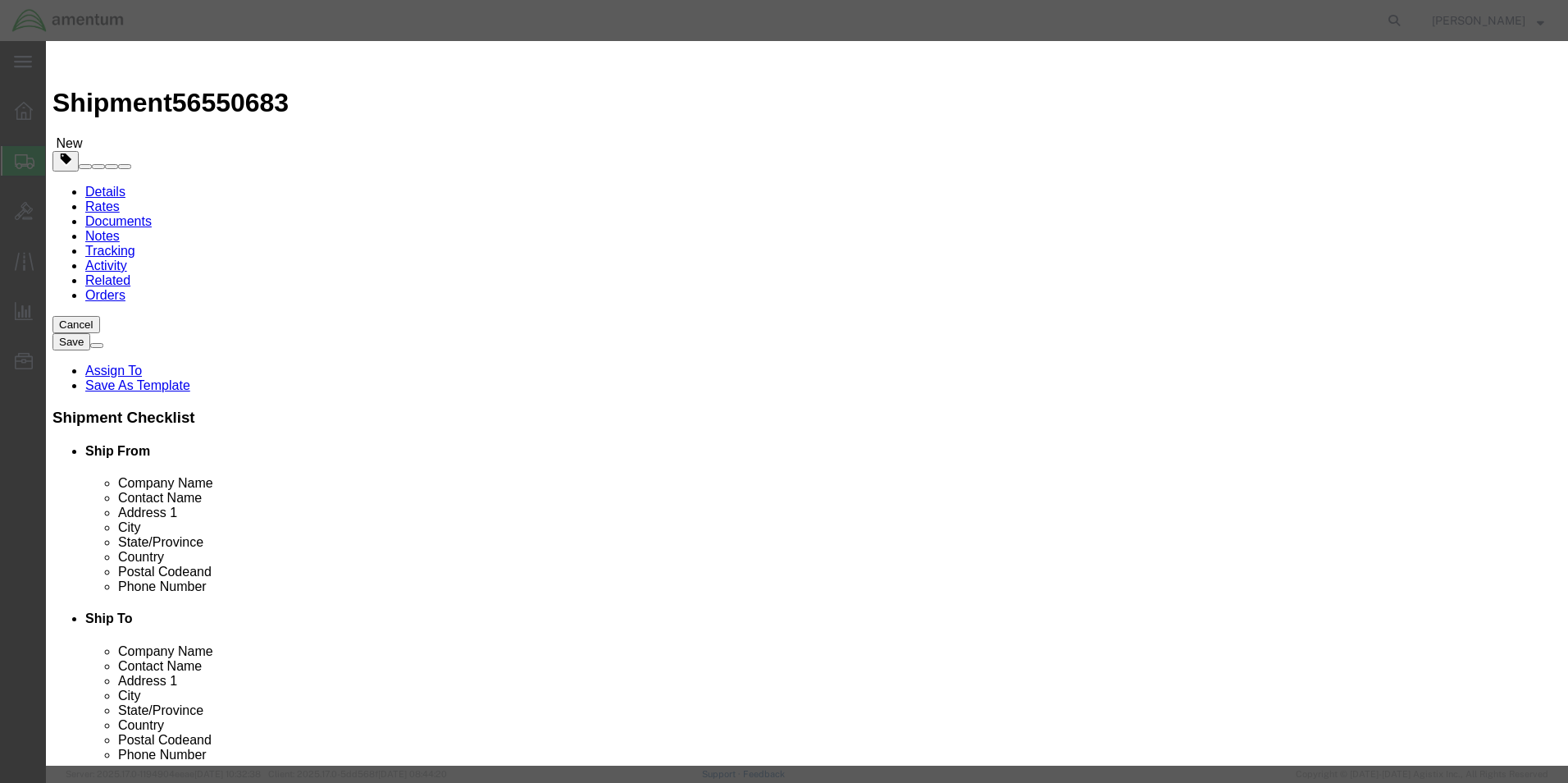
scroll to position [164, 0]
click input "text"
type input "PAINT RELATED MATERIAL"
type input "1263"
type input "AMENTUM SERVICES, LLC"
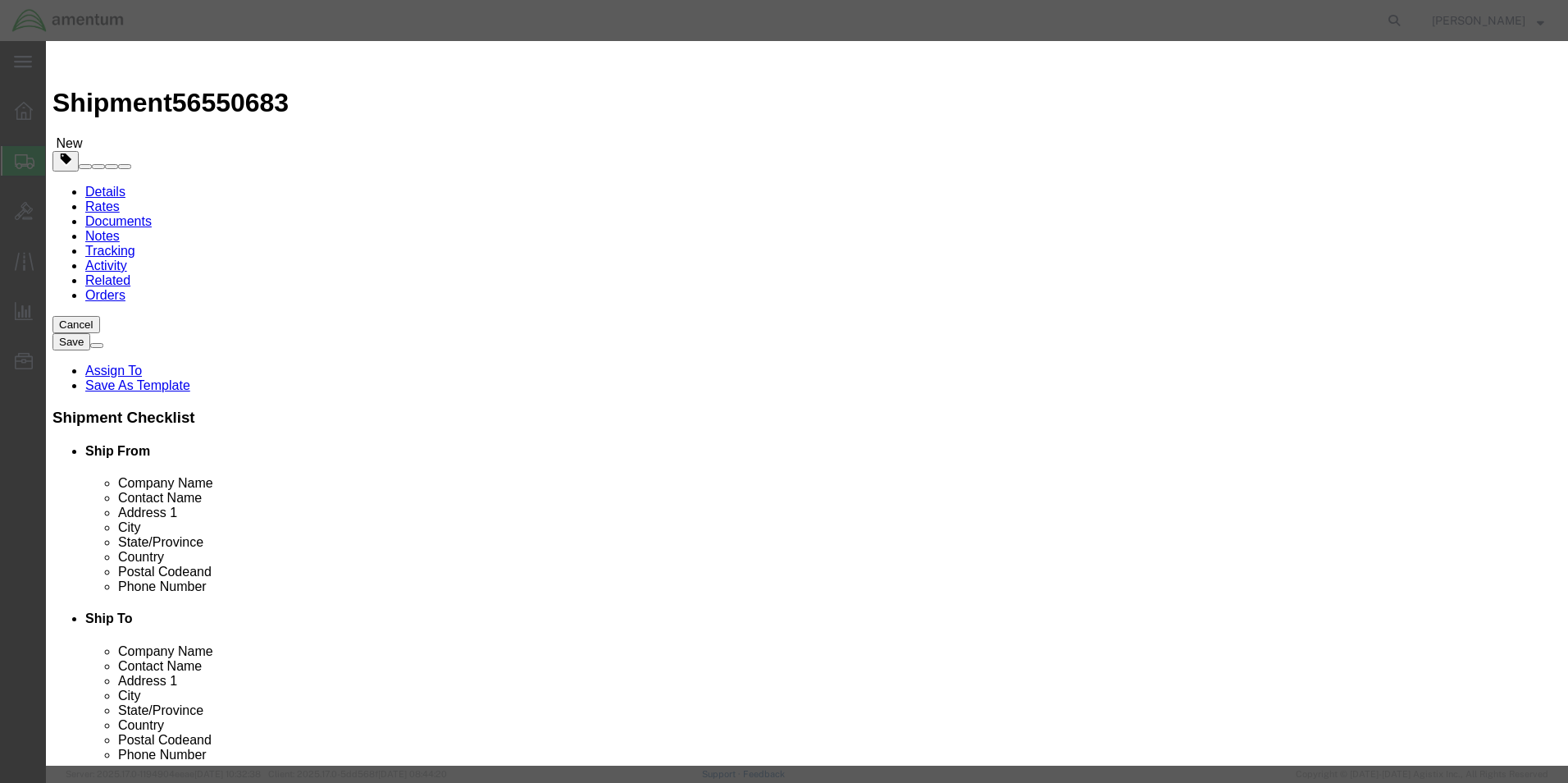
type input "CHEMTREC - CCN 216832"
type input "7035273887"
click input "1263"
click select "Select 1 Explosive 1.1 Explosive 1.2 Explosive 1.3 Explosive 1.4 Explosive 1.5 …"
select select "3 Flammable Liquid"
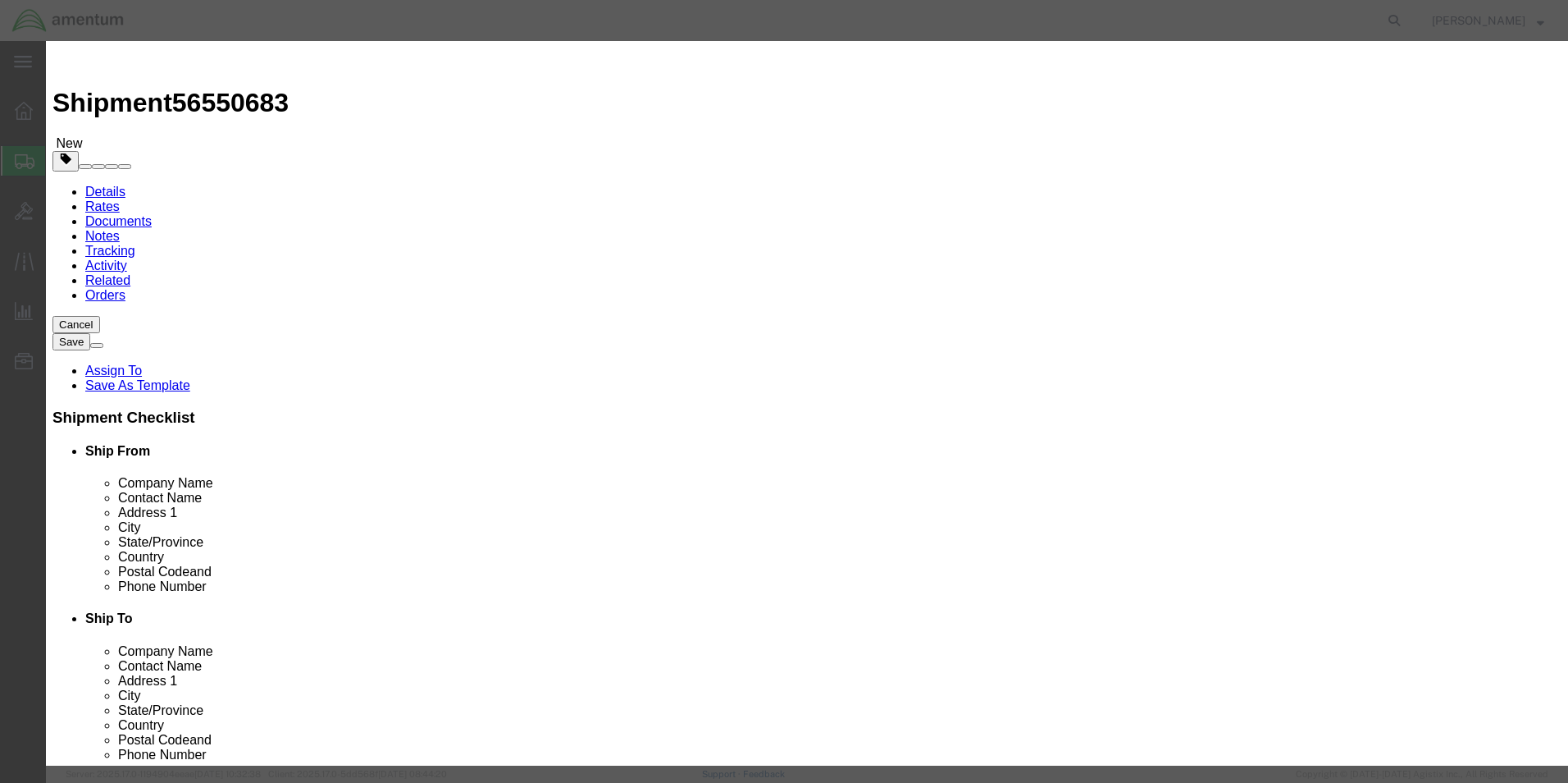
click select "Select 1 Explosive 1.1 Explosive 1.2 Explosive 1.3 Explosive 1.4 Explosive 1.5 …"
click div "Proper Shipping Name PAINT RELATED MATERIAL UN # 1263 Class Select 1 Explosive …"
click select "Packaging Group I II III"
select select "III"
click select "Packaging Group I II III"
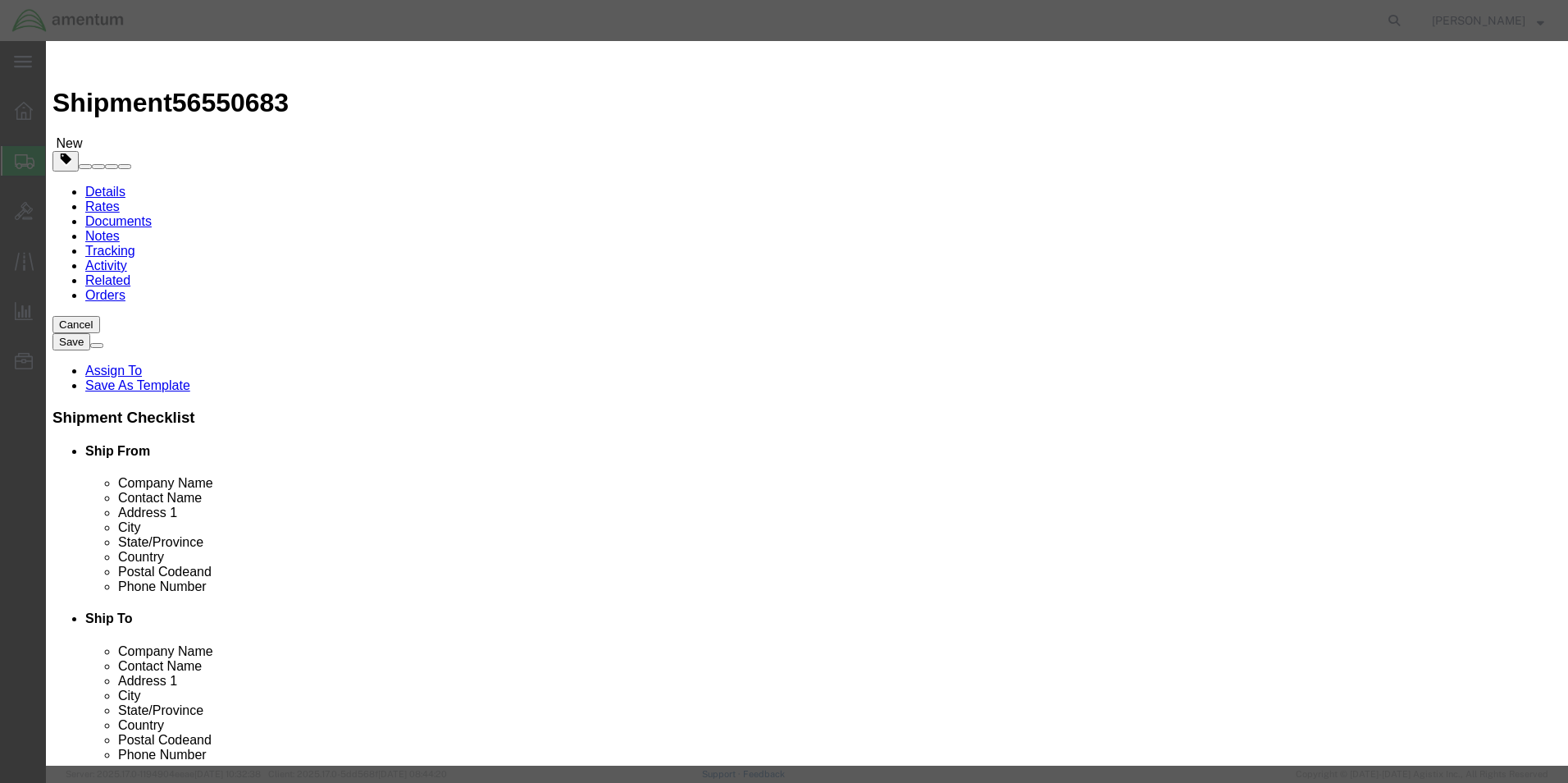
click label "Company Name"
click div "Proper Shipping Name PAINT RELATED MATERIAL UN # 1263 Class Select 1 Explosive …"
click select "Select 1 - Drums 2 - Reserved 3 - Jerricans 4 - Boxes 5 - Bags 6 - Composite Pa…"
select select "BOXES"
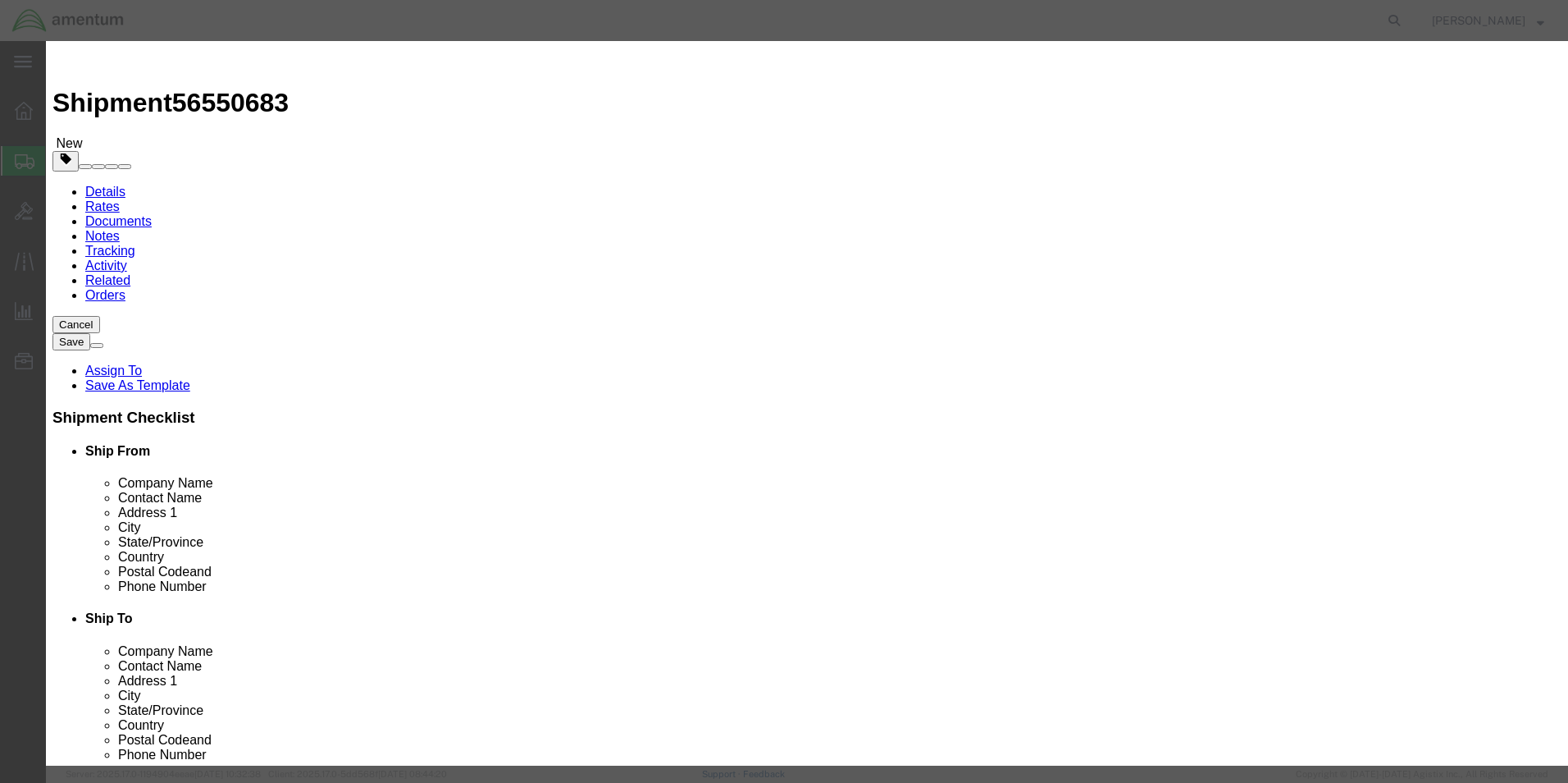
click select "Select 1 - Drums 2 - Reserved 3 - Jerricans 4 - Boxes 5 - Bags 6 - Composite Pa…"
click select "Container Material A - Steel (all types and surface treatments) B - Aluminum C …"
select select "FIBERBOARD"
click select "Container Material A - Steel (all types and surface treatments) B - Aluminum C …"
click label
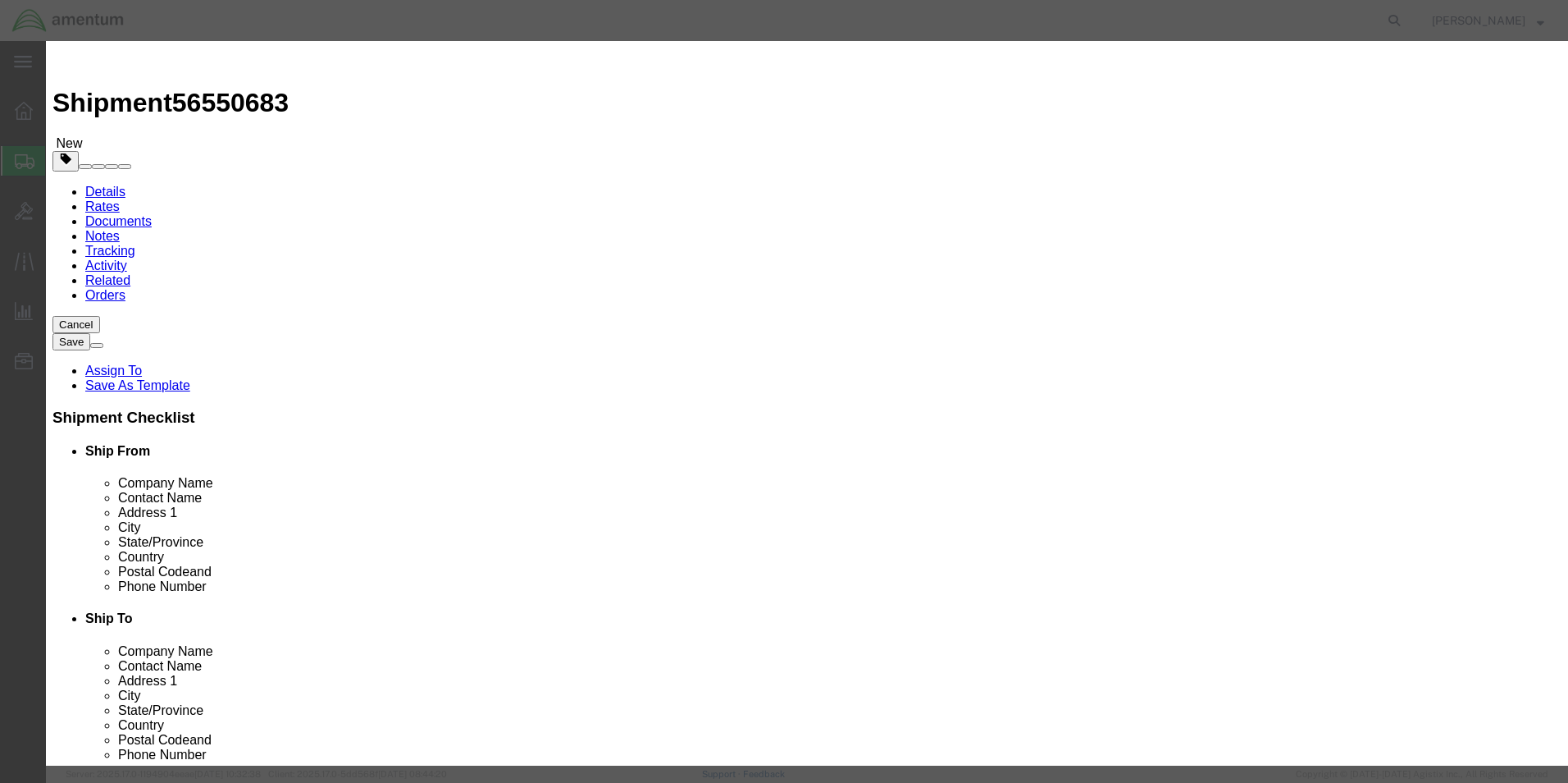
click input "checkbox"
checkbox input "true"
click button "Save & Close"
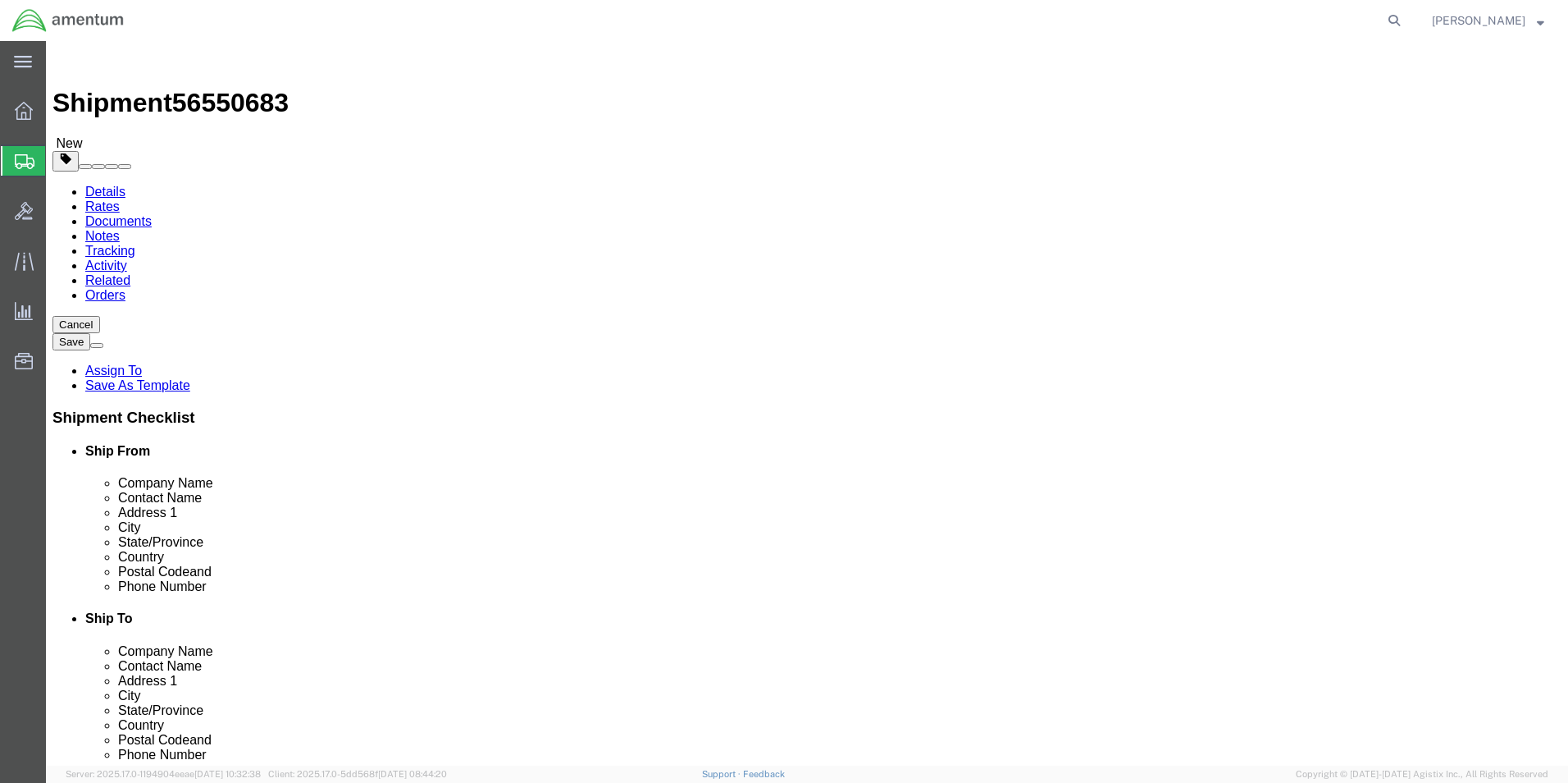
click dd "1.00 Each"
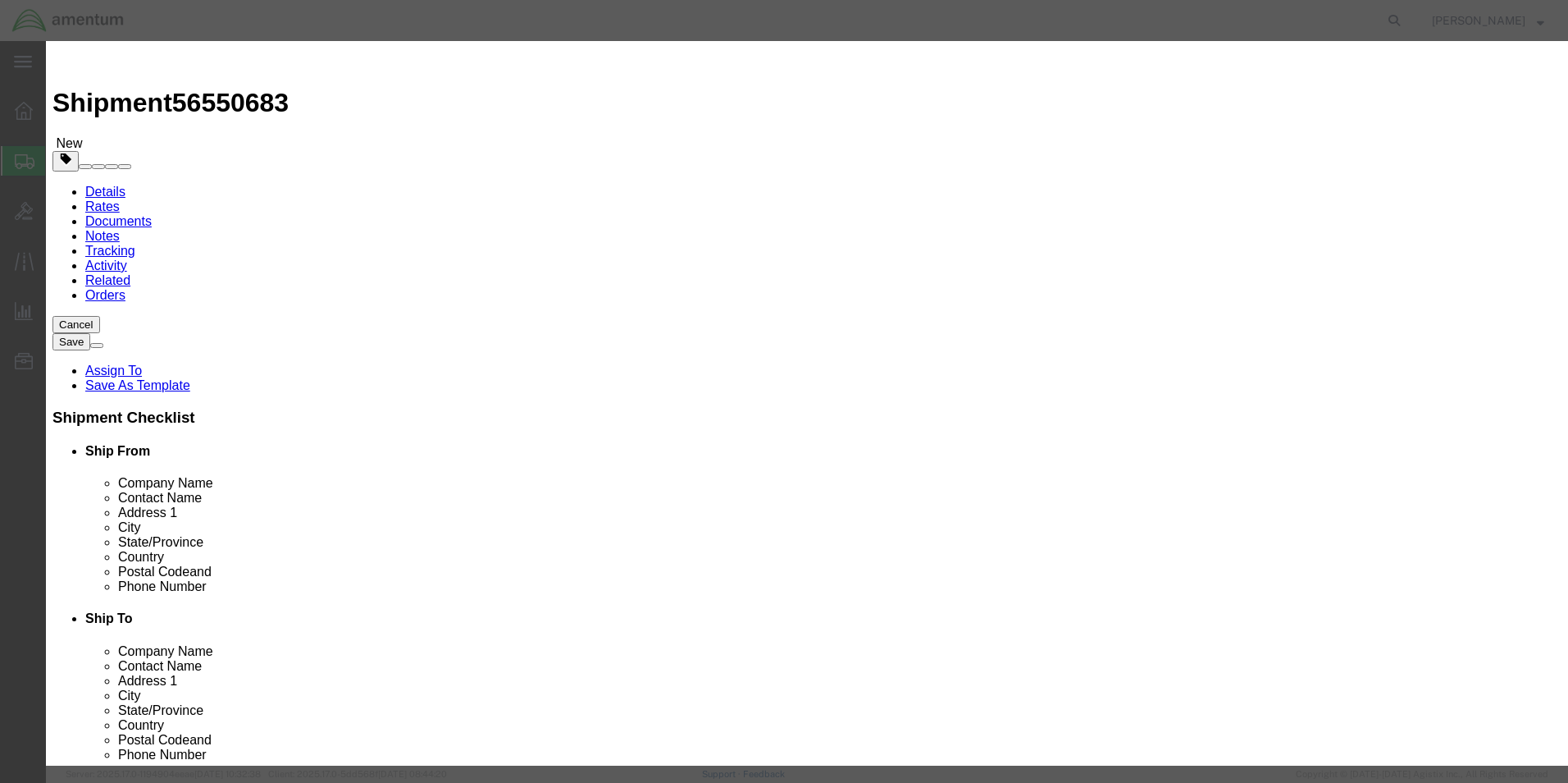
click button "Save & Close"
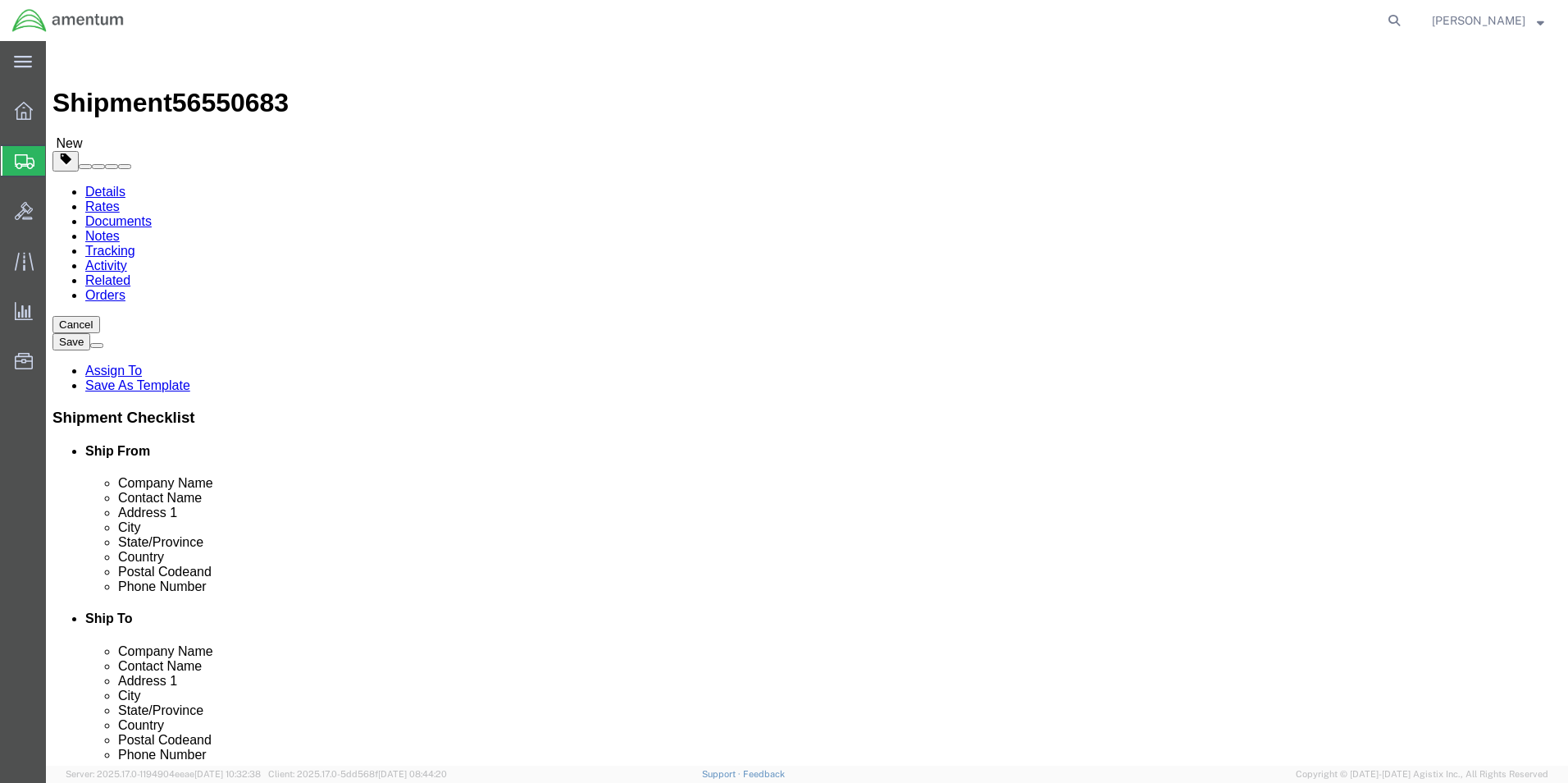
click dd "10.00 USD"
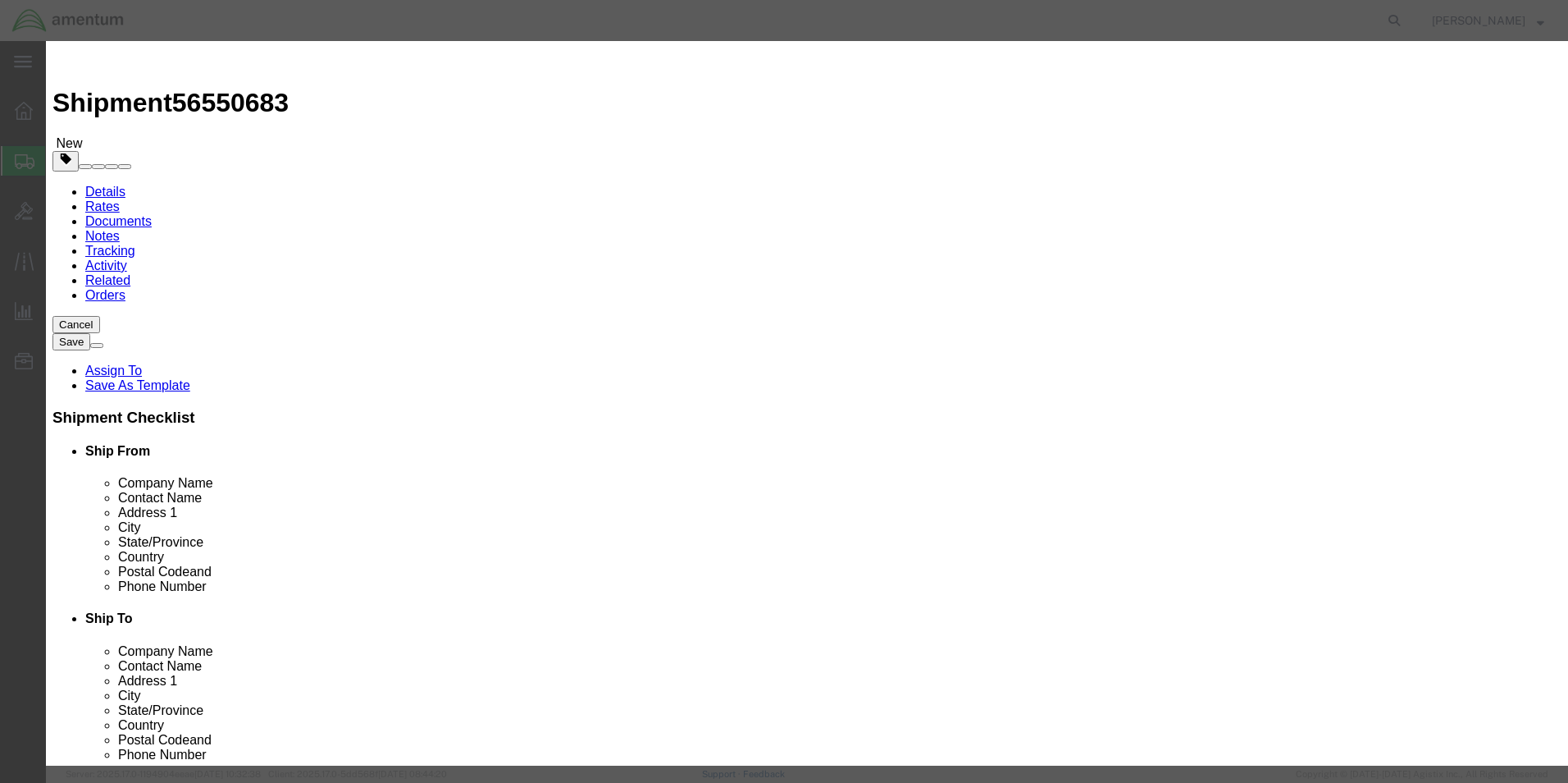
click button "Save & Close"
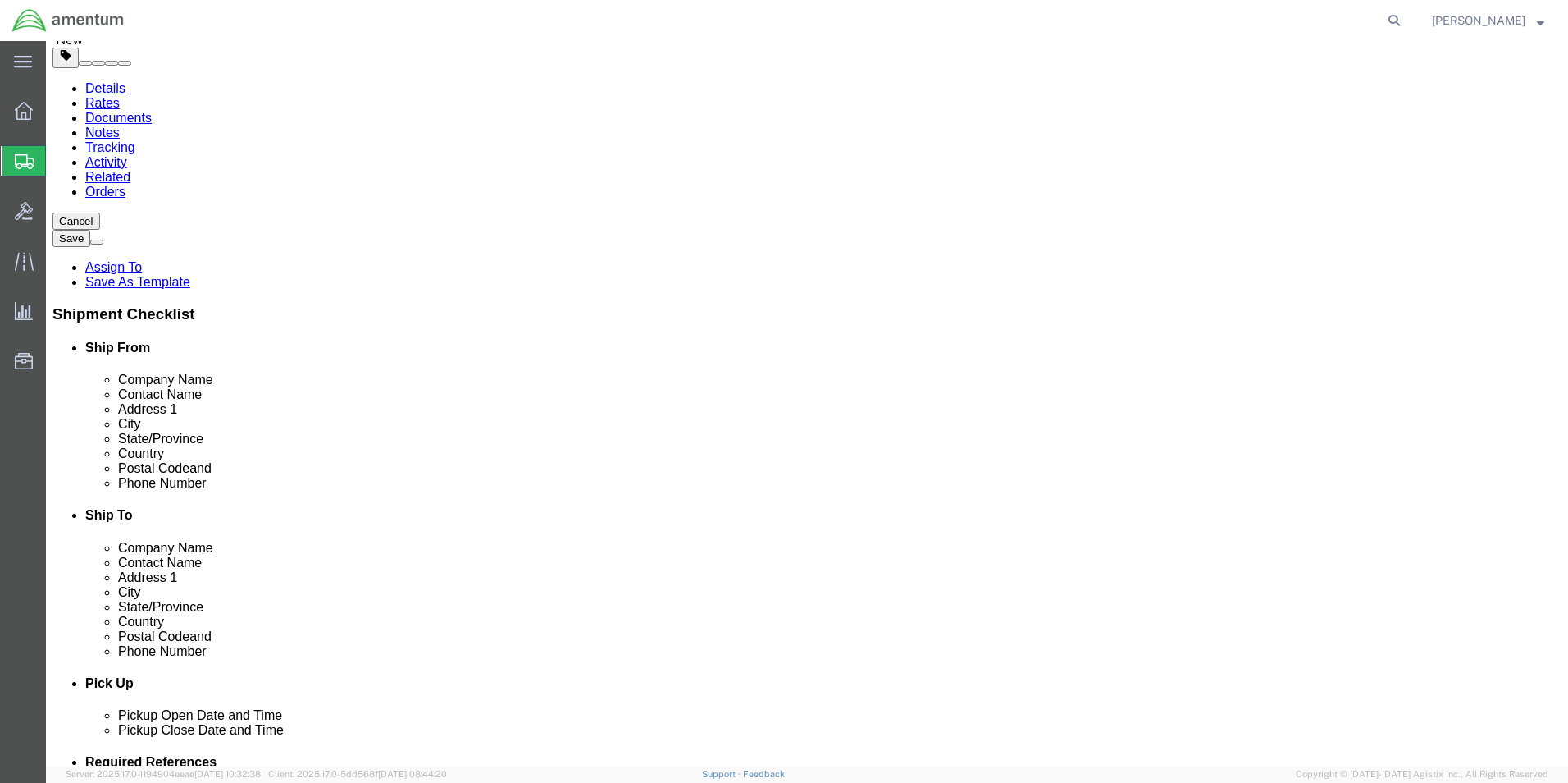
scroll to position [164, 0]
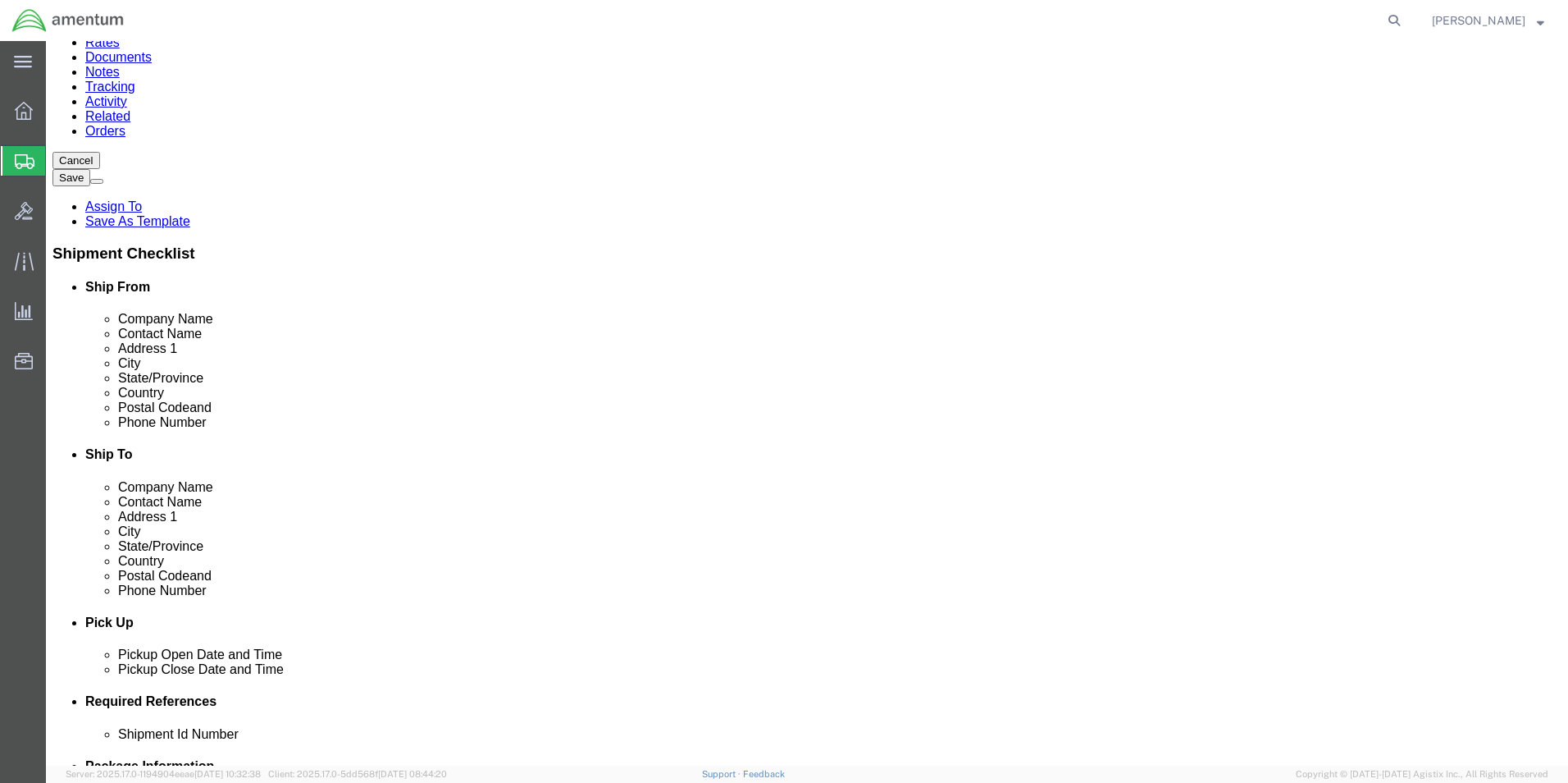
click dd "12630.00 USD"
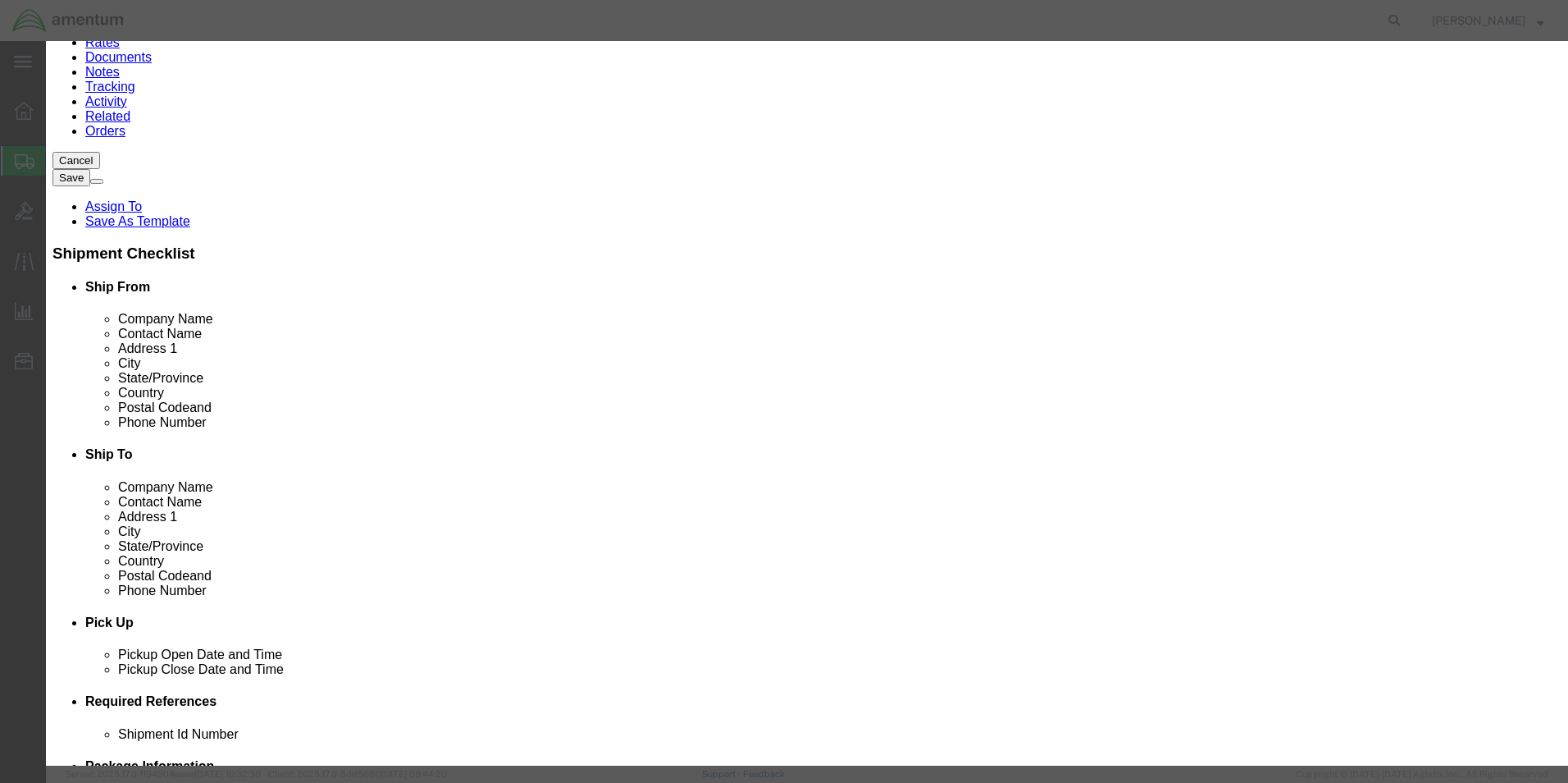
drag, startPoint x: 534, startPoint y: 159, endPoint x: 432, endPoint y: 150, distance: 102.4
click div "Pieces 1263.00 Select Bag Barrels 100Board Feet Bottle Box Blister Pack Carats …"
type input "1"
click div "Pieces 1 Select Bag Barrels 100Board Feet Bottle Box Blister Pack Carats Can Ca…"
click input "10"
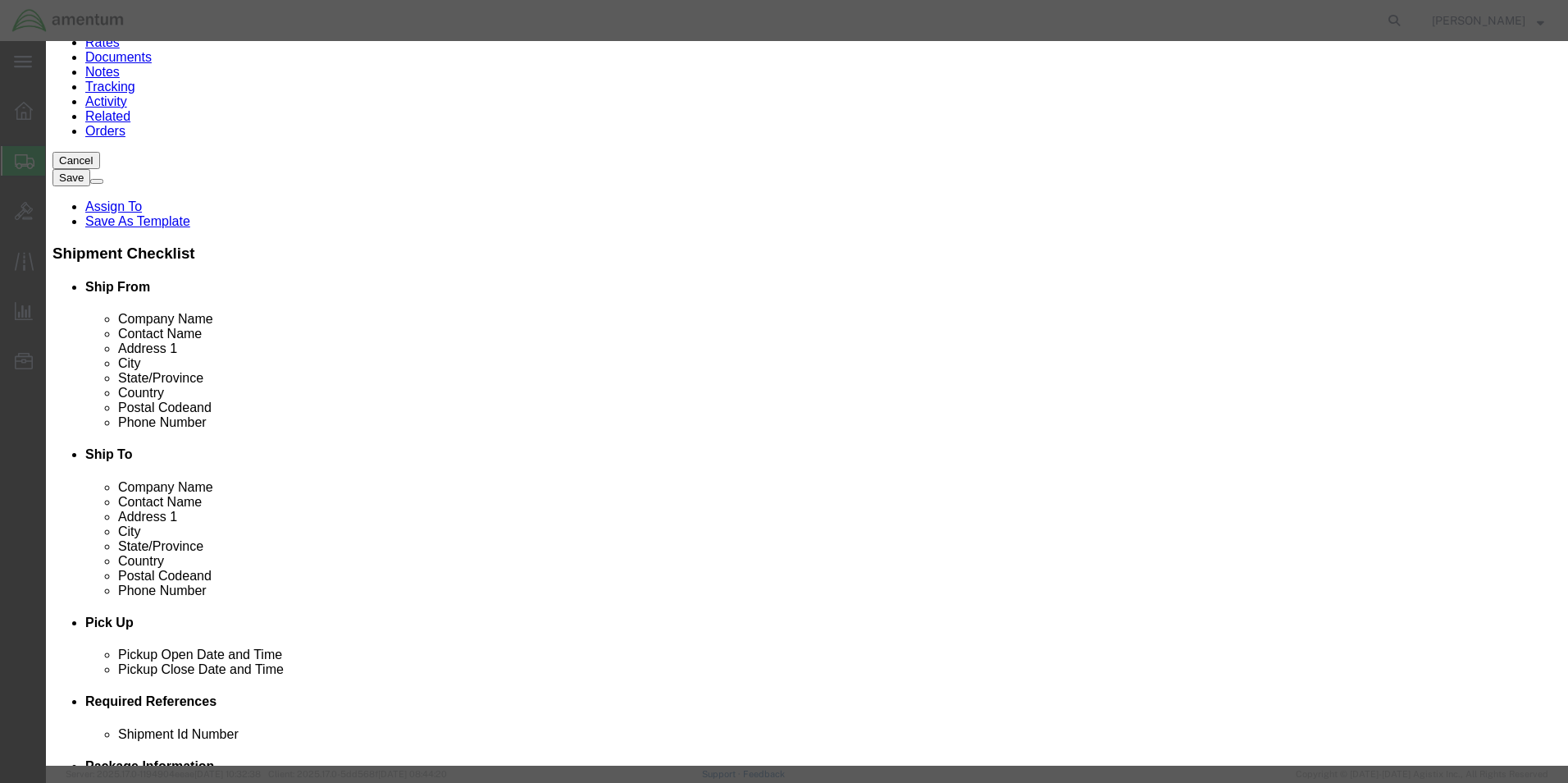
type input "10.0"
click div "Commodity library"
click button "Save & Close"
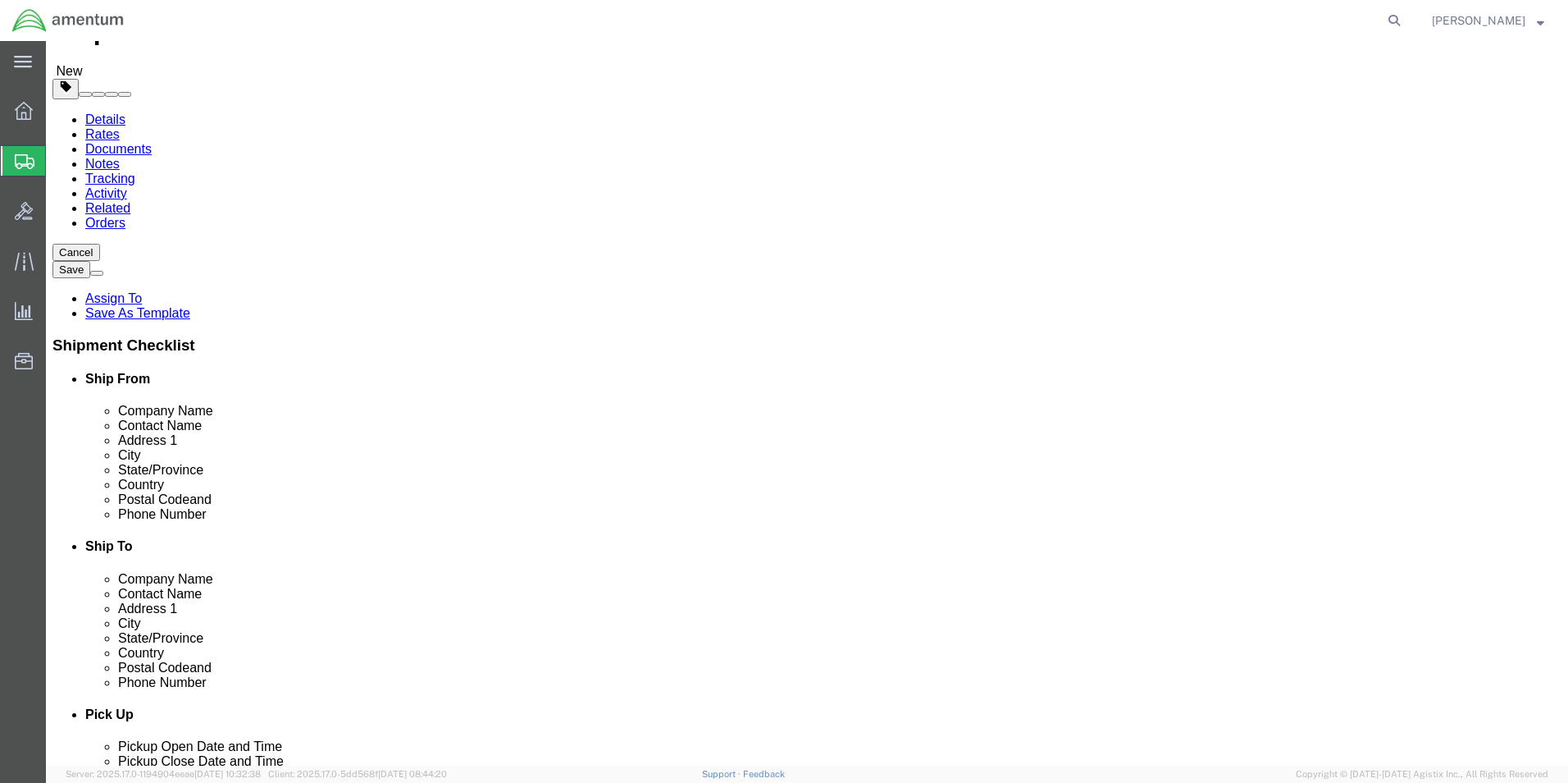
scroll to position [0, 0]
